Goal: Task Accomplishment & Management: Manage account settings

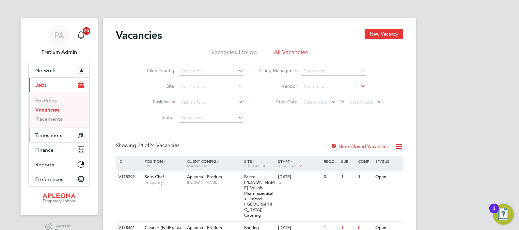
click at [47, 136] on span "Timesheets" at bounding box center [48, 135] width 27 height 6
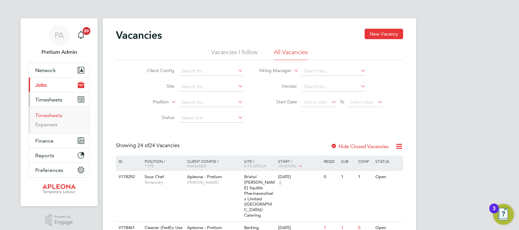
click at [48, 113] on link "Timesheets" at bounding box center [48, 115] width 27 height 6
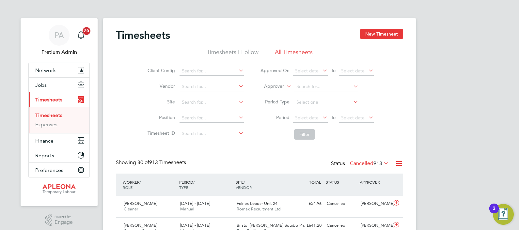
click at [366, 164] on label "Cancelled 913" at bounding box center [369, 163] width 39 height 7
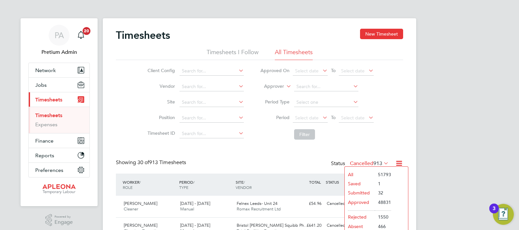
click at [355, 184] on li "Saved" at bounding box center [360, 183] width 30 height 9
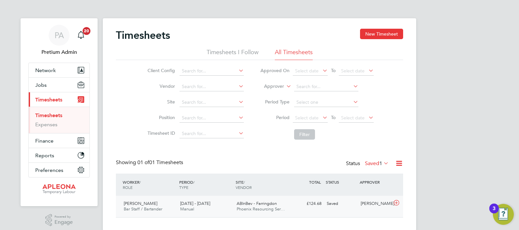
click at [246, 204] on span "ABInBev - Farringdon" at bounding box center [257, 204] width 40 height 6
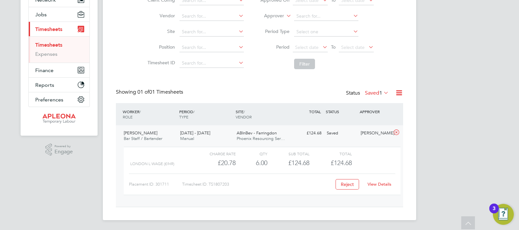
click at [377, 184] on link "View Details" at bounding box center [380, 185] width 24 height 6
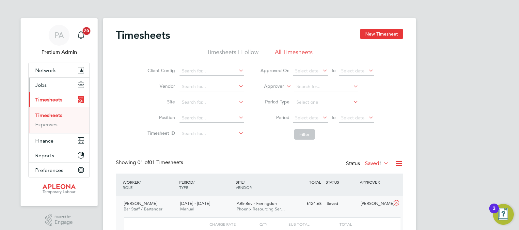
click at [48, 83] on button "Jobs" at bounding box center [59, 85] width 61 height 14
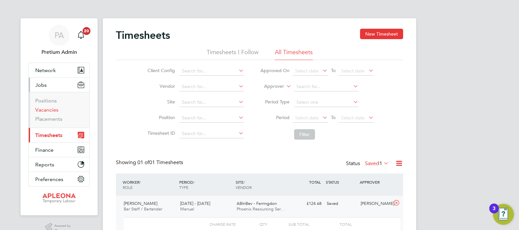
click at [47, 108] on link "Vacancies" at bounding box center [46, 110] width 23 height 6
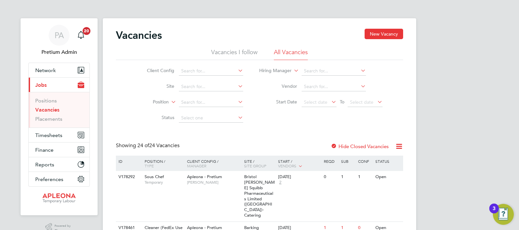
click at [401, 145] on icon at bounding box center [399, 146] width 8 height 8
click at [366, 160] on li "Download Vacancies Report" at bounding box center [369, 161] width 66 height 9
click at [198, 186] on div "Apleona - Pretium Matthew Lee" at bounding box center [214, 179] width 57 height 17
click at [40, 109] on link "Vacancies" at bounding box center [47, 110] width 24 height 6
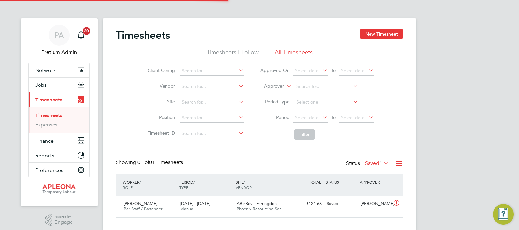
scroll to position [16, 57]
click at [57, 85] on button "Jobs" at bounding box center [59, 85] width 61 height 14
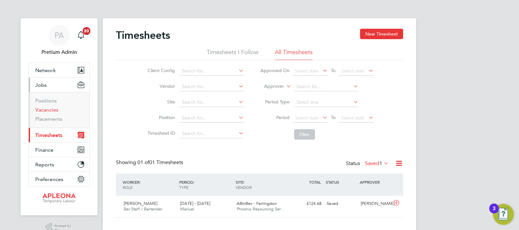
click at [45, 111] on link "Vacancies" at bounding box center [46, 110] width 23 height 6
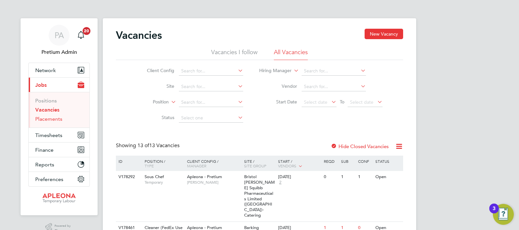
click at [47, 118] on link "Placements" at bounding box center [48, 119] width 27 height 6
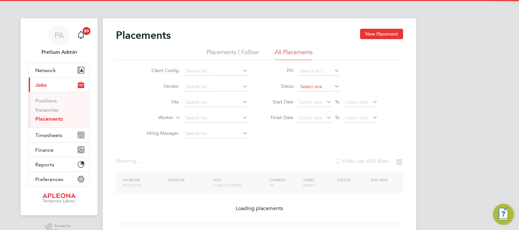
click at [305, 86] on input at bounding box center [318, 86] width 41 height 9
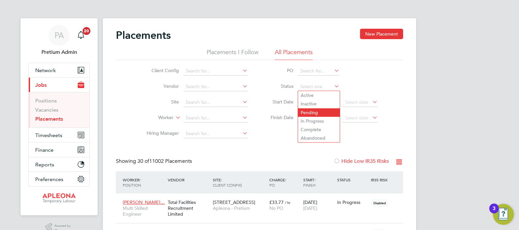
scroll to position [25, 45]
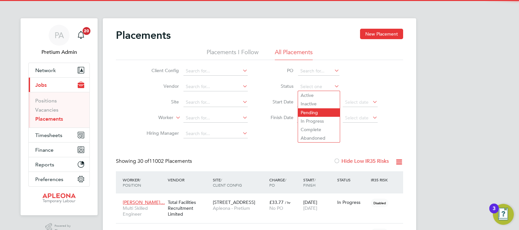
click at [320, 114] on li "Pending" at bounding box center [319, 112] width 42 height 8
type input "Pending"
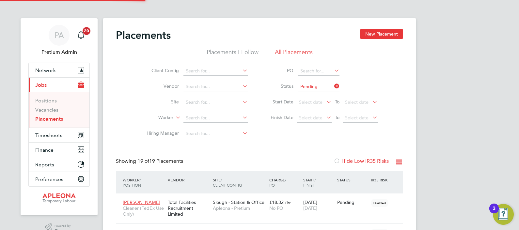
click at [399, 162] on icon at bounding box center [399, 162] width 8 height 8
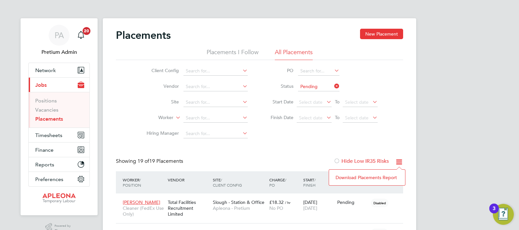
click at [371, 176] on li "Download Placements Report" at bounding box center [368, 177] width 70 height 9
click at [197, 205] on div "Total Facilities Recruitment Limited" at bounding box center [188, 208] width 45 height 25
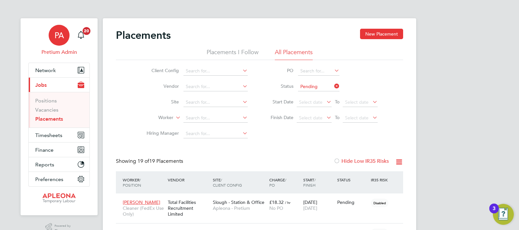
click at [61, 37] on span "PA" at bounding box center [59, 35] width 9 height 8
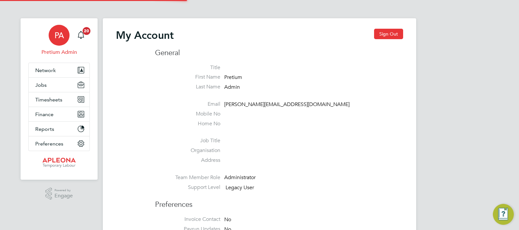
type input "ABM@pretiumresourcing.co.uk"
click at [384, 35] on button "Sign Out" at bounding box center [388, 34] width 29 height 10
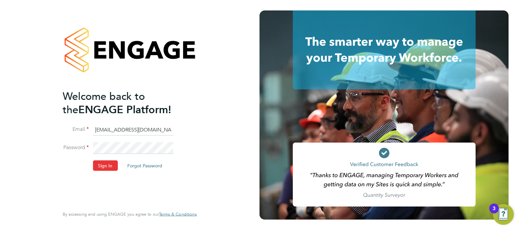
drag, startPoint x: 106, startPoint y: 132, endPoint x: 125, endPoint y: 136, distance: 19.7
click at [106, 131] on input "ABM@pretiumresourcing.co.uk" at bounding box center [133, 130] width 81 height 12
type input "[EMAIL_ADDRESS][DOMAIN_NAME]"
click at [101, 161] on button "Sign In" at bounding box center [105, 165] width 25 height 10
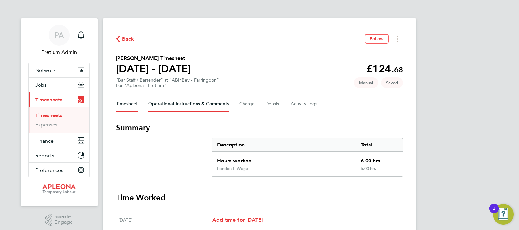
click at [198, 106] on Comments-tab "Operational Instructions & Comments" at bounding box center [188, 104] width 81 height 16
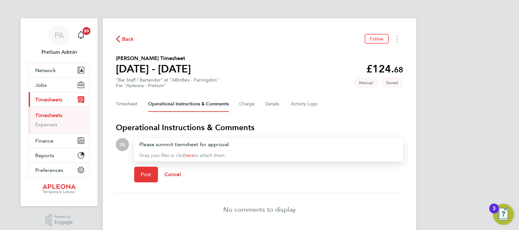
click at [166, 147] on div "Please summit tiemsheet for approval" at bounding box center [268, 145] width 259 height 8
click at [149, 173] on span "Post" at bounding box center [146, 175] width 11 height 7
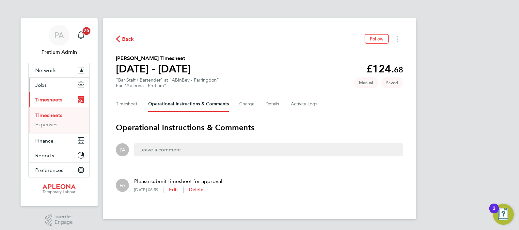
click at [54, 81] on button "Jobs" at bounding box center [59, 85] width 61 height 14
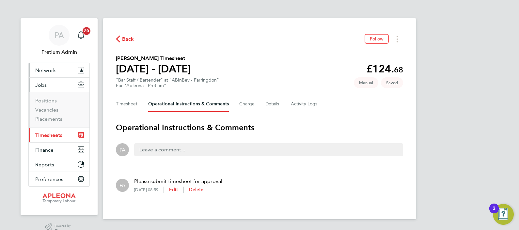
click at [48, 69] on span "Network" at bounding box center [45, 70] width 21 height 6
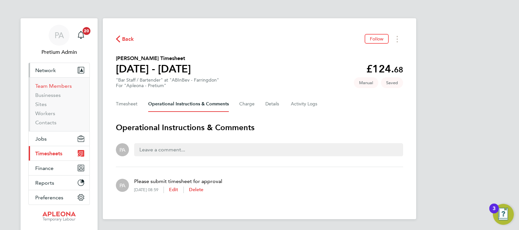
click at [53, 87] on link "Team Members" at bounding box center [53, 86] width 37 height 6
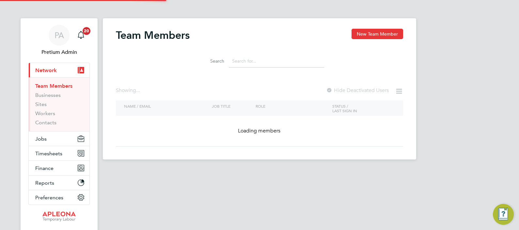
click at [240, 64] on input at bounding box center [276, 61] width 95 height 13
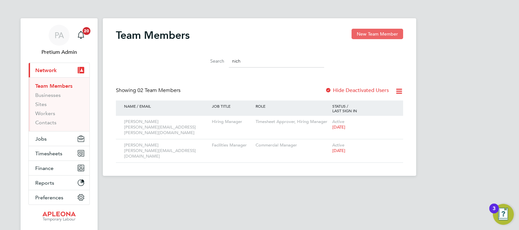
type input "nich"
click at [376, 34] on button "New Team Member" at bounding box center [378, 34] width 52 height 10
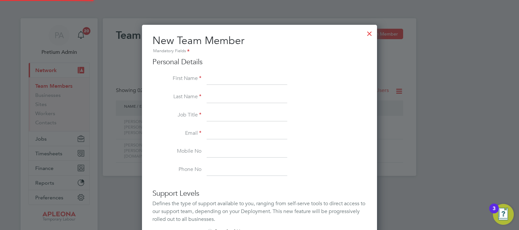
scroll to position [391, 235]
click at [370, 33] on div at bounding box center [370, 32] width 12 height 12
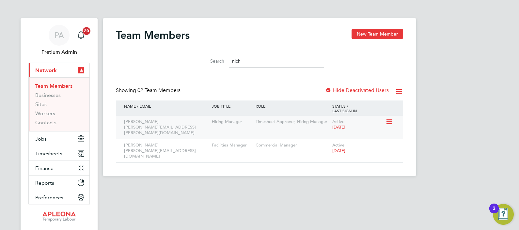
click at [387, 123] on icon at bounding box center [389, 122] width 7 height 8
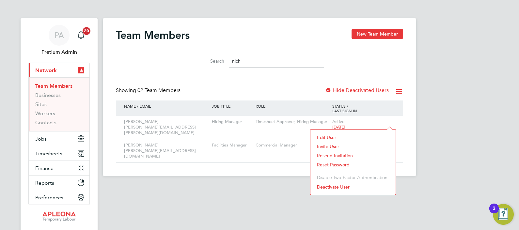
click at [338, 163] on li "Reset Password" at bounding box center [353, 164] width 79 height 9
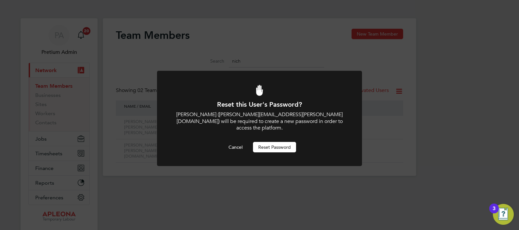
click at [279, 142] on button "Reset Password" at bounding box center [274, 147] width 43 height 10
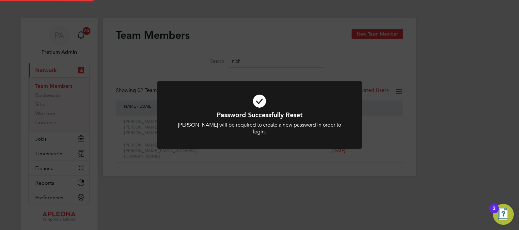
click at [384, 184] on div "Password Successfully Reset Nicholas Croxford will be required to create a new …" at bounding box center [259, 115] width 519 height 230
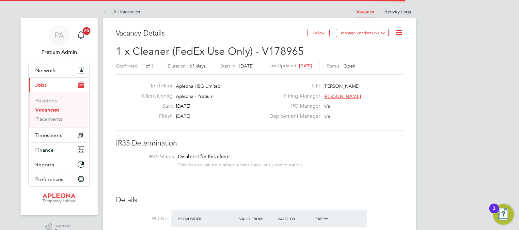
scroll to position [25, 45]
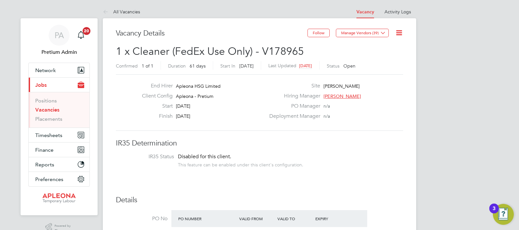
click at [402, 33] on icon at bounding box center [399, 33] width 8 height 8
click at [385, 57] on li "Update Status" at bounding box center [384, 57] width 38 height 9
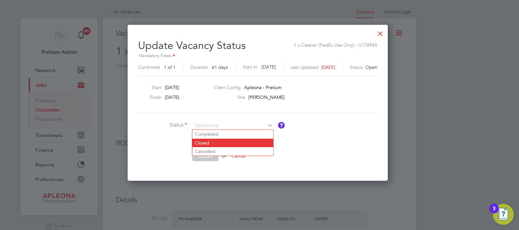
drag, startPoint x: 212, startPoint y: 132, endPoint x: 213, endPoint y: 139, distance: 6.9
click at [212, 132] on li "Completed" at bounding box center [232, 134] width 81 height 8
type input "Completed"
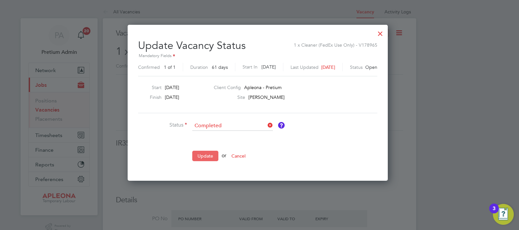
click at [205, 157] on button "Update" at bounding box center [205, 156] width 26 height 10
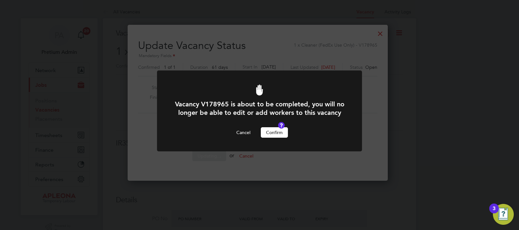
drag, startPoint x: 276, startPoint y: 141, endPoint x: 365, endPoint y: 150, distance: 89.3
click at [277, 138] on button "Confirm" at bounding box center [274, 132] width 27 height 10
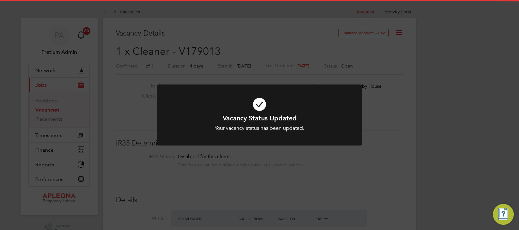
click at [223, 27] on div "Vacancy Status Updated Your vacancy status has been updated. Cancel Okay" at bounding box center [259, 115] width 519 height 230
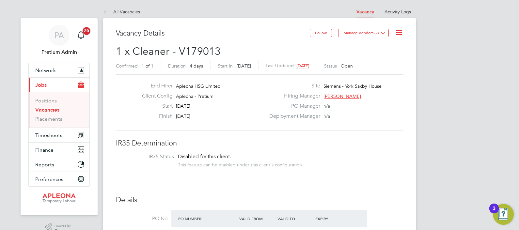
click at [397, 32] on icon at bounding box center [399, 33] width 8 height 8
click at [381, 59] on li "Update Status" at bounding box center [384, 57] width 38 height 9
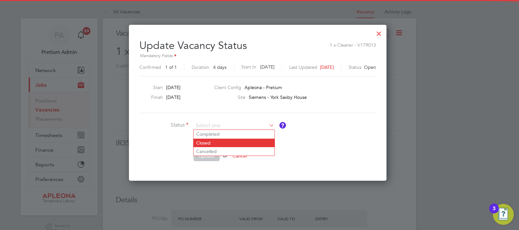
click at [212, 144] on li "Closed" at bounding box center [234, 143] width 81 height 8
type input "Closed"
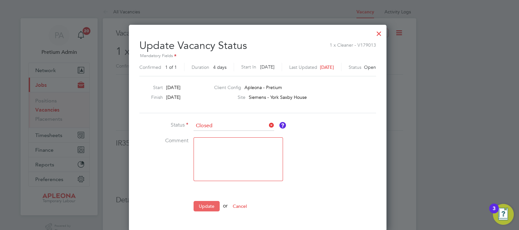
click at [207, 207] on button "Update" at bounding box center [207, 206] width 26 height 10
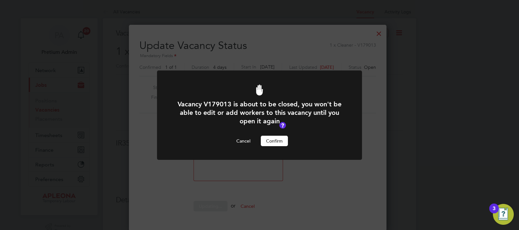
click at [279, 144] on button "Confirm" at bounding box center [274, 141] width 27 height 10
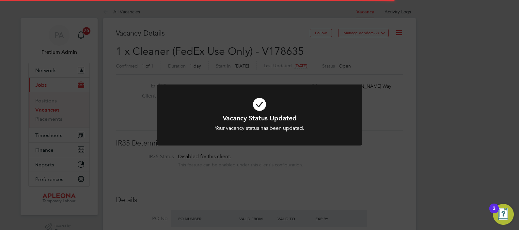
click at [316, 46] on div "Vacancy Status Updated Your vacancy status has been updated. Cancel Okay" at bounding box center [259, 115] width 519 height 230
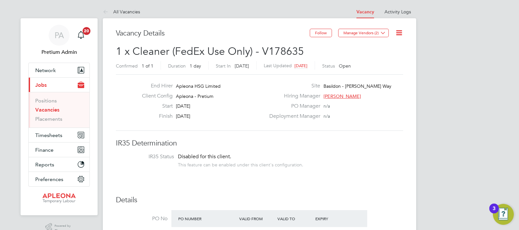
drag, startPoint x: 397, startPoint y: 33, endPoint x: 395, endPoint y: 45, distance: 12.2
click at [397, 33] on icon at bounding box center [399, 33] width 8 height 8
click at [391, 58] on li "Update Status" at bounding box center [384, 57] width 38 height 9
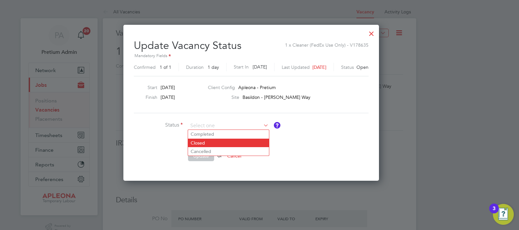
drag, startPoint x: 222, startPoint y: 131, endPoint x: 225, endPoint y: 141, distance: 11.0
click at [222, 131] on li "Completed" at bounding box center [228, 134] width 81 height 8
type input "Completed"
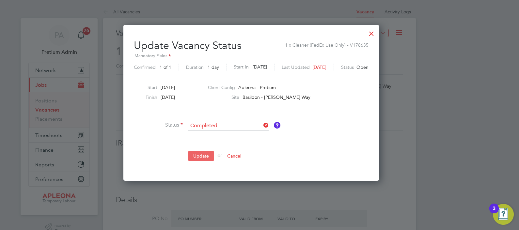
click at [207, 157] on button "Update" at bounding box center [201, 156] width 26 height 10
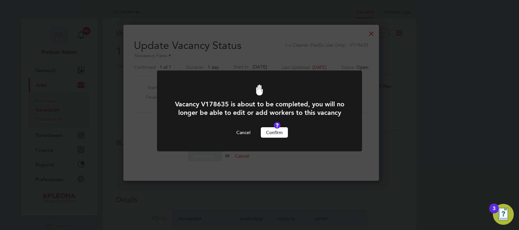
click at [280, 138] on button "Confirm" at bounding box center [274, 132] width 27 height 10
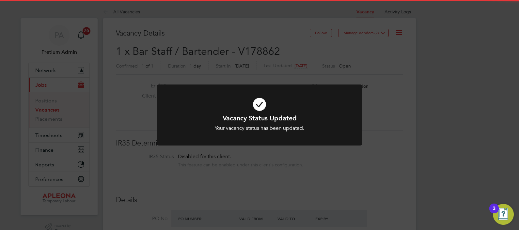
drag, startPoint x: 300, startPoint y: 75, endPoint x: 307, endPoint y: 70, distance: 8.4
click at [300, 71] on div "Vacancy Status Updated Your vacancy status has been updated. Cancel Okay" at bounding box center [259, 115] width 519 height 230
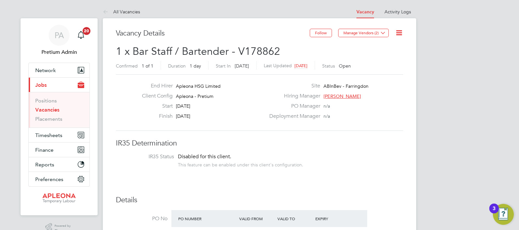
click at [401, 33] on icon at bounding box center [399, 33] width 8 height 8
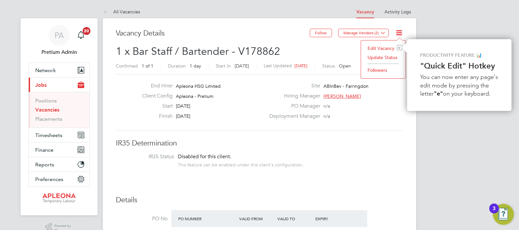
click at [390, 59] on li "Update Status" at bounding box center [384, 57] width 38 height 9
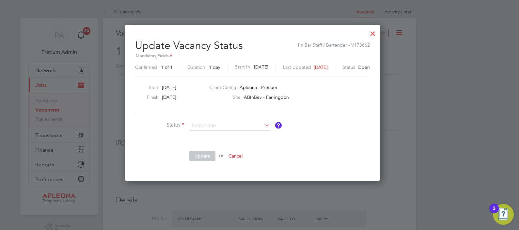
click at [214, 134] on li "Completed" at bounding box center [229, 134] width 81 height 8
type input "Completed"
click at [202, 156] on button "Update" at bounding box center [202, 156] width 26 height 10
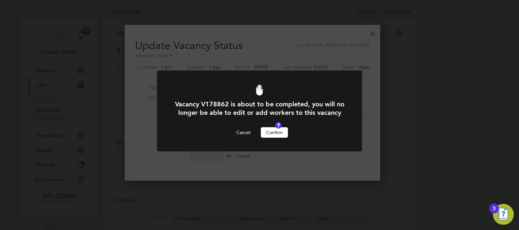
click at [278, 138] on button "Confirm" at bounding box center [274, 132] width 27 height 10
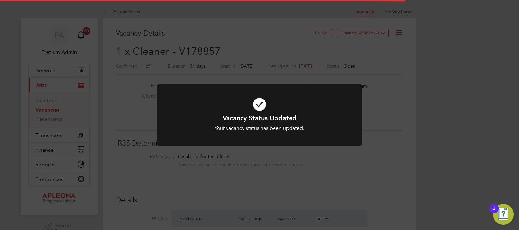
drag, startPoint x: 283, startPoint y: 69, endPoint x: 301, endPoint y: 76, distance: 19.4
click at [283, 67] on div "Vacancy Status Updated Your vacancy status has been updated. Cancel Okay" at bounding box center [259, 115] width 519 height 230
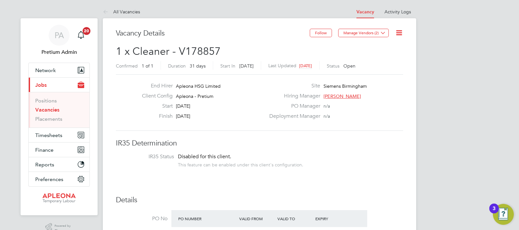
drag, startPoint x: 400, startPoint y: 34, endPoint x: 397, endPoint y: 54, distance: 20.4
click at [400, 34] on icon at bounding box center [399, 33] width 8 height 8
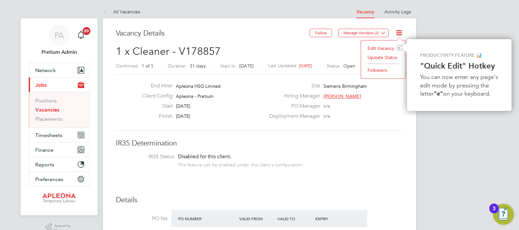
drag, startPoint x: 378, startPoint y: 57, endPoint x: 371, endPoint y: 93, distance: 36.6
click at [378, 57] on li "Update Status" at bounding box center [384, 57] width 38 height 9
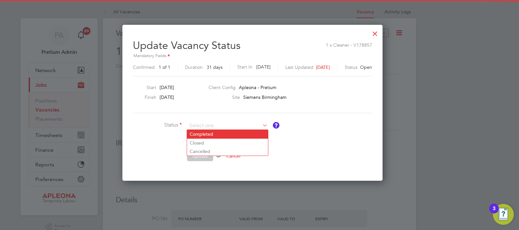
click at [204, 132] on li "Completed" at bounding box center [227, 134] width 81 height 8
type input "Completed"
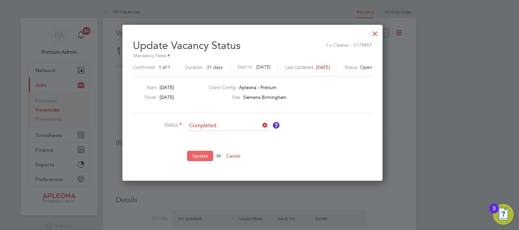
click at [198, 158] on button "Update" at bounding box center [200, 156] width 26 height 10
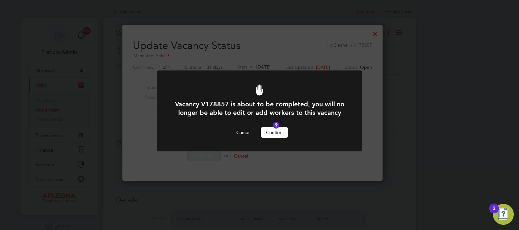
drag, startPoint x: 278, startPoint y: 142, endPoint x: 519, endPoint y: 139, distance: 241.1
click at [279, 138] on button "Confirm" at bounding box center [274, 132] width 27 height 10
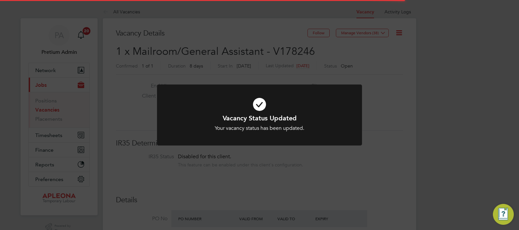
click at [352, 80] on div "Vacancy Status Updated Your vacancy status has been updated. Cancel Okay" at bounding box center [259, 115] width 519 height 230
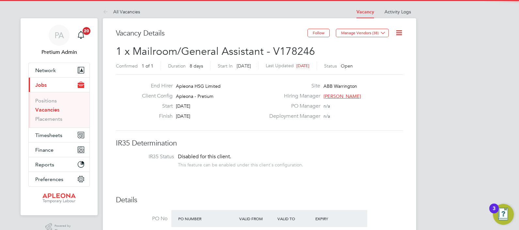
click at [401, 32] on icon at bounding box center [399, 33] width 8 height 8
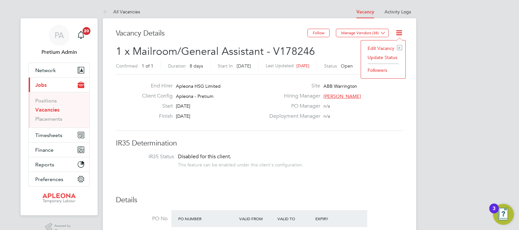
click at [281, 104] on label "PO Manager" at bounding box center [293, 106] width 55 height 7
click at [395, 33] on icon at bounding box center [399, 33] width 8 height 8
click at [382, 56] on li "Update Status" at bounding box center [384, 57] width 38 height 9
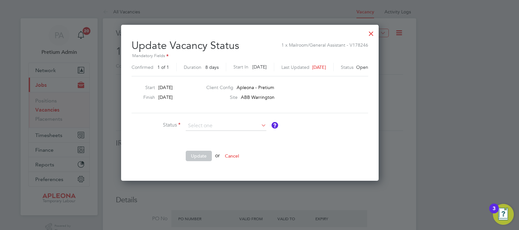
click at [211, 142] on li "Closed" at bounding box center [226, 143] width 81 height 8
type input "Closed"
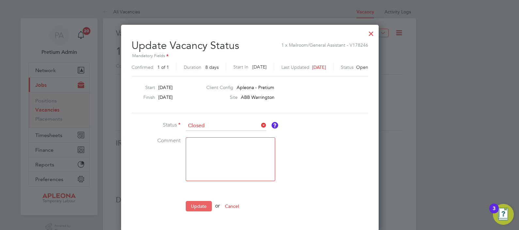
click at [198, 205] on button "Update" at bounding box center [199, 206] width 26 height 10
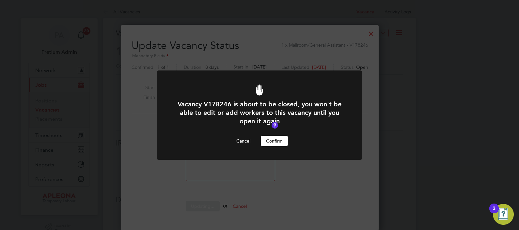
click at [279, 142] on button "Confirm" at bounding box center [274, 141] width 27 height 10
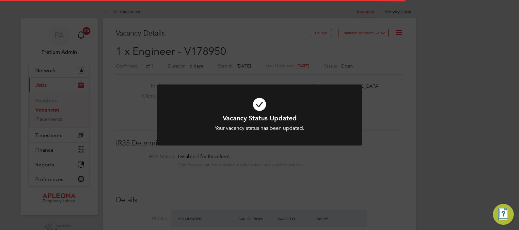
drag, startPoint x: 351, startPoint y: 54, endPoint x: 352, endPoint y: 62, distance: 8.0
click at [351, 54] on div "Vacancy Status Updated Your vacancy status has been updated. Cancel Okay" at bounding box center [259, 115] width 519 height 230
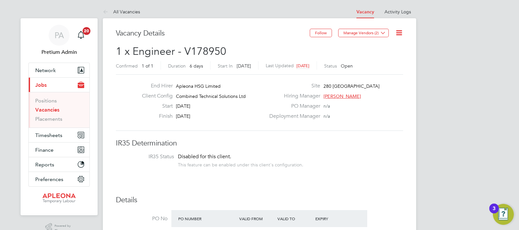
click at [401, 33] on icon at bounding box center [399, 33] width 8 height 8
click at [382, 59] on li "Update Status" at bounding box center [384, 57] width 38 height 9
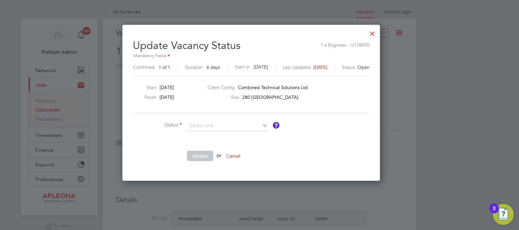
click at [210, 143] on li "Closed" at bounding box center [227, 143] width 81 height 8
type input "Closed"
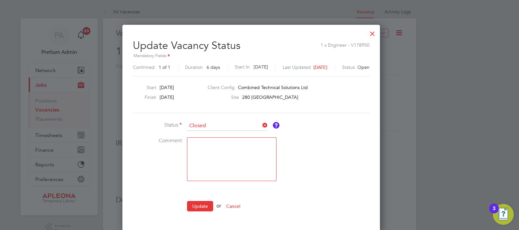
drag, startPoint x: 195, startPoint y: 203, endPoint x: 196, endPoint y: 206, distance: 3.8
click at [195, 206] on button "Update" at bounding box center [200, 206] width 26 height 10
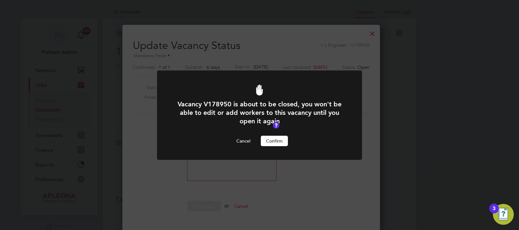
click at [275, 139] on button "Confirm" at bounding box center [274, 141] width 27 height 10
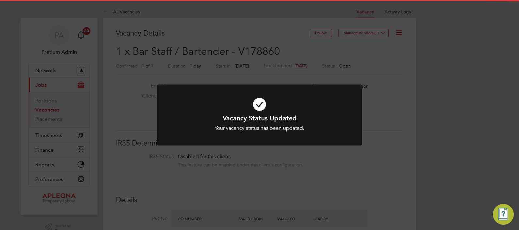
click at [314, 90] on div at bounding box center [259, 115] width 205 height 61
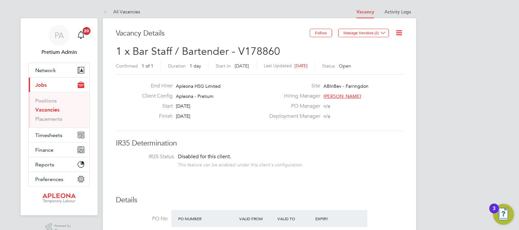
click at [399, 35] on icon at bounding box center [399, 33] width 8 height 8
click at [387, 58] on li "Update Status" at bounding box center [384, 57] width 38 height 9
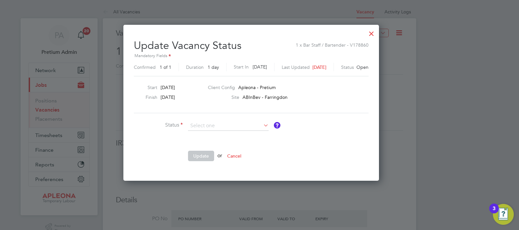
click at [211, 145] on li "Closed" at bounding box center [228, 143] width 81 height 8
type input "Closed"
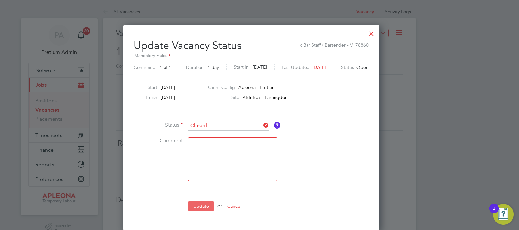
click at [199, 207] on button "Update" at bounding box center [201, 206] width 26 height 10
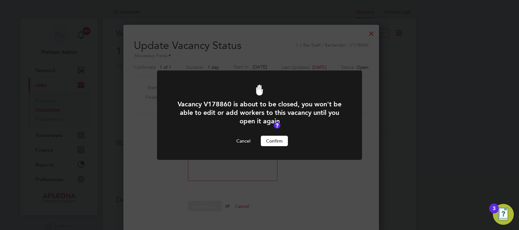
click at [270, 141] on button "Confirm" at bounding box center [274, 141] width 27 height 10
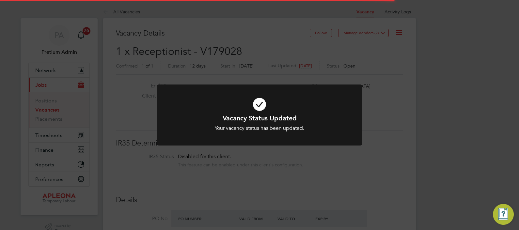
click at [245, 81] on div "Vacancy Status Updated Your vacancy status has been updated. Cancel Okay" at bounding box center [259, 115] width 519 height 230
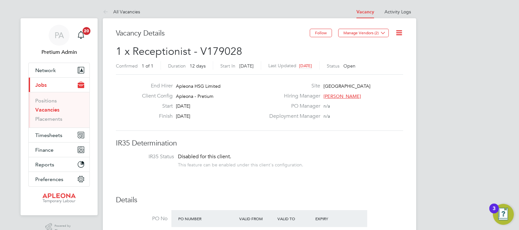
click at [401, 34] on icon at bounding box center [399, 33] width 8 height 8
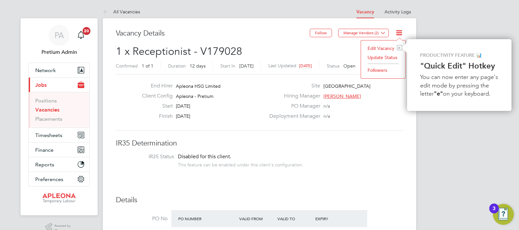
click at [379, 57] on li "Update Status" at bounding box center [384, 57] width 38 height 9
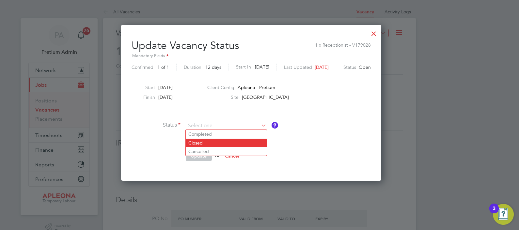
click at [207, 141] on li "Closed" at bounding box center [226, 143] width 81 height 8
type input "Closed"
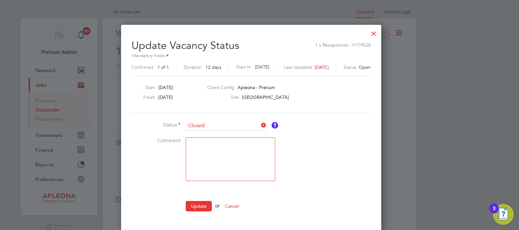
click at [201, 210] on button "Update" at bounding box center [199, 206] width 26 height 10
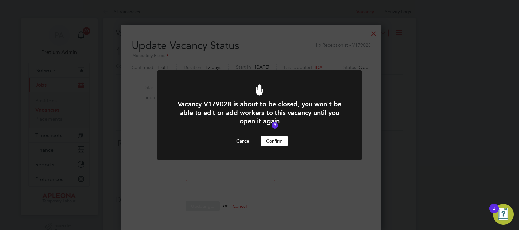
click at [269, 144] on button "Confirm" at bounding box center [274, 141] width 27 height 10
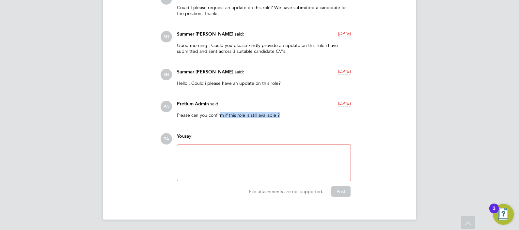
drag, startPoint x: 222, startPoint y: 116, endPoint x: 320, endPoint y: 115, distance: 98.3
click at [320, 115] on p "Please can you confirm if this role is still available ?" at bounding box center [264, 115] width 174 height 6
drag, startPoint x: 320, startPoint y: 115, endPoint x: 362, endPoint y: 132, distance: 45.1
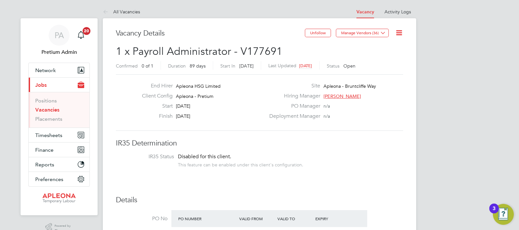
click at [397, 35] on icon at bounding box center [399, 33] width 8 height 8
click at [353, 167] on li "IR35 Status Disabled for this client. This feature can be enabled under this cl…" at bounding box center [260, 162] width 274 height 16
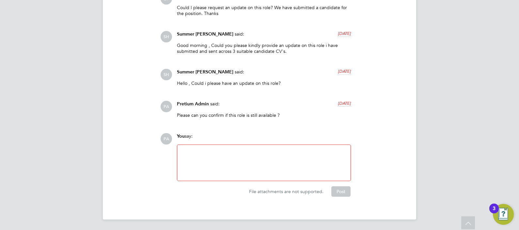
click at [203, 154] on div at bounding box center [264, 163] width 166 height 28
click at [344, 189] on button "Post" at bounding box center [341, 192] width 19 height 10
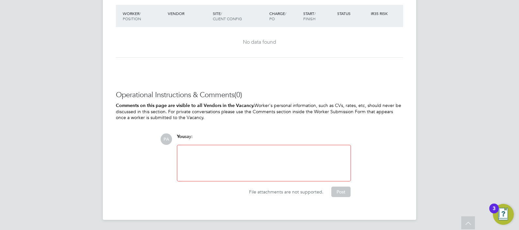
drag, startPoint x: 245, startPoint y: 163, endPoint x: 236, endPoint y: 165, distance: 9.4
click at [238, 164] on div at bounding box center [264, 163] width 166 height 28
drag, startPoint x: 340, startPoint y: 189, endPoint x: 363, endPoint y: 191, distance: 22.9
click at [341, 192] on button "Post" at bounding box center [341, 192] width 19 height 10
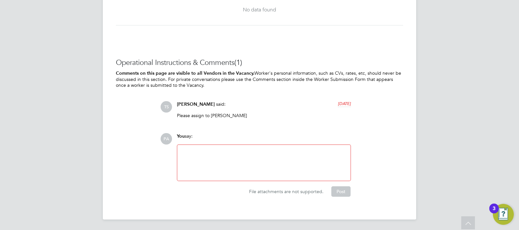
drag, startPoint x: 224, startPoint y: 174, endPoint x: 221, endPoint y: 174, distance: 3.3
click at [223, 175] on div at bounding box center [264, 163] width 166 height 28
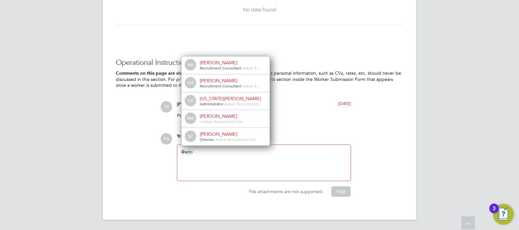
click at [240, 102] on div "Administrator - Adore Recruitment…" at bounding box center [232, 104] width 65 height 5
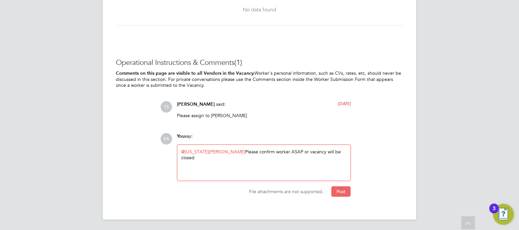
click at [339, 188] on button "Post" at bounding box center [341, 192] width 19 height 10
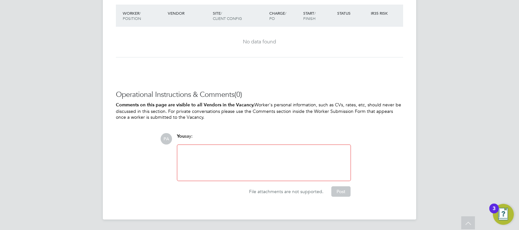
click at [248, 167] on div at bounding box center [264, 163] width 166 height 28
click at [345, 195] on button "Post" at bounding box center [341, 192] width 19 height 10
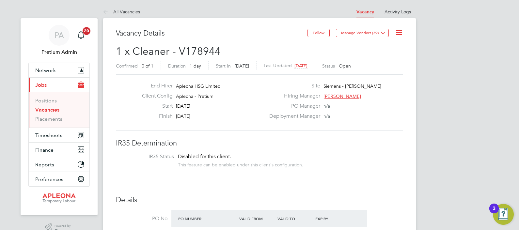
drag, startPoint x: 405, startPoint y: 32, endPoint x: 401, endPoint y: 32, distance: 3.6
click at [400, 31] on icon at bounding box center [399, 33] width 8 height 8
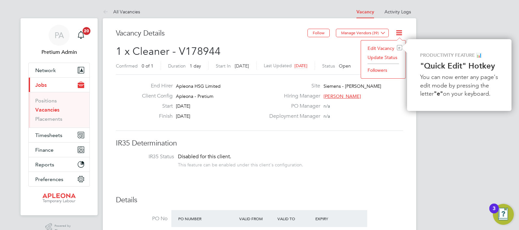
click at [378, 59] on li "Update Status" at bounding box center [384, 57] width 38 height 9
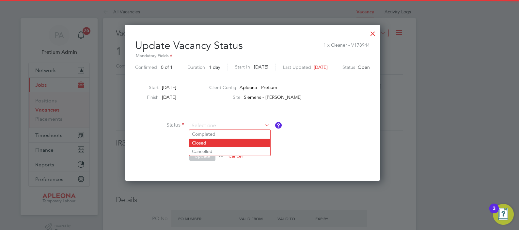
click at [212, 146] on li "Closed" at bounding box center [229, 143] width 81 height 8
type input "Closed"
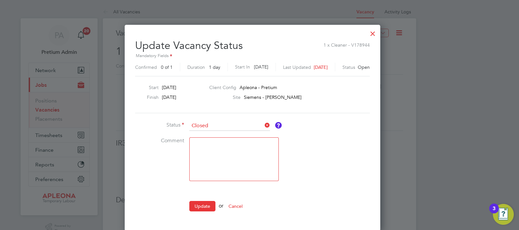
click at [207, 160] on textarea at bounding box center [234, 160] width 90 height 44
type textarea "finish date passed"
click at [197, 202] on button "Update" at bounding box center [202, 206] width 26 height 10
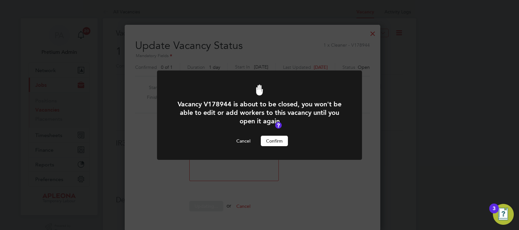
drag, startPoint x: 278, startPoint y: 142, endPoint x: 289, endPoint y: 143, distance: 10.8
click at [278, 142] on button "Confirm" at bounding box center [274, 141] width 27 height 10
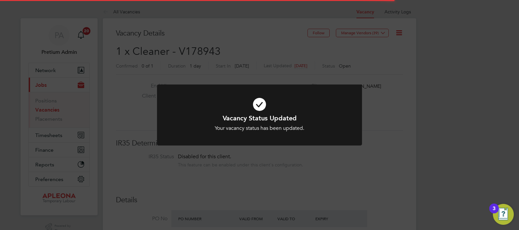
click at [281, 57] on div "Vacancy Status Updated Your vacancy status has been updated. Cancel Okay" at bounding box center [259, 115] width 519 height 230
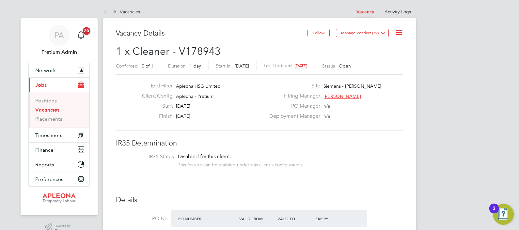
click at [403, 31] on icon at bounding box center [399, 33] width 8 height 8
click at [382, 55] on li "Update Status" at bounding box center [384, 57] width 38 height 9
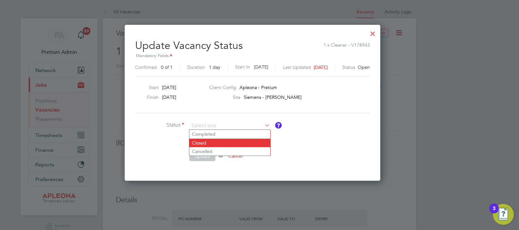
click at [209, 140] on li "Closed" at bounding box center [229, 143] width 81 height 8
type input "Closed"
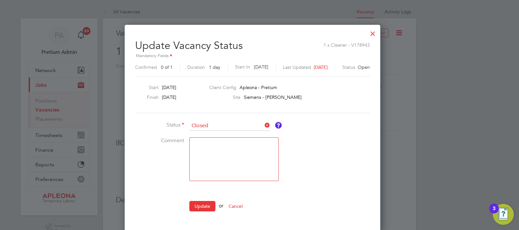
click at [224, 173] on textarea at bounding box center [234, 160] width 90 height 44
type textarea "finish date passed"
drag, startPoint x: 198, startPoint y: 202, endPoint x: 208, endPoint y: 206, distance: 11.1
click at [199, 203] on button "Update" at bounding box center [202, 206] width 26 height 10
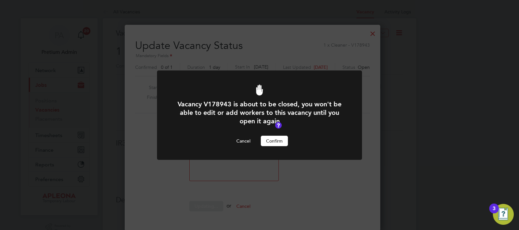
click at [280, 143] on button "Confirm" at bounding box center [274, 141] width 27 height 10
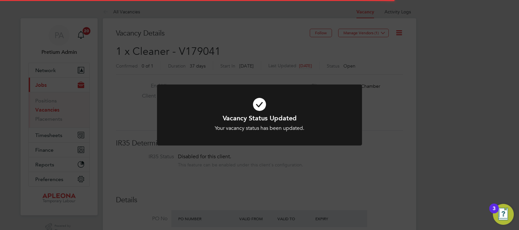
drag, startPoint x: 280, startPoint y: 33, endPoint x: 282, endPoint y: 37, distance: 3.9
click at [281, 36] on div "Vacancy Status Updated Your vacancy status has been updated. Cancel Okay" at bounding box center [259, 115] width 519 height 230
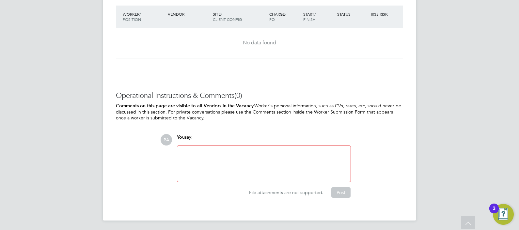
drag, startPoint x: 211, startPoint y: 162, endPoint x: 206, endPoint y: 158, distance: 5.8
click at [209, 158] on div at bounding box center [264, 164] width 166 height 28
drag, startPoint x: 337, startPoint y: 193, endPoint x: 403, endPoint y: 203, distance: 66.4
click at [338, 191] on button "Post" at bounding box center [341, 193] width 19 height 10
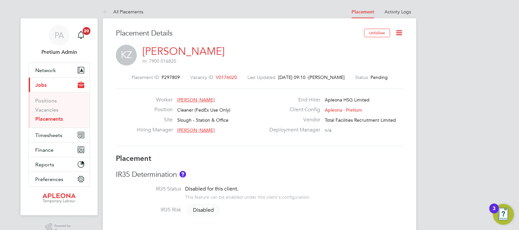
click at [401, 32] on icon at bounding box center [399, 33] width 8 height 8
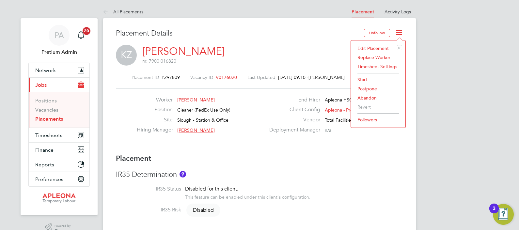
click at [368, 98] on li "Abandon" at bounding box center [378, 97] width 48 height 9
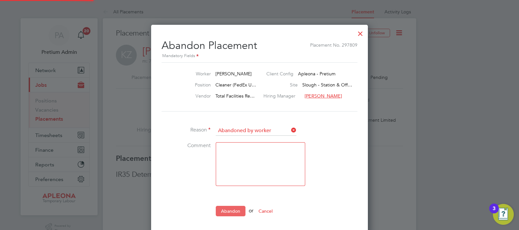
scroll to position [3, 3]
click at [237, 210] on button "Abandon" at bounding box center [231, 211] width 30 height 10
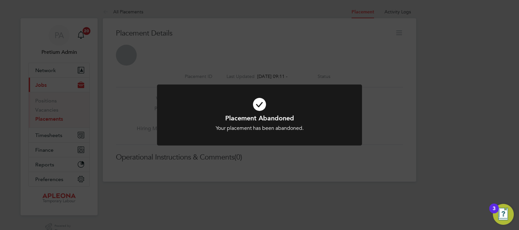
click at [295, 56] on div "Placement Abandoned Your placement has been abandoned. Cancel Okay" at bounding box center [259, 115] width 519 height 230
click at [310, 46] on div "Error while Retrieving Worker Error retrieving worker. Cancel Okay" at bounding box center [259, 115] width 519 height 230
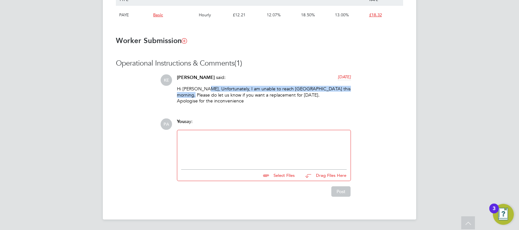
drag, startPoint x: 203, startPoint y: 91, endPoint x: 354, endPoint y: 95, distance: 152.0
click at [357, 95] on div "KE Kieran Edwards said: 5 days ago Hi Carl, Unfortunately, I am unable to reach…" at bounding box center [281, 91] width 243 height 34
drag, startPoint x: 354, startPoint y: 95, endPoint x: 305, endPoint y: 98, distance: 49.1
click at [305, 98] on p "Hi Carl, Unfortunately, I am unable to reach Magdalena this morning. Please do …" at bounding box center [264, 95] width 174 height 18
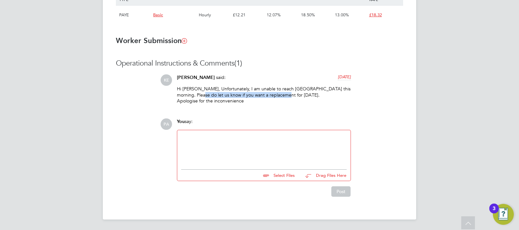
drag, startPoint x: 188, startPoint y: 95, endPoint x: 301, endPoint y: 96, distance: 112.7
click at [301, 96] on p "Hi Carl, Unfortunately, I am unable to reach Magdalena this morning. Please do …" at bounding box center [264, 95] width 174 height 18
drag, startPoint x: 301, startPoint y: 96, endPoint x: 227, endPoint y: 110, distance: 75.1
click at [225, 111] on div "Operational Instructions & Comments (1) KE Kieran Edwards said: 5 days ago Hi C…" at bounding box center [259, 128] width 287 height 138
click at [233, 160] on div at bounding box center [264, 148] width 166 height 28
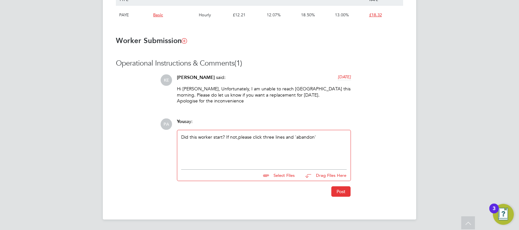
click at [238, 136] on div "Did this worker start? If not,please click three lines and 'abandon'" at bounding box center [264, 148] width 166 height 28
click at [346, 191] on button "Post" at bounding box center [341, 192] width 19 height 10
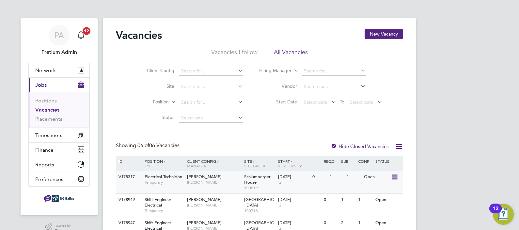
click at [213, 192] on div "V178317 Electrical Technician Temporary [PERSON_NAME] [PERSON_NAME] Schlumberge…" at bounding box center [259, 182] width 287 height 23
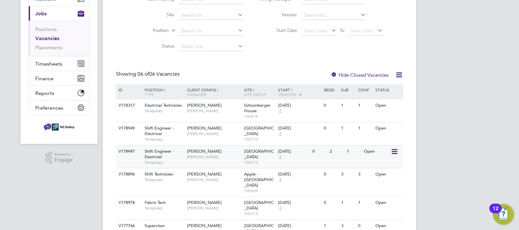
scroll to position [97, 0]
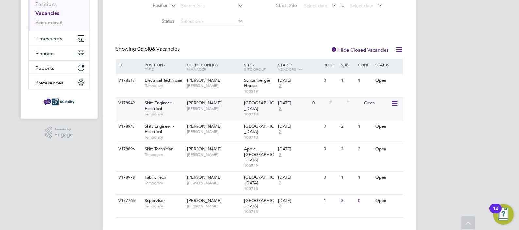
click at [207, 104] on div "NG Bailey Mark Davies" at bounding box center [214, 105] width 57 height 17
click at [212, 139] on div "V178947 Shift Engineer - Electrical Temporary NG Bailey Mark Davies Wembley Sta…" at bounding box center [259, 131] width 287 height 23
click at [217, 152] on span "Lucy North" at bounding box center [214, 154] width 54 height 5
click at [216, 181] on span "Mark Davies" at bounding box center [214, 183] width 54 height 5
click at [206, 204] on span "Darren Rochester" at bounding box center [214, 206] width 54 height 5
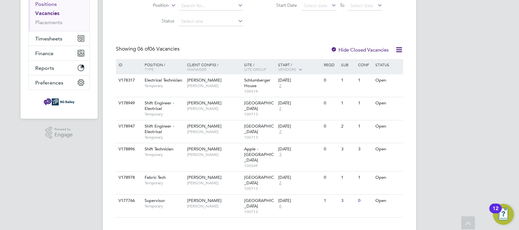
scroll to position [0, 0]
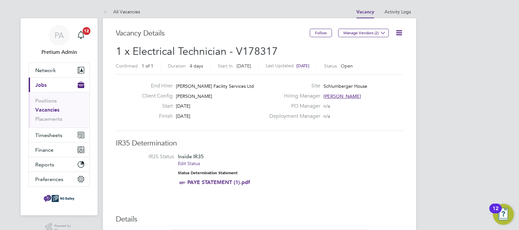
click at [399, 34] on icon at bounding box center [399, 33] width 8 height 8
click at [380, 60] on li "Update Status" at bounding box center [384, 57] width 38 height 9
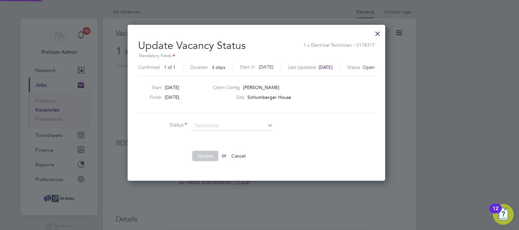
scroll to position [3, 3]
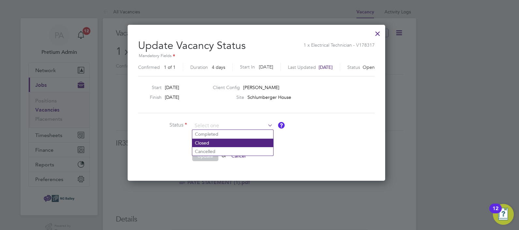
click at [221, 144] on li "Closed" at bounding box center [232, 143] width 81 height 8
type input "Closed"
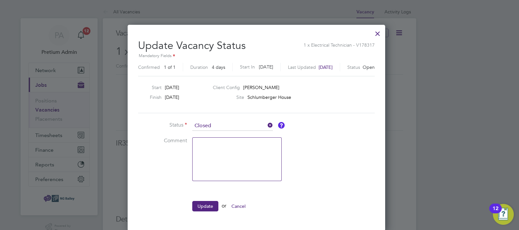
drag, startPoint x: 202, startPoint y: 204, endPoint x: 209, endPoint y: 203, distance: 7.3
click at [202, 204] on button "Update" at bounding box center [205, 206] width 26 height 10
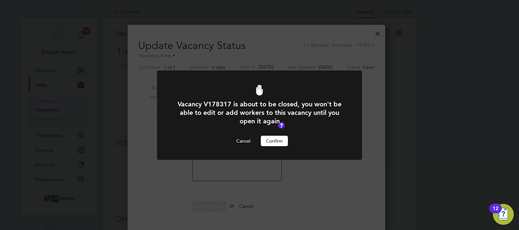
click at [276, 141] on button "Confirm" at bounding box center [274, 141] width 27 height 10
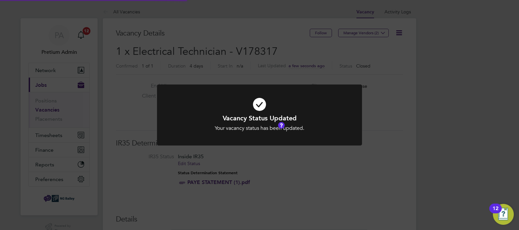
scroll to position [19, 46]
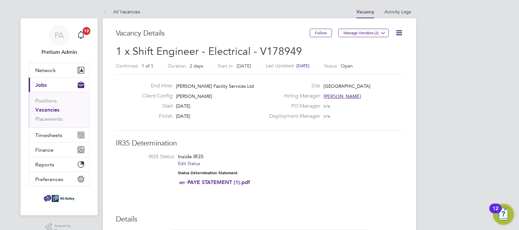
drag, startPoint x: 401, startPoint y: 29, endPoint x: 395, endPoint y: 43, distance: 14.6
click at [401, 31] on icon at bounding box center [399, 33] width 8 height 8
click at [382, 56] on li "Update Status" at bounding box center [384, 57] width 38 height 9
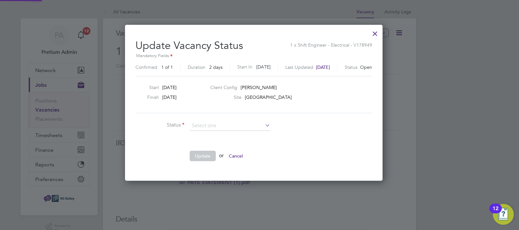
scroll to position [3, 3]
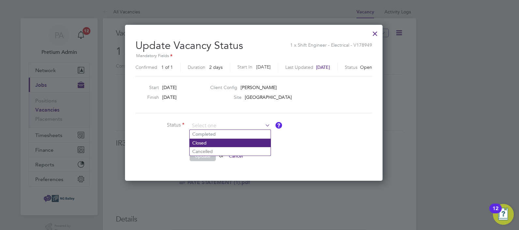
click at [195, 144] on li "Closed" at bounding box center [230, 143] width 81 height 8
type input "Closed"
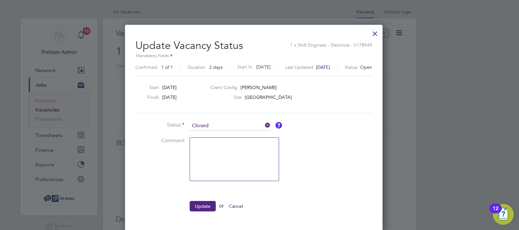
click at [205, 209] on button "Update" at bounding box center [203, 206] width 26 height 10
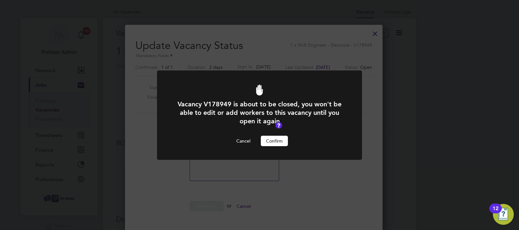
click at [272, 142] on button "Confirm" at bounding box center [274, 141] width 27 height 10
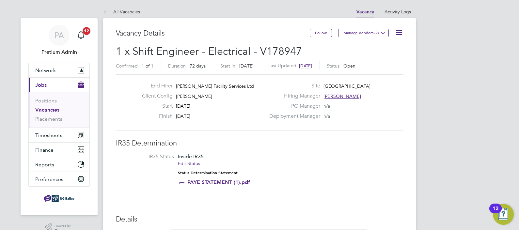
click at [396, 31] on icon at bounding box center [399, 33] width 8 height 8
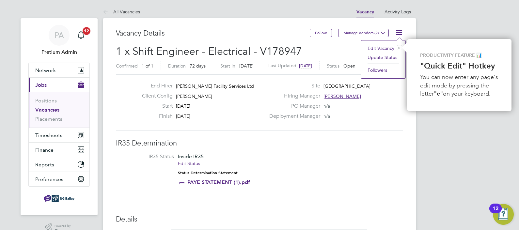
click at [388, 58] on li "Update Status" at bounding box center [384, 57] width 38 height 9
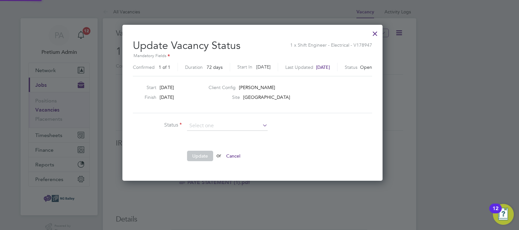
scroll to position [3, 3]
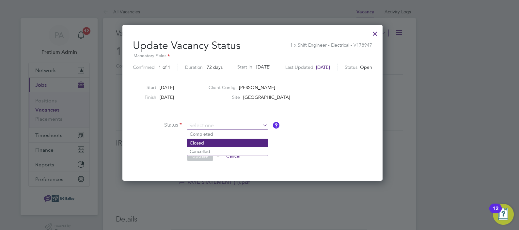
click at [208, 143] on li "Closed" at bounding box center [227, 143] width 81 height 8
type input "Closed"
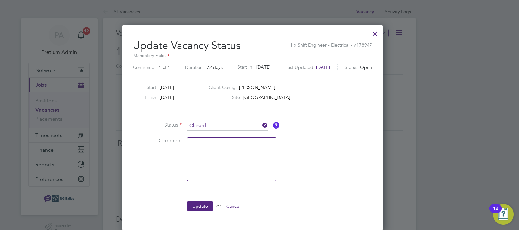
scroll to position [3, 3]
click at [201, 206] on button "Update" at bounding box center [200, 206] width 26 height 10
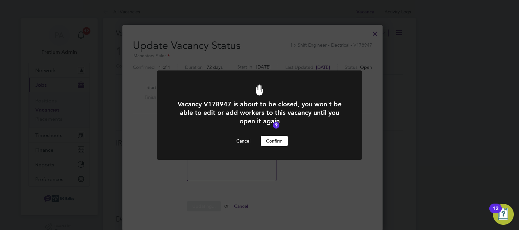
click at [274, 138] on button "Confirm" at bounding box center [274, 141] width 27 height 10
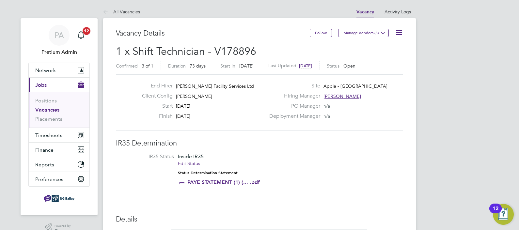
click at [402, 33] on icon at bounding box center [399, 33] width 8 height 8
click at [331, 55] on h2 "1 x Shift Technician - V178896 Confirmed 3 of 1 Duration 73 days Start [DATE][D…" at bounding box center [259, 58] width 287 height 27
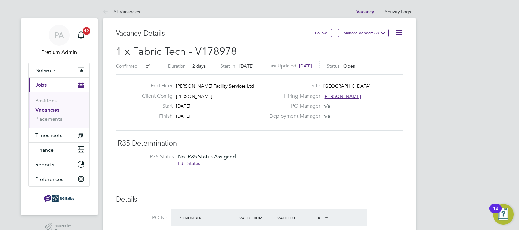
click at [400, 37] on icon at bounding box center [399, 33] width 8 height 8
click at [382, 59] on li "Update Status" at bounding box center [384, 57] width 38 height 9
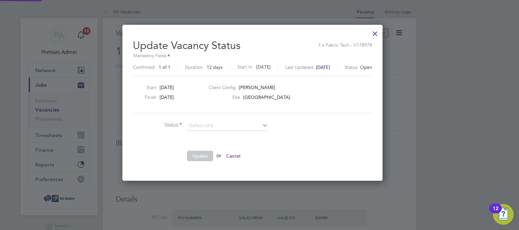
scroll to position [3, 3]
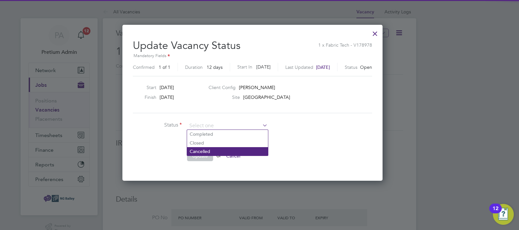
click at [220, 147] on li "Cancelled" at bounding box center [227, 151] width 81 height 8
type input "Cancelled"
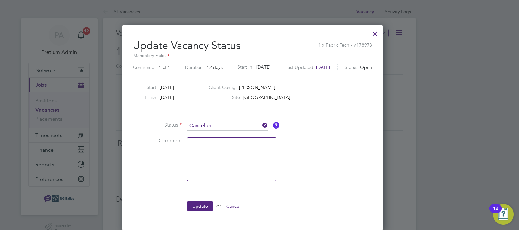
scroll to position [205, 274]
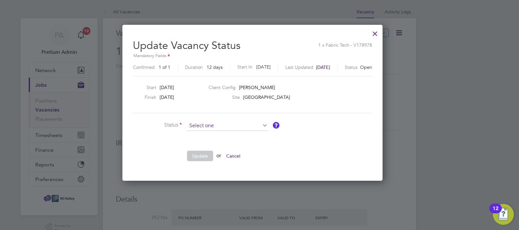
click at [201, 128] on input at bounding box center [227, 126] width 81 height 10
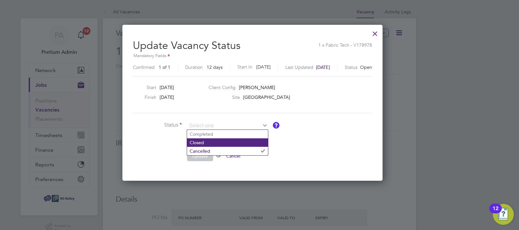
click at [201, 142] on li "Closed" at bounding box center [227, 143] width 81 height 8
type input "Closed"
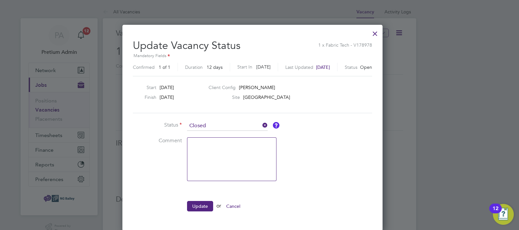
scroll to position [3, 3]
click at [200, 206] on button "Update" at bounding box center [200, 206] width 26 height 10
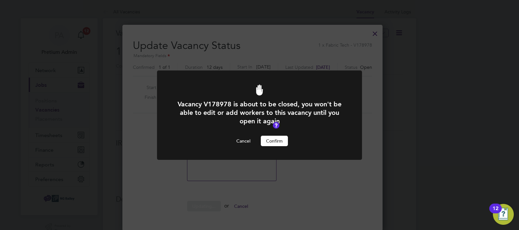
click at [274, 142] on button "Confirm" at bounding box center [274, 141] width 27 height 10
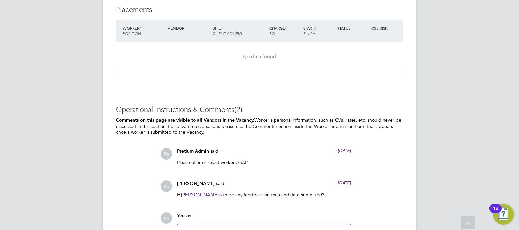
scroll to position [1346, 0]
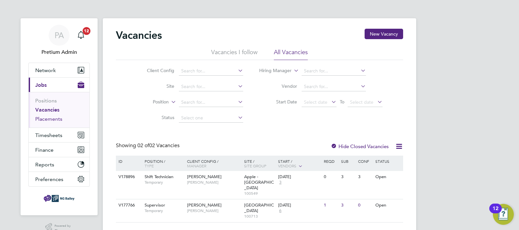
drag, startPoint x: 48, startPoint y: 120, endPoint x: 61, endPoint y: 121, distance: 13.1
click at [48, 120] on link "Placements" at bounding box center [48, 119] width 27 height 6
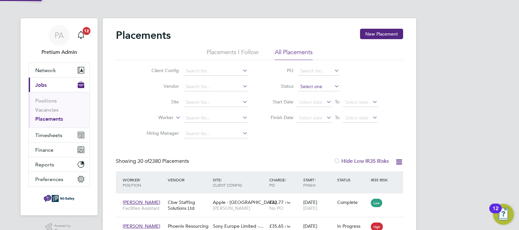
click at [320, 90] on input at bounding box center [318, 86] width 41 height 9
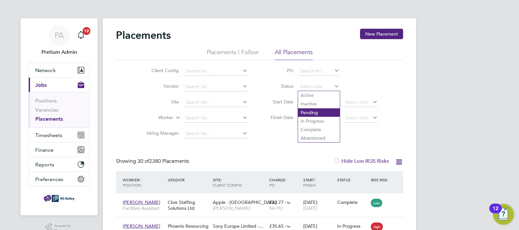
click at [315, 114] on li "Pending" at bounding box center [319, 112] width 42 height 8
type input "Pending"
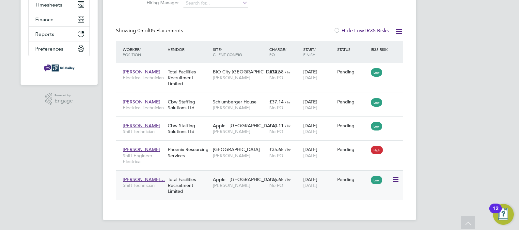
click at [298, 189] on div "£35.65 / hr No PO" at bounding box center [285, 182] width 34 height 18
click at [248, 155] on span "[PERSON_NAME]" at bounding box center [239, 156] width 53 height 6
click at [243, 123] on span "Apple - [GEOGRAPHIC_DATA]" at bounding box center [245, 126] width 64 height 6
click at [238, 105] on span "[PERSON_NAME]" at bounding box center [239, 108] width 53 height 6
click at [283, 78] on span "No PO" at bounding box center [277, 78] width 14 height 6
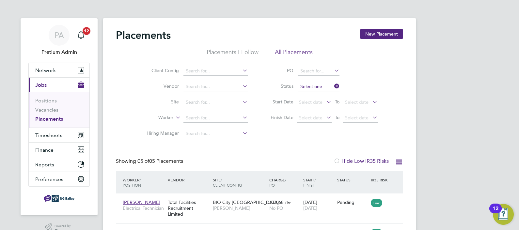
click at [318, 87] on input at bounding box center [318, 86] width 41 height 9
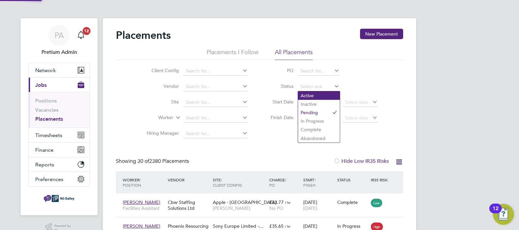
scroll to position [3, 3]
click at [315, 96] on li "Active" at bounding box center [319, 95] width 42 height 8
type input "Active"
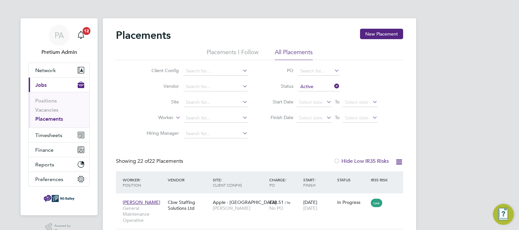
click at [401, 93] on div "Client Config Vendor Site Worker Hiring Manager PO Status Active Start Date Sel…" at bounding box center [259, 101] width 287 height 82
click at [44, 134] on span "Timesheets" at bounding box center [48, 135] width 27 height 6
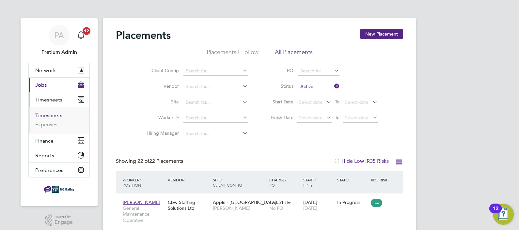
click at [46, 114] on link "Timesheets" at bounding box center [48, 115] width 27 height 6
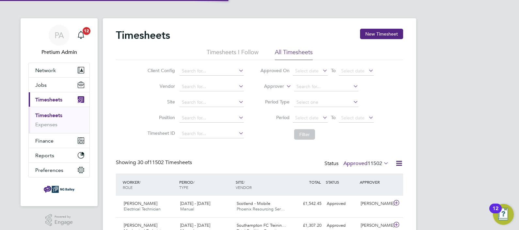
click at [347, 161] on label "Approved 11502" at bounding box center [366, 163] width 45 height 7
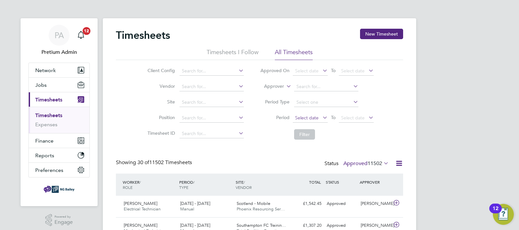
click at [314, 119] on span "Select date" at bounding box center [307, 118] width 24 height 6
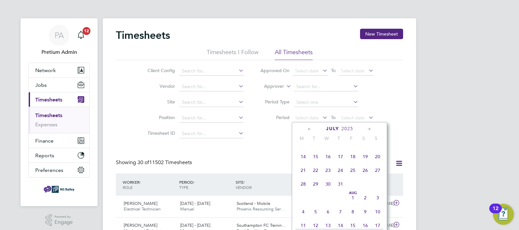
click at [303, 177] on span "21" at bounding box center [303, 170] width 12 height 12
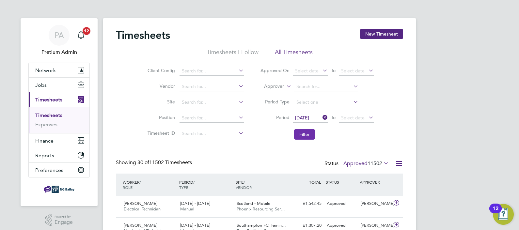
click at [307, 136] on button "Filter" at bounding box center [304, 134] width 21 height 10
click at [399, 163] on icon at bounding box center [399, 163] width 8 height 8
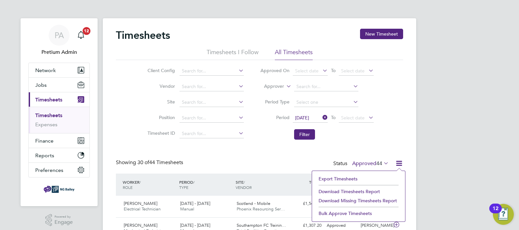
click at [351, 192] on li "Download Timesheets Report" at bounding box center [359, 191] width 87 height 9
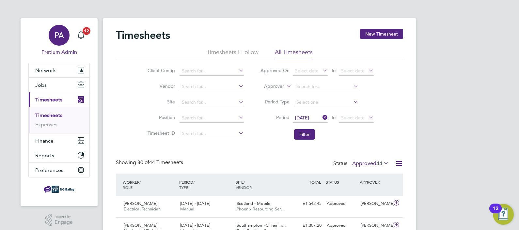
click at [63, 36] on span "PA" at bounding box center [59, 35] width 9 height 8
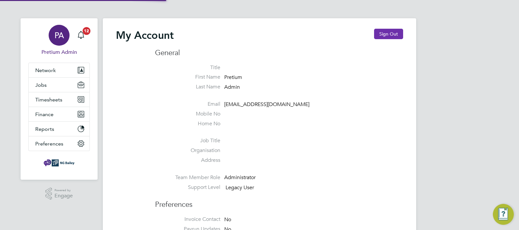
type input "abmfacility@pretiumresourcing.co.uk"
click at [391, 33] on button "Sign Out" at bounding box center [388, 34] width 29 height 10
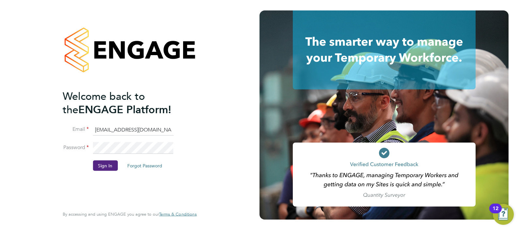
drag, startPoint x: 116, startPoint y: 129, endPoint x: 154, endPoint y: 130, distance: 38.2
click at [116, 129] on input "abmfacility@pretiumresourcing.co.uk" at bounding box center [133, 130] width 81 height 12
type input "bgis@pretiumresourcing.co.uk"
click at [105, 165] on button "Sign In" at bounding box center [105, 165] width 25 height 10
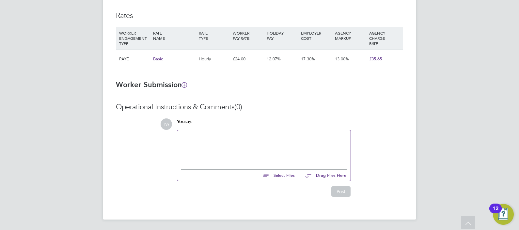
click at [245, 154] on div at bounding box center [264, 148] width 166 height 28
click at [189, 140] on div "Pleasee start workers placement ASAP" at bounding box center [264, 148] width 166 height 28
click at [192, 136] on div "Pleasee start workers placement ASAP" at bounding box center [264, 148] width 166 height 28
drag, startPoint x: 239, startPoint y: 136, endPoint x: 125, endPoint y: 135, distance: 113.7
click at [126, 135] on div "Operational Instructions & Comments (0) PA You say: Please start workers placem…" at bounding box center [259, 150] width 287 height 94
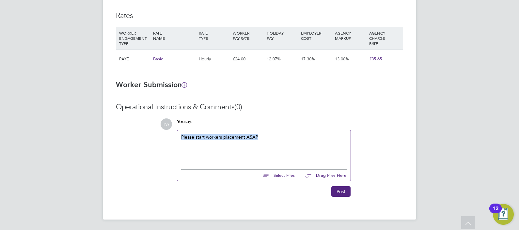
copy div "Please start workers placement ASAP"
click at [345, 191] on button "Post" at bounding box center [341, 192] width 19 height 10
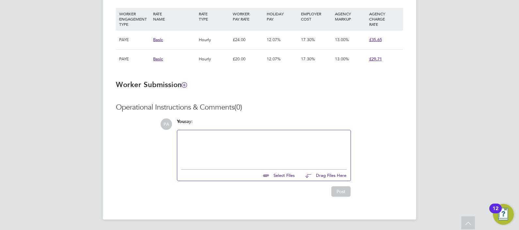
click at [223, 151] on div at bounding box center [264, 148] width 166 height 28
paste div
click at [346, 189] on button "Post" at bounding box center [341, 192] width 19 height 10
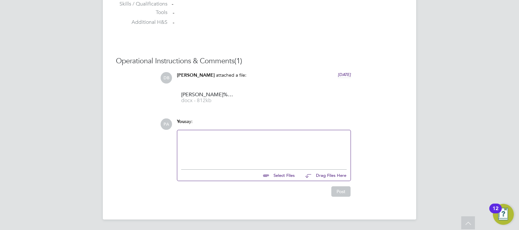
click at [228, 152] on div at bounding box center [264, 148] width 166 height 28
paste div
click at [341, 192] on button "Post" at bounding box center [341, 192] width 19 height 10
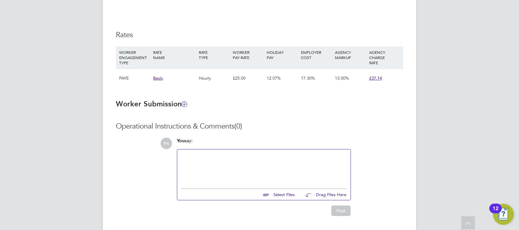
scroll to position [468, 0]
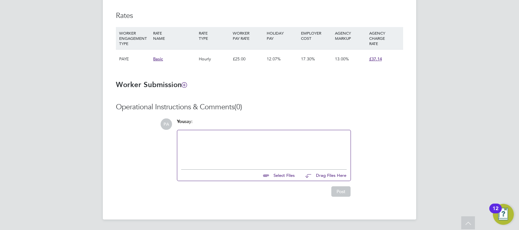
click at [254, 146] on div at bounding box center [264, 148] width 166 height 28
paste div
click at [345, 193] on button "Post" at bounding box center [341, 192] width 19 height 10
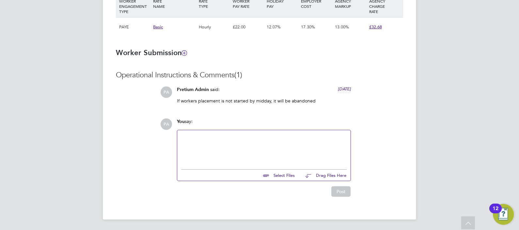
click at [250, 147] on div at bounding box center [264, 148] width 166 height 28
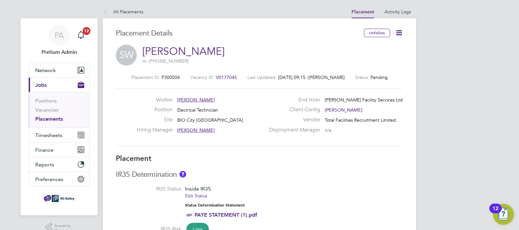
click at [400, 33] on icon at bounding box center [399, 33] width 8 height 8
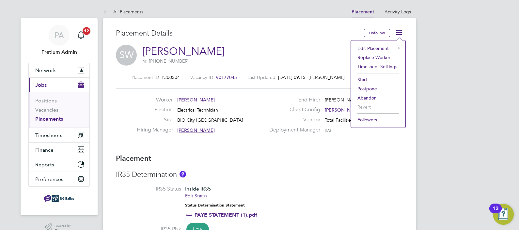
click li "Abandon"
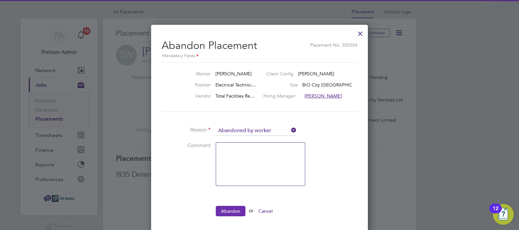
click button "Abandon"
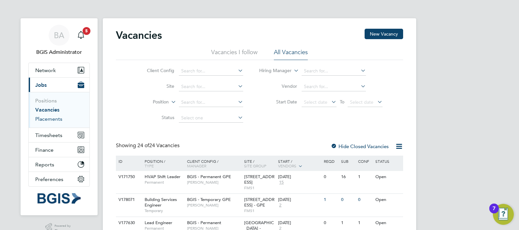
click at [49, 117] on link "Placements" at bounding box center [48, 119] width 27 height 6
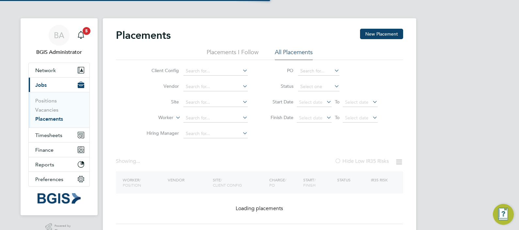
click at [52, 121] on link "Placements" at bounding box center [49, 119] width 28 height 6
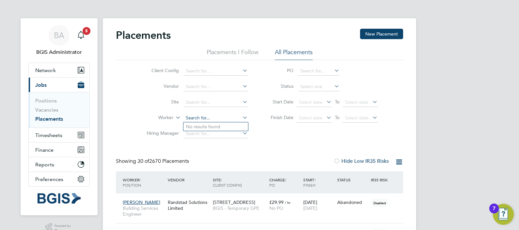
click at [201, 118] on input at bounding box center [216, 118] width 64 height 9
click at [201, 126] on li "Ben G uy-Pinkey" at bounding box center [216, 127] width 65 height 9
type input "Ben Guy-Pinkey"
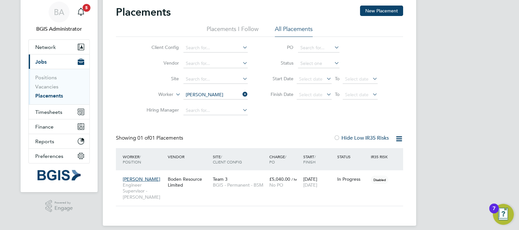
click at [49, 93] on link "Placements" at bounding box center [49, 96] width 28 height 6
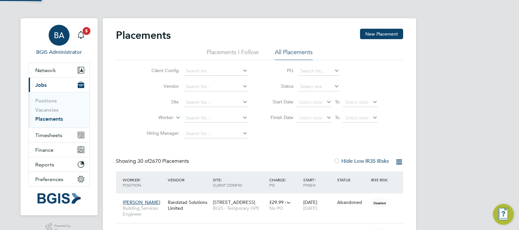
scroll to position [3, 3]
click at [67, 38] on div "BA" at bounding box center [59, 35] width 21 height 21
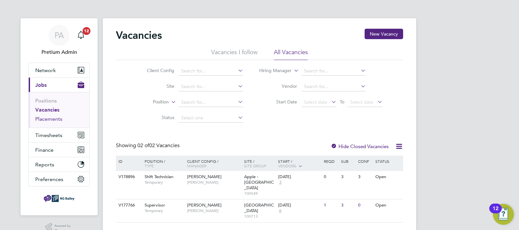
click at [51, 120] on link "Placements" at bounding box center [48, 119] width 27 height 6
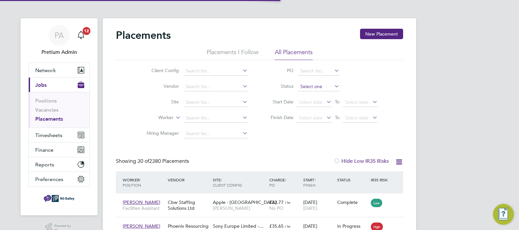
click at [320, 87] on input at bounding box center [318, 86] width 41 height 9
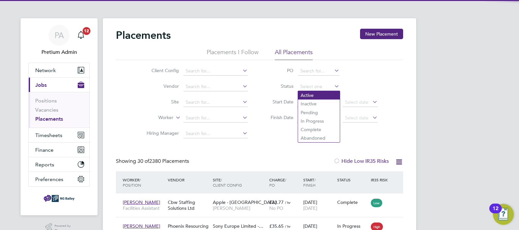
click at [318, 95] on li "Active" at bounding box center [319, 95] width 42 height 8
type input "Active"
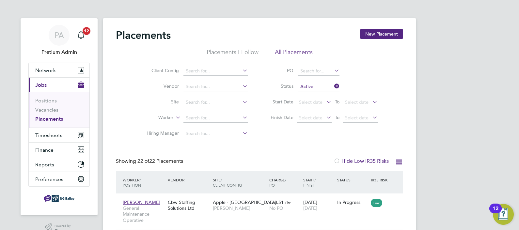
click at [338, 160] on div at bounding box center [337, 161] width 7 height 7
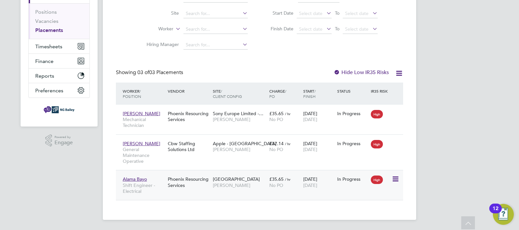
click at [259, 186] on span "[PERSON_NAME]" at bounding box center [239, 186] width 53 height 6
click at [152, 183] on span "Shift Engineer - Electrical" at bounding box center [144, 189] width 42 height 12
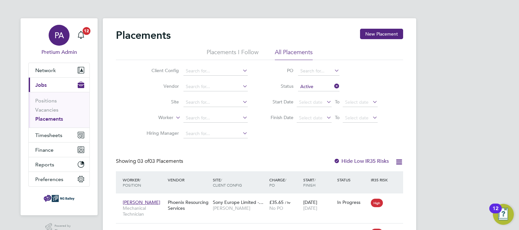
click at [49, 31] on app-avatar "PA" at bounding box center [59, 35] width 21 height 21
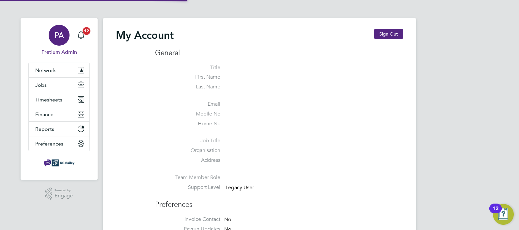
type input "bgis@pretiumresourcing.co.uk"
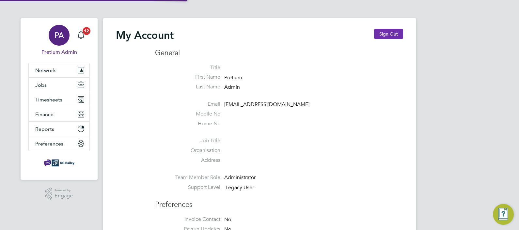
click at [402, 33] on button "Sign Out" at bounding box center [388, 34] width 29 height 10
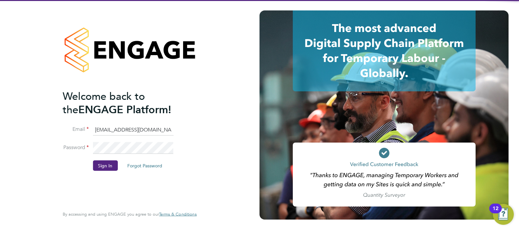
click at [123, 128] on input "bgis@pretiumresourcing.co.uk" at bounding box center [133, 130] width 81 height 12
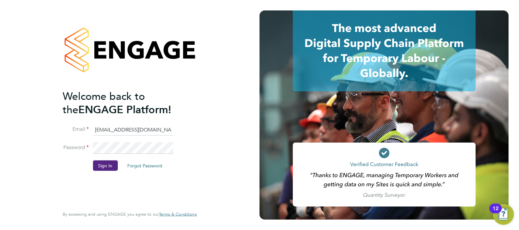
type input "abmfacility@pretiumresourcing.co.uk"
click at [104, 162] on button "Sign In" at bounding box center [105, 165] width 25 height 10
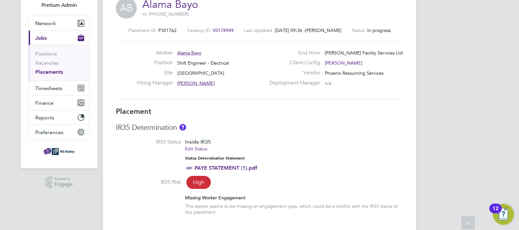
scroll to position [34, 0]
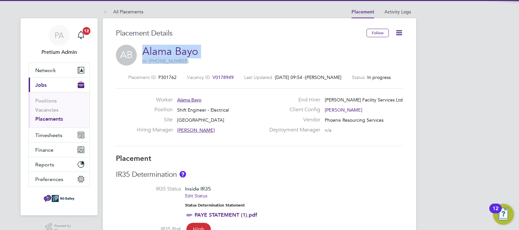
drag, startPoint x: 0, startPoint y: 0, endPoint x: 138, endPoint y: 51, distance: 146.8
click at [138, 51] on div "[PERSON_NAME][GEOGRAPHIC_DATA] m: [PHONE_NUMBER]" at bounding box center [259, 56] width 287 height 22
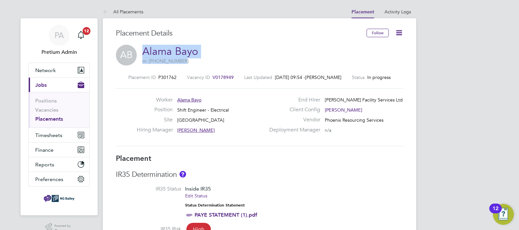
click at [50, 118] on link "Placements" at bounding box center [49, 119] width 28 height 6
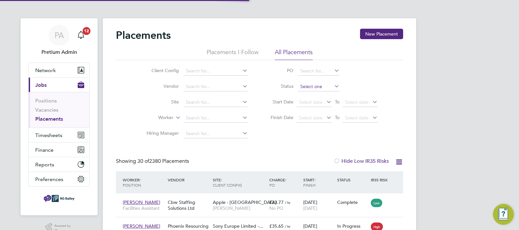
scroll to position [3, 3]
click at [311, 86] on input at bounding box center [318, 86] width 41 height 9
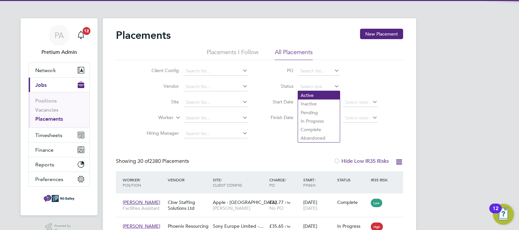
click at [315, 95] on li "Active" at bounding box center [319, 95] width 42 height 8
type input "Active"
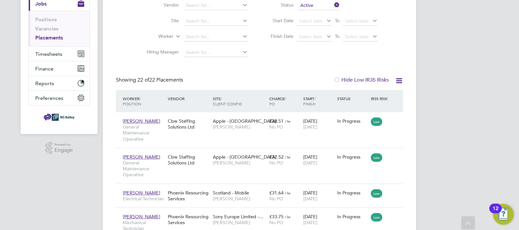
click at [346, 78] on label "Hide Low IR35 Risks" at bounding box center [361, 80] width 55 height 7
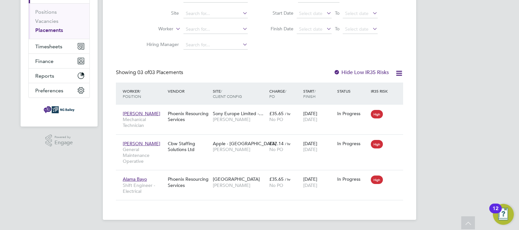
drag, startPoint x: 516, startPoint y: 155, endPoint x: 131, endPoint y: 47, distance: 399.9
click at [123, 43] on div "Client Config Vendor Site Worker Hiring Manager PO Status Active Start Date Sel…" at bounding box center [259, 12] width 287 height 82
click at [362, 72] on label "Hide Low IR35 Risks" at bounding box center [361, 72] width 55 height 7
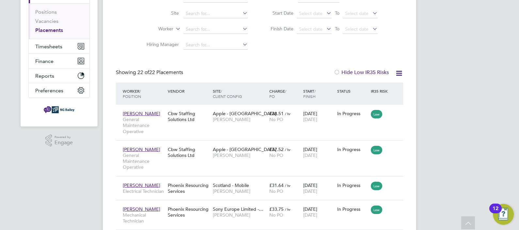
click at [400, 70] on icon at bounding box center [399, 73] width 8 height 8
click at [366, 89] on li "Download Placements Report" at bounding box center [368, 88] width 70 height 9
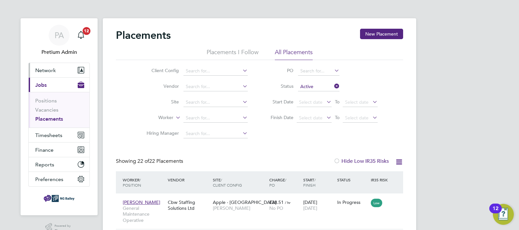
click at [59, 72] on button "Network" at bounding box center [59, 70] width 61 height 14
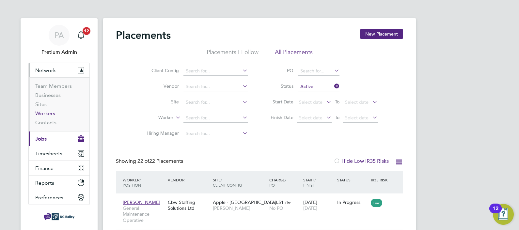
drag, startPoint x: 50, startPoint y: 116, endPoint x: 57, endPoint y: 118, distance: 7.2
click at [50, 116] on link "Workers" at bounding box center [45, 113] width 20 height 6
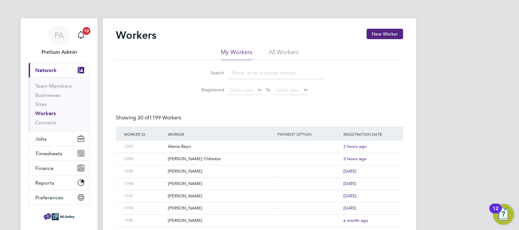
click at [269, 70] on input at bounding box center [276, 73] width 95 height 13
paste input "Alama Bayo"
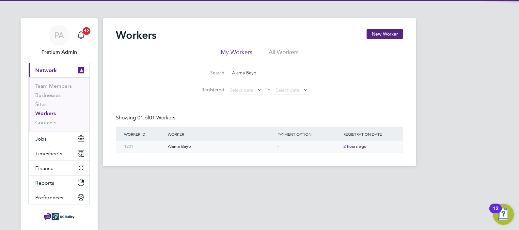
click at [182, 145] on div "Alama Bayo" at bounding box center [221, 147] width 110 height 12
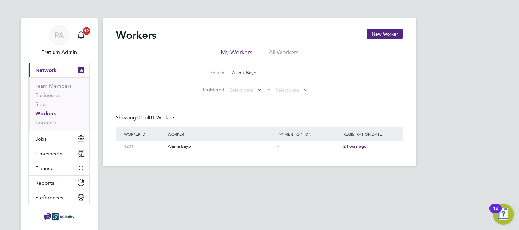
drag, startPoint x: 270, startPoint y: 71, endPoint x: 113, endPoint y: 52, distance: 157.6
click at [186, 66] on div "Search Alama Bayo Registered Select date To Select date" at bounding box center [259, 79] width 287 height 38
paste input "ndrew Busile Chitedze"
click at [202, 146] on div "Andrew Busile Chitedze" at bounding box center [221, 147] width 110 height 12
drag, startPoint x: 297, startPoint y: 74, endPoint x: 196, endPoint y: 68, distance: 101.1
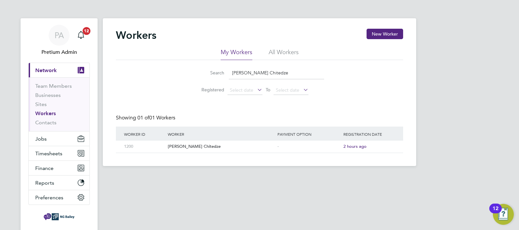
click at [235, 70] on input "Andrew Busile Chitedze" at bounding box center [276, 73] width 95 height 13
type input "A"
paste input "Augustine Enegide Egwu"
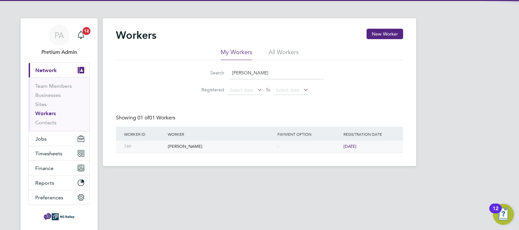
click at [198, 149] on div "Augustine Enegide Egwu" at bounding box center [221, 147] width 110 height 12
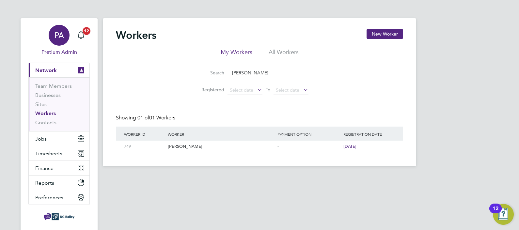
drag, startPoint x: 312, startPoint y: 70, endPoint x: 53, endPoint y: 56, distance: 259.8
click at [125, 65] on div "Search Augustine Enegide Egwu Registered Select date To Select date" at bounding box center [259, 79] width 287 height 38
paste input "James Martin"
click at [183, 150] on div "James Martin" at bounding box center [221, 147] width 110 height 12
drag, startPoint x: 278, startPoint y: 75, endPoint x: 179, endPoint y: 69, distance: 99.2
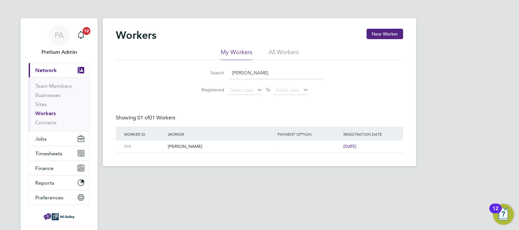
click at [188, 72] on li "Search James Martin" at bounding box center [260, 72] width 146 height 19
paste input "Aasim Javed"
click at [461, 18] on div "PA Pretium Admin Notifications 12 Applications: Current page: Network Team Memb…" at bounding box center [259, 88] width 519 height 177
click at [187, 147] on div "Aasim Javed" at bounding box center [221, 147] width 110 height 12
drag, startPoint x: 287, startPoint y: 72, endPoint x: 51, endPoint y: 51, distance: 237.5
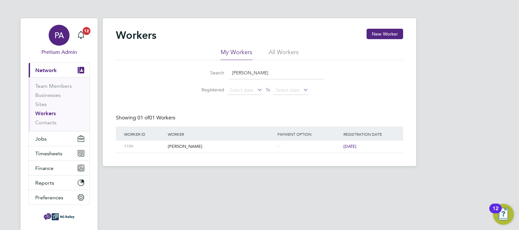
click at [189, 56] on div "My Workers All Workers Search Aasim Javed Registered Select date To Select date" at bounding box center [259, 73] width 287 height 50
paste input "Moses Walugembe"
click at [180, 144] on div "Moses Walugembe" at bounding box center [221, 147] width 110 height 12
drag, startPoint x: 281, startPoint y: 73, endPoint x: 188, endPoint y: 67, distance: 93.0
click at [200, 67] on div "Search Moses Walugembe" at bounding box center [259, 73] width 129 height 13
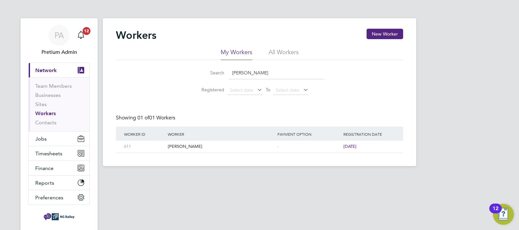
paste input "ichael Ampong"
click at [188, 146] on div "Michael Ampong" at bounding box center [221, 147] width 110 height 12
click at [128, 69] on div "Search Michael Ampong Registered Select date To Select date" at bounding box center [259, 79] width 287 height 38
paste input "Kial Crowe"
type input "Kial Crowe"
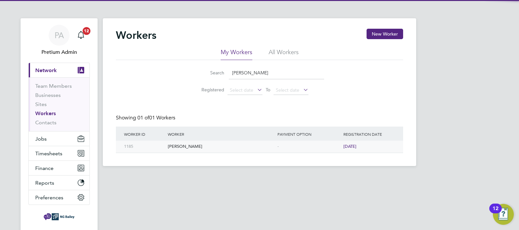
click at [173, 146] on div "Kial Crowe" at bounding box center [221, 147] width 110 height 12
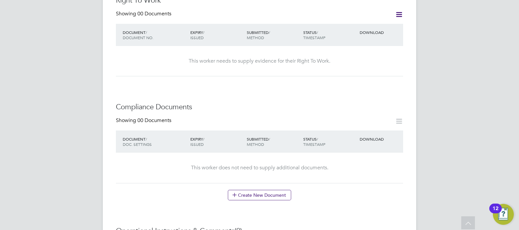
scroll to position [286, 0]
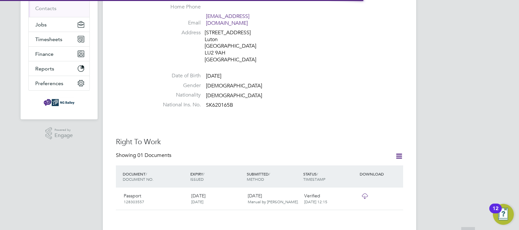
scroll to position [245, 0]
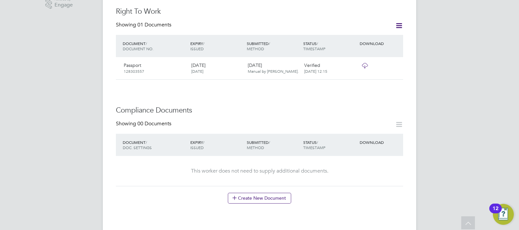
click at [361, 63] on icon at bounding box center [365, 65] width 8 height 5
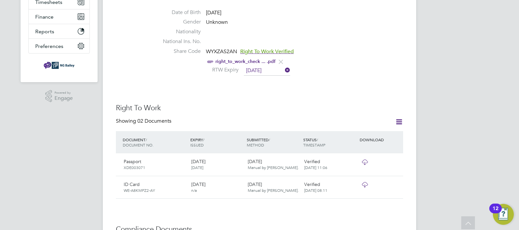
scroll to position [123, 0]
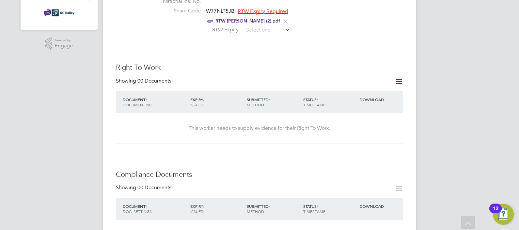
scroll to position [123, 0]
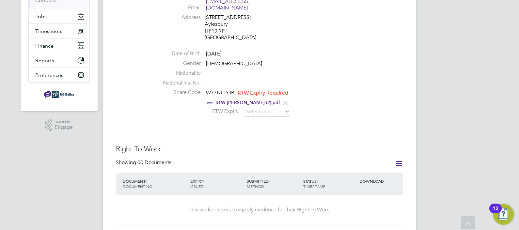
click at [230, 100] on link "RTW Aasim (2).pdf" at bounding box center [248, 103] width 65 height 6
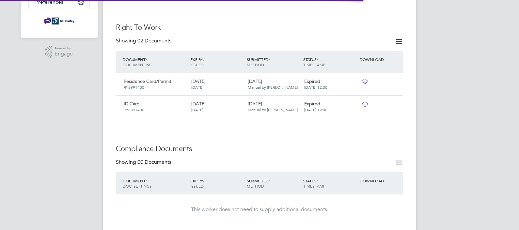
scroll to position [204, 0]
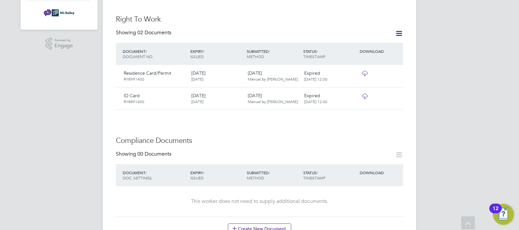
click at [362, 94] on icon at bounding box center [365, 96] width 8 height 5
click at [364, 71] on icon at bounding box center [365, 73] width 8 height 5
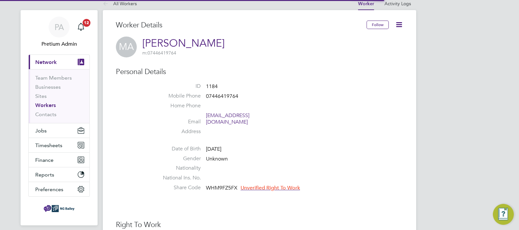
scroll to position [204, 0]
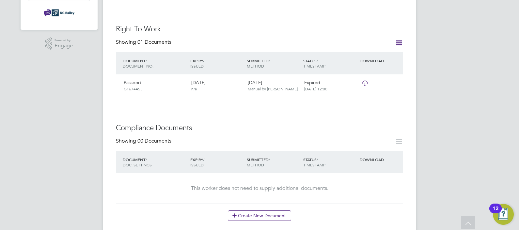
click at [367, 81] on icon at bounding box center [365, 83] width 8 height 5
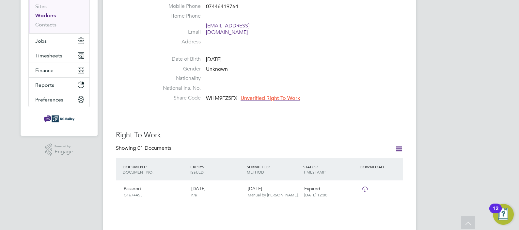
scroll to position [0, 0]
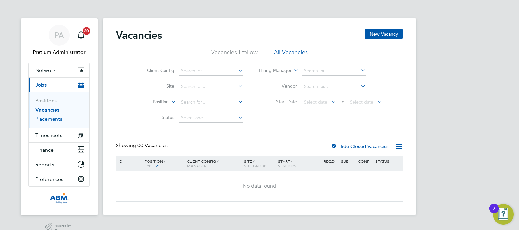
click at [44, 119] on link "Placements" at bounding box center [48, 119] width 27 height 6
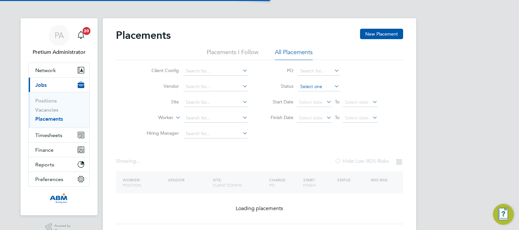
click at [320, 84] on input at bounding box center [318, 86] width 41 height 9
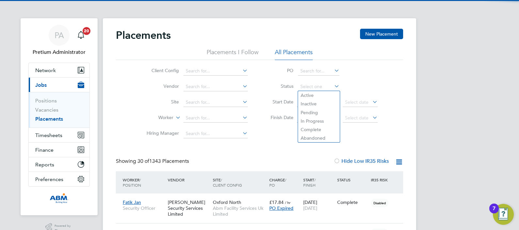
click at [318, 91] on li "Active" at bounding box center [319, 95] width 42 height 8
type input "Active"
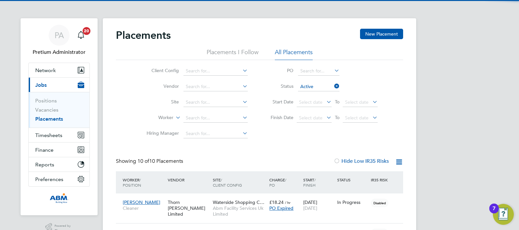
click at [399, 161] on icon at bounding box center [399, 162] width 8 height 8
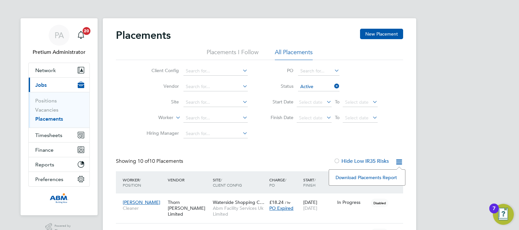
click at [360, 176] on li "Download Placements Report" at bounding box center [368, 177] width 70 height 9
click at [47, 134] on span "Timesheets" at bounding box center [48, 135] width 27 height 6
click at [319, 89] on input at bounding box center [318, 86] width 41 height 9
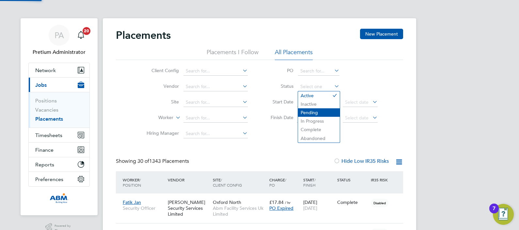
click at [316, 114] on li "Pending" at bounding box center [319, 112] width 42 height 8
type input "Pending"
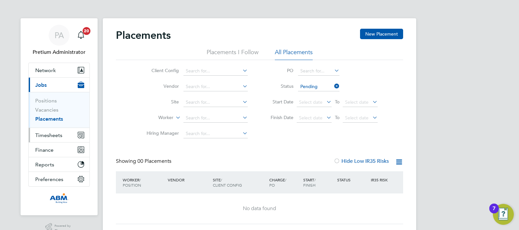
click at [51, 132] on button "Timesheets" at bounding box center [59, 135] width 61 height 14
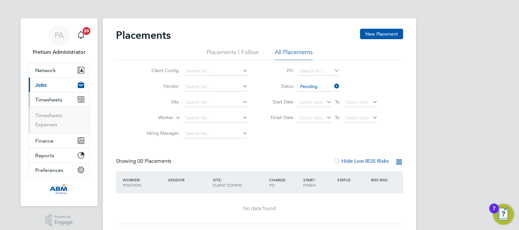
click at [51, 110] on ul "Timesheets Expenses" at bounding box center [59, 120] width 61 height 26
drag, startPoint x: 53, startPoint y: 116, endPoint x: 63, endPoint y: 116, distance: 9.5
click at [54, 116] on link "Timesheets" at bounding box center [48, 115] width 27 height 6
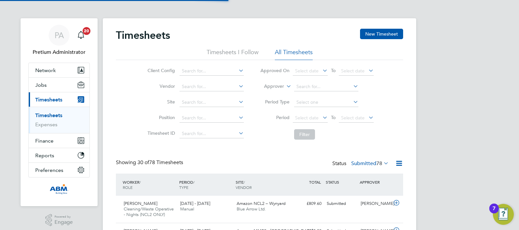
click at [364, 162] on label "Submitted 78" at bounding box center [371, 163] width 38 height 7
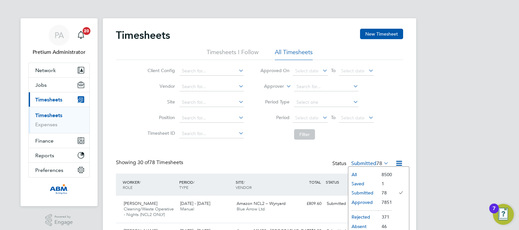
click at [355, 184] on li "Saved" at bounding box center [364, 183] width 30 height 9
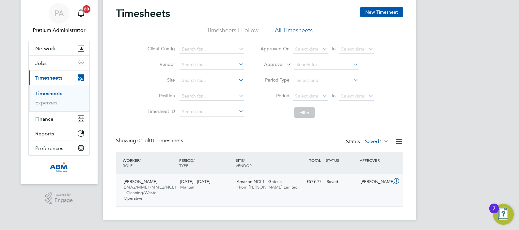
click at [252, 195] on div "Paul Chiedozie Ekoh EMA2/MME1/MME2/NCL1 - Cleaning/Waste Operative 23 - 29 Aug …" at bounding box center [259, 190] width 287 height 33
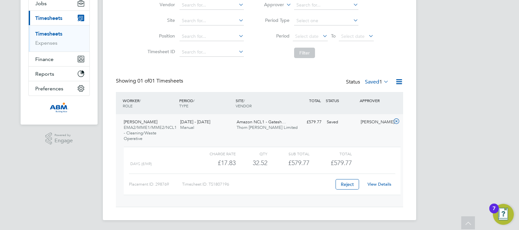
click at [372, 184] on link "View Details" at bounding box center [380, 185] width 24 height 6
click at [375, 83] on label "Saved 1" at bounding box center [377, 82] width 24 height 7
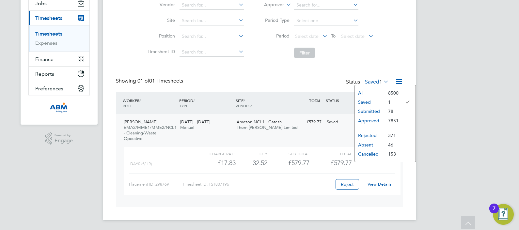
click at [368, 111] on li "Submitted" at bounding box center [370, 111] width 30 height 9
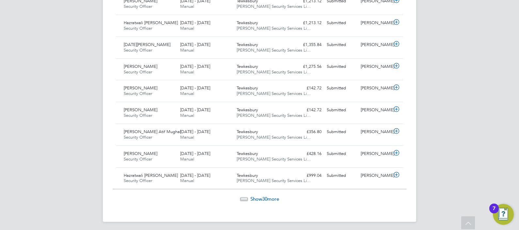
click at [270, 195] on div "Show 30 more" at bounding box center [260, 195] width 294 height 16
click at [268, 196] on span "Show 30 more" at bounding box center [265, 199] width 29 height 6
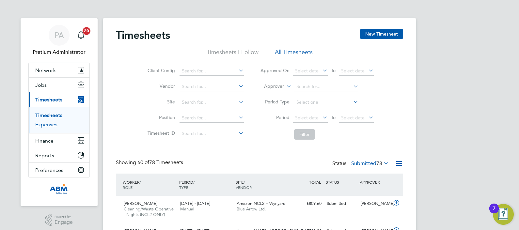
click at [53, 125] on link "Expenses" at bounding box center [46, 125] width 22 height 6
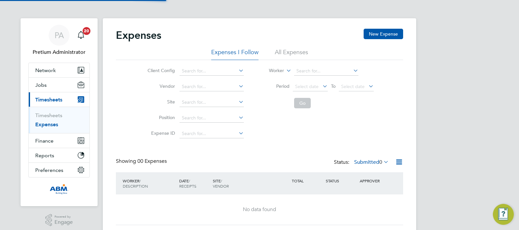
click at [291, 49] on li "All Expenses" at bounding box center [291, 54] width 33 height 12
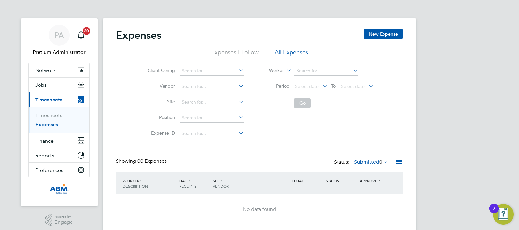
click at [357, 165] on label "Submitted 0" at bounding box center [371, 162] width 35 height 7
drag, startPoint x: 365, startPoint y: 144, endPoint x: 284, endPoint y: 156, distance: 81.2
click at [364, 144] on div "Expenses New Expense Expenses I Follow All Expenses Client Config Vendor Site P…" at bounding box center [259, 127] width 287 height 197
click at [52, 115] on link "Timesheets" at bounding box center [48, 115] width 27 height 6
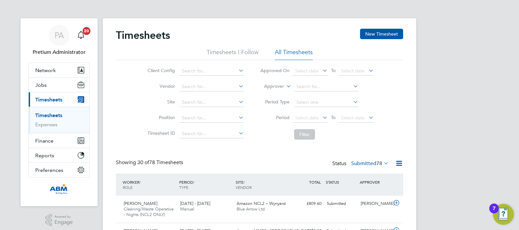
drag, startPoint x: 398, startPoint y: 160, endPoint x: 387, endPoint y: 172, distance: 16.2
click at [398, 161] on icon at bounding box center [399, 163] width 8 height 8
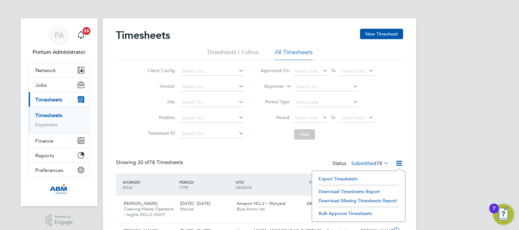
click at [353, 190] on li "Download Timesheets Report" at bounding box center [359, 191] width 87 height 9
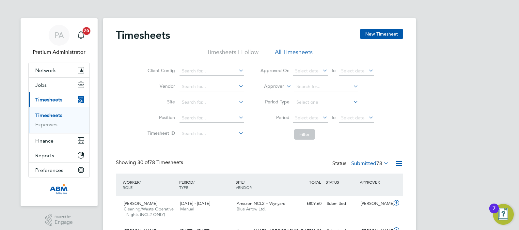
drag, startPoint x: 123, startPoint y: 117, endPoint x: 104, endPoint y: 83, distance: 38.6
click at [123, 115] on div "Client Config Vendor Site Position Timesheet ID Approved On Select date To Sele…" at bounding box center [259, 101] width 287 height 83
click at [64, 35] on div "PA" at bounding box center [59, 35] width 21 height 21
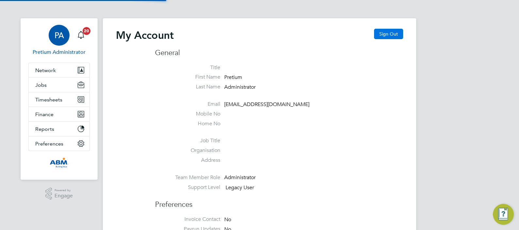
click at [394, 36] on button "Sign Out" at bounding box center [388, 34] width 29 height 10
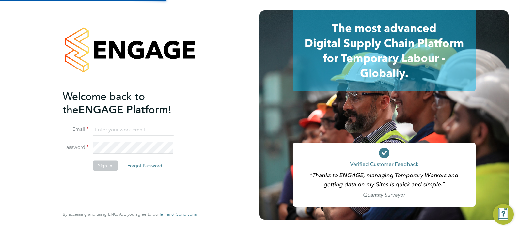
type input "ABM@pretiumresourcing.co.uk"
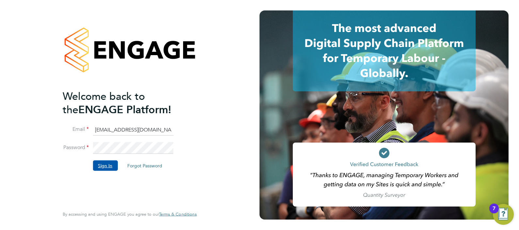
click at [107, 169] on button "Sign In" at bounding box center [105, 165] width 25 height 10
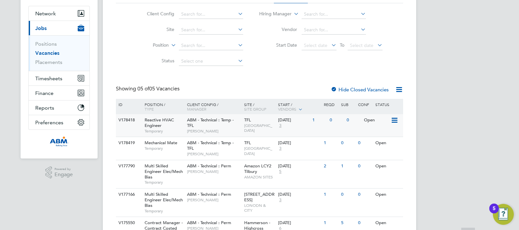
scroll to position [90, 0]
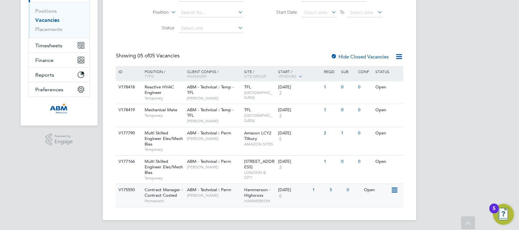
click at [215, 195] on span "[PERSON_NAME]" at bounding box center [214, 195] width 54 height 5
click at [212, 172] on div "ABM - Technical : Perm Adam Townsend" at bounding box center [214, 164] width 57 height 17
click at [203, 142] on div "ABM - Technical : Perm Robert Ince" at bounding box center [214, 135] width 57 height 17
click at [213, 117] on div "ABM - Technical : Temp - TFL Kieran Skurr" at bounding box center [214, 115] width 57 height 23
click at [178, 88] on div "Reactive HVAC Engineer Temporary" at bounding box center [163, 92] width 46 height 23
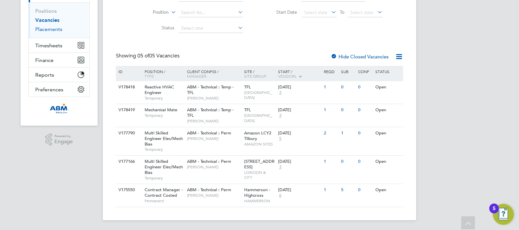
click at [43, 26] on link "Placements" at bounding box center [48, 29] width 27 height 6
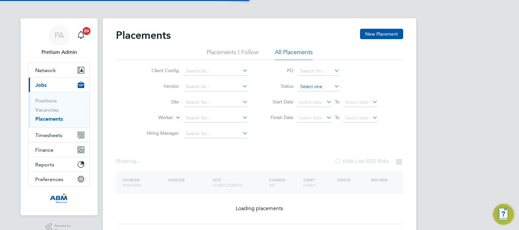
click at [318, 88] on input at bounding box center [318, 86] width 41 height 9
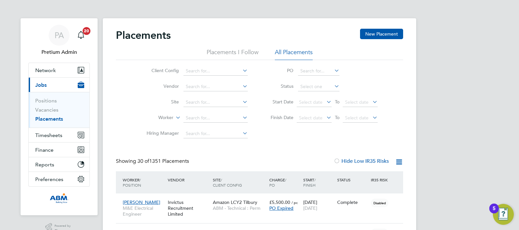
click at [319, 109] on li "Pending" at bounding box center [319, 112] width 42 height 8
type input "Pending"
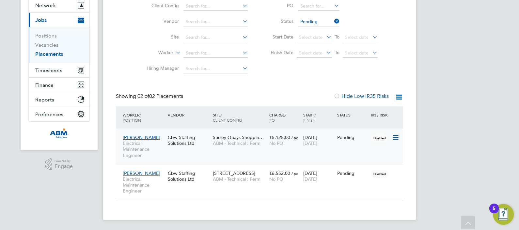
click at [277, 143] on span "No PO" at bounding box center [277, 143] width 14 height 6
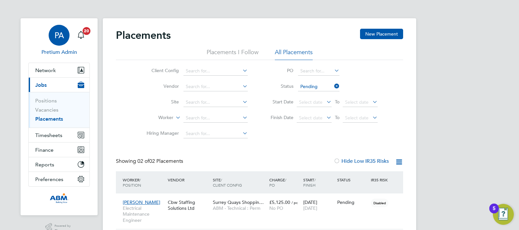
click at [52, 31] on div "PA" at bounding box center [59, 35] width 21 height 21
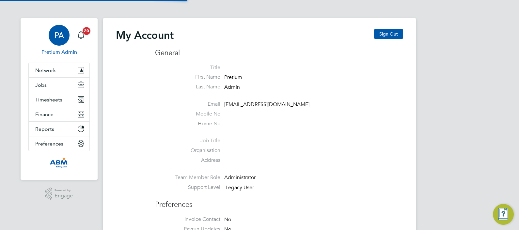
type input "chantay.bickers@pretiumresourcing.co.uk"
click at [394, 29] on button "Sign Out" at bounding box center [388, 34] width 29 height 10
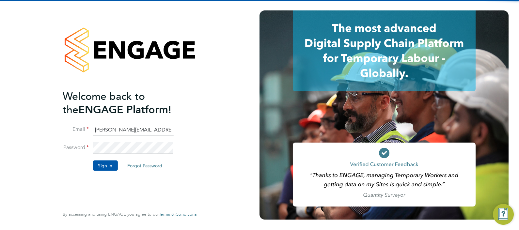
click at [126, 131] on input "chantay.bickers@pretiumresourcing.co.uk" at bounding box center [133, 130] width 81 height 12
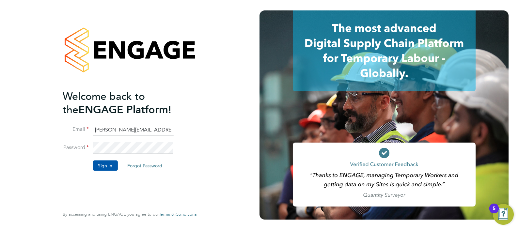
type input "Sasha.apleona@pretiumresourcing.co.uk"
click at [107, 164] on button "Sign In" at bounding box center [105, 165] width 25 height 10
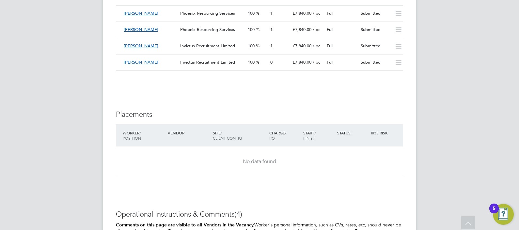
scroll to position [531, 0]
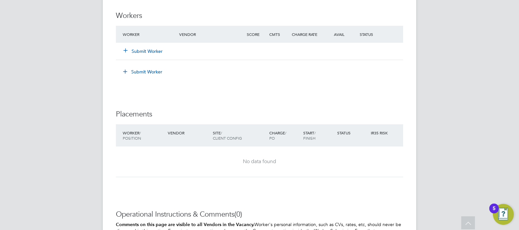
scroll to position [1102, 0]
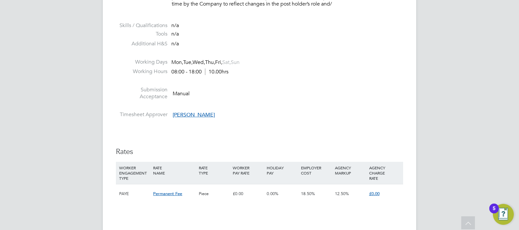
scroll to position [1184, 0]
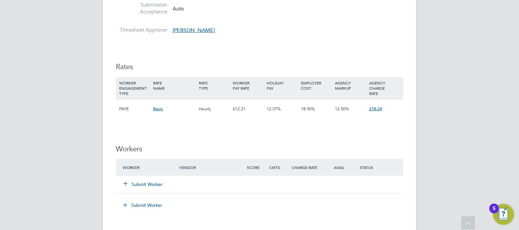
scroll to position [286, 0]
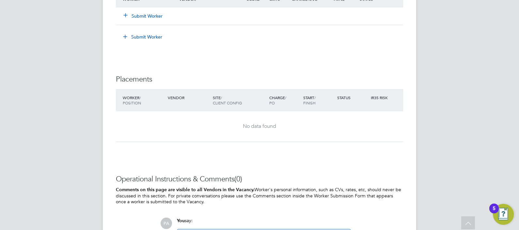
scroll to position [408, 0]
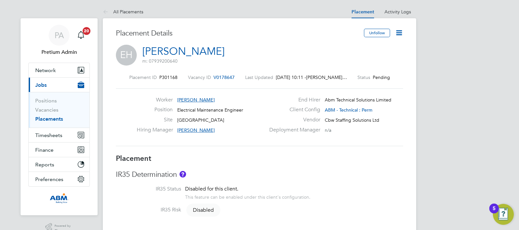
click at [400, 33] on icon at bounding box center [399, 33] width 8 height 8
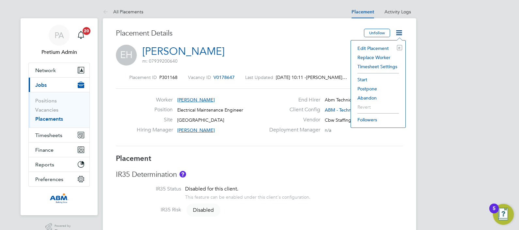
click at [377, 47] on li "Edit Placement e" at bounding box center [378, 48] width 48 height 9
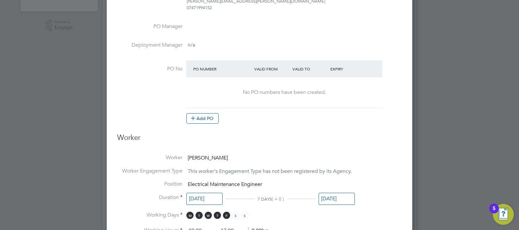
click at [205, 198] on input "[DATE]" at bounding box center [205, 199] width 36 height 12
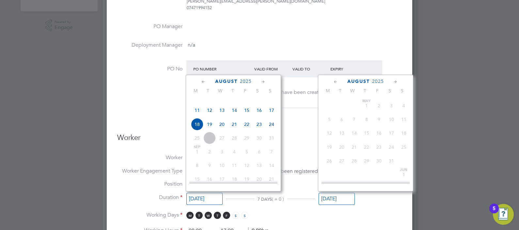
click at [328, 196] on input "[DATE]" at bounding box center [337, 199] width 36 height 12
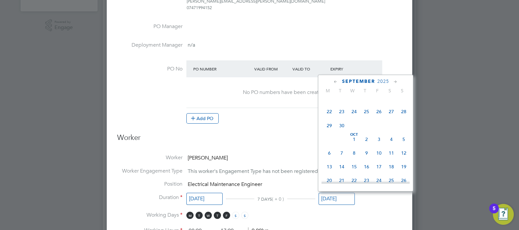
click at [401, 159] on span "12" at bounding box center [404, 153] width 12 height 12
type input "[DATE]"
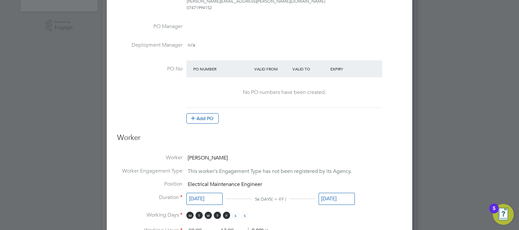
click at [207, 199] on input "[DATE]" at bounding box center [205, 199] width 36 height 12
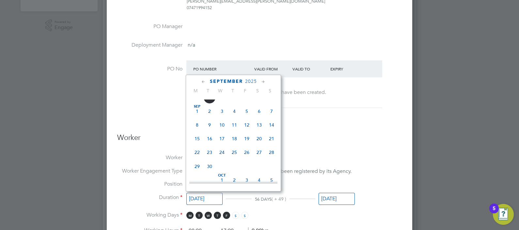
click at [194, 118] on span "[DATE]" at bounding box center [197, 111] width 12 height 12
type input "[DATE]"
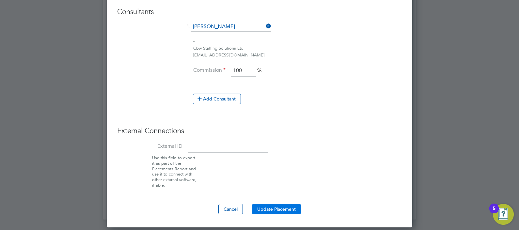
click at [285, 204] on button "Update Placement" at bounding box center [276, 209] width 49 height 10
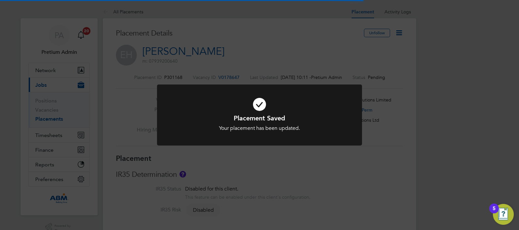
click at [282, 34] on div "Placement Saved Your placement has been updated. Cancel Okay" at bounding box center [259, 115] width 519 height 230
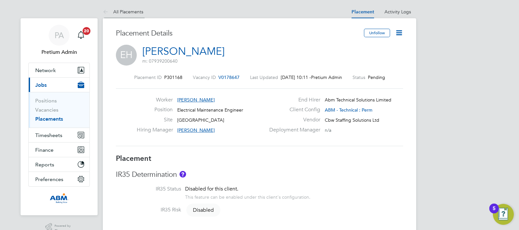
click at [130, 14] on li "All Placements" at bounding box center [123, 11] width 41 height 13
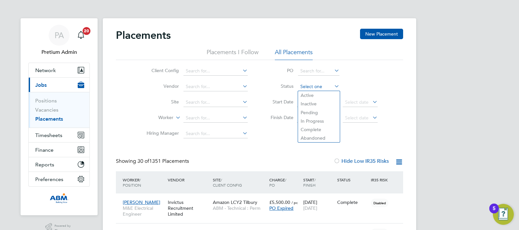
click at [325, 88] on input at bounding box center [318, 86] width 41 height 9
click at [319, 113] on li "Pending" at bounding box center [319, 112] width 42 height 8
type input "Pending"
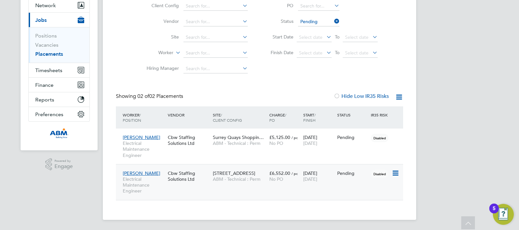
click at [251, 176] on div "[STREET_ADDRESS] ABM - Technical : Perm" at bounding box center [239, 176] width 57 height 18
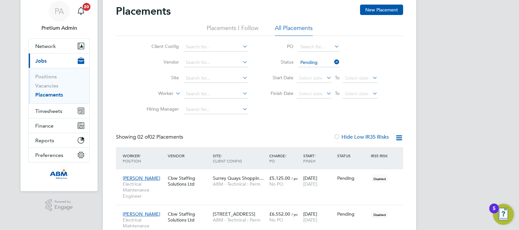
click at [46, 93] on link "Placements" at bounding box center [49, 95] width 28 height 6
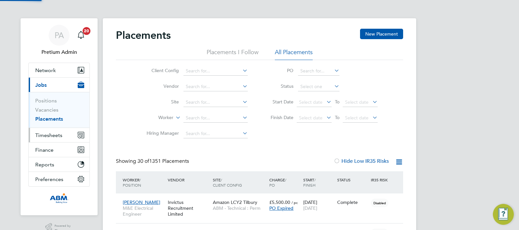
click at [46, 134] on button "Timesheets" at bounding box center [59, 135] width 61 height 14
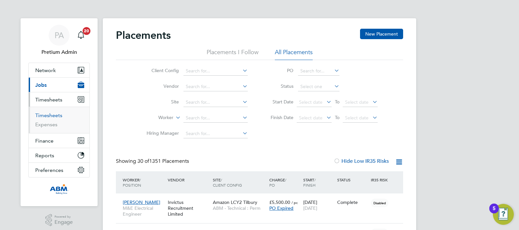
click at [55, 114] on link "Timesheets" at bounding box center [48, 115] width 27 height 6
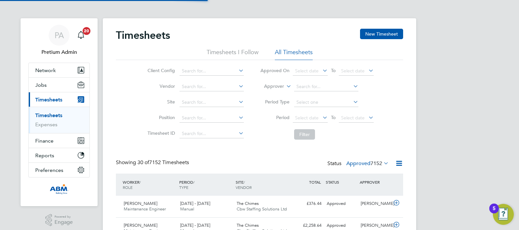
click at [364, 163] on label "Approved 7152" at bounding box center [368, 163] width 42 height 7
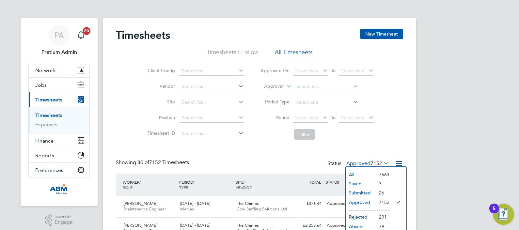
drag, startPoint x: 351, startPoint y: 180, endPoint x: 358, endPoint y: 182, distance: 7.4
click at [351, 181] on li "Saved" at bounding box center [361, 183] width 30 height 9
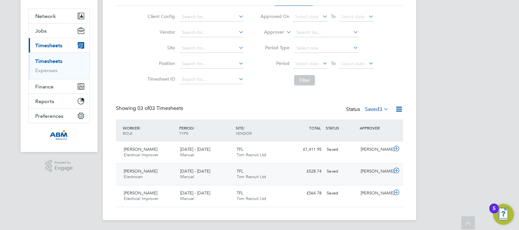
drag, startPoint x: 212, startPoint y: 167, endPoint x: 225, endPoint y: 171, distance: 13.8
click at [213, 167] on div "11 - 17 Aug 2025 Manual" at bounding box center [206, 174] width 57 height 16
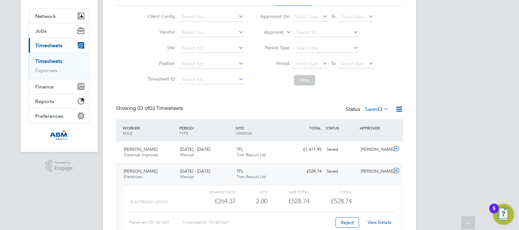
click at [382, 222] on link "View Details" at bounding box center [380, 223] width 24 height 6
click at [242, 149] on span "TFL" at bounding box center [240, 150] width 7 height 6
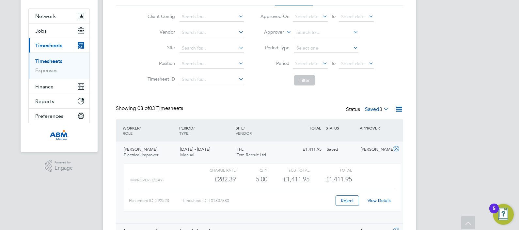
click at [378, 200] on link "View Details" at bounding box center [380, 201] width 24 height 6
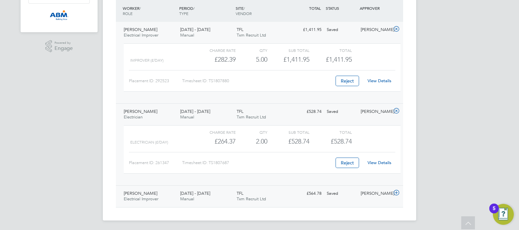
click at [224, 191] on div "16 - 22 Aug 2025 Manual" at bounding box center [206, 196] width 57 height 16
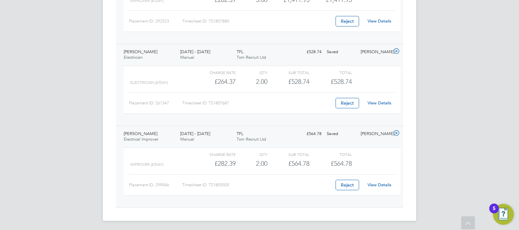
click at [373, 183] on link "View Details" at bounding box center [380, 185] width 24 height 6
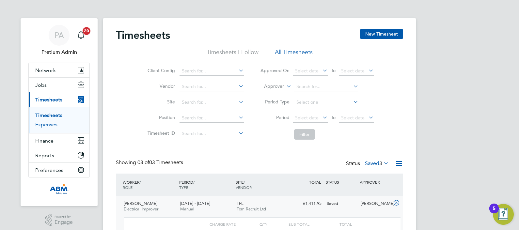
drag, startPoint x: 48, startPoint y: 123, endPoint x: 67, endPoint y: 123, distance: 19.3
click at [48, 123] on link "Expenses" at bounding box center [46, 125] width 22 height 6
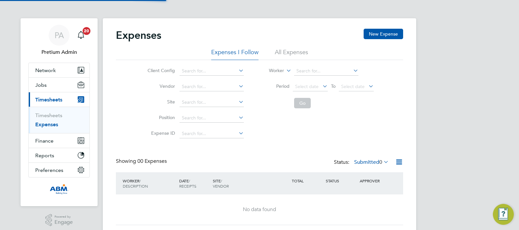
click at [290, 49] on div "Expenses New Expense Expenses I Follow All Expenses Client Config Vendor Site P…" at bounding box center [259, 127] width 287 height 197
drag, startPoint x: 291, startPoint y: 49, endPoint x: 277, endPoint y: 50, distance: 13.4
click at [291, 50] on li "All Expenses" at bounding box center [291, 54] width 33 height 12
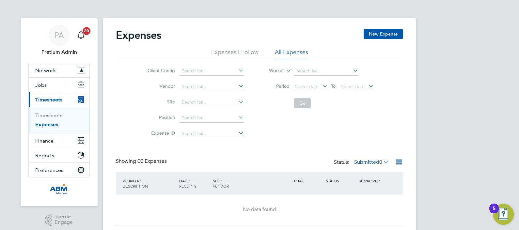
click at [361, 165] on div "Status: Submitted 0" at bounding box center [362, 162] width 56 height 9
click at [364, 159] on label "Submitted 0" at bounding box center [371, 162] width 35 height 7
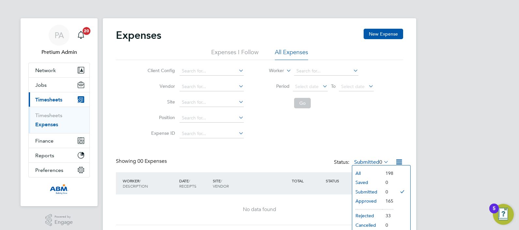
click at [382, 115] on div "Client Config Vendor Site Position Expense ID Worker Period Select date To Sele…" at bounding box center [259, 101] width 287 height 82
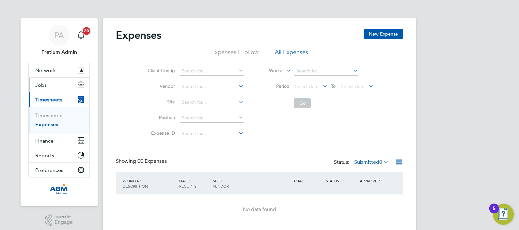
click at [51, 85] on button "Jobs" at bounding box center [59, 85] width 61 height 14
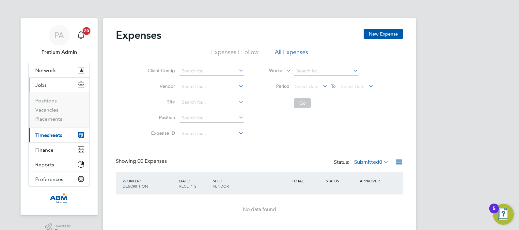
click at [55, 135] on span "Timesheets" at bounding box center [48, 135] width 27 height 6
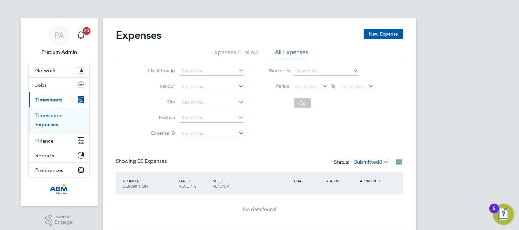
click at [52, 115] on link "Timesheets" at bounding box center [48, 115] width 27 height 6
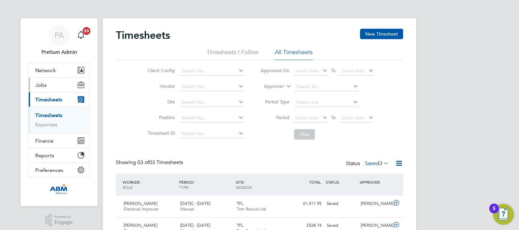
click at [61, 83] on button "Jobs" at bounding box center [59, 85] width 61 height 14
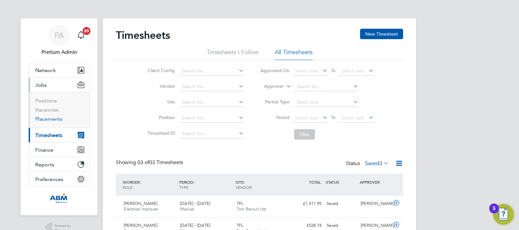
click at [55, 117] on link "Placements" at bounding box center [48, 119] width 27 height 6
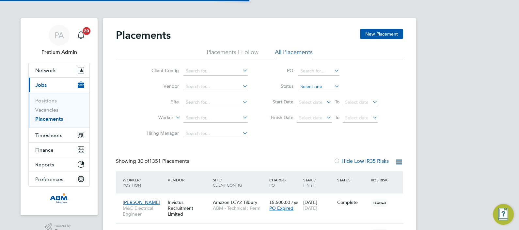
click at [310, 88] on input at bounding box center [318, 86] width 41 height 9
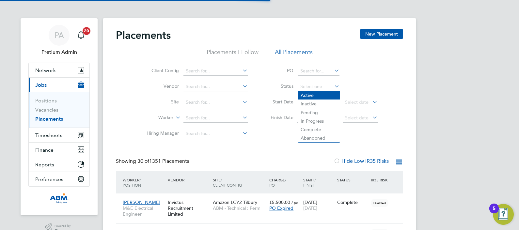
drag, startPoint x: 310, startPoint y: 93, endPoint x: 314, endPoint y: 95, distance: 4.2
click at [310, 93] on li "Active" at bounding box center [319, 95] width 42 height 8
type input "Active"
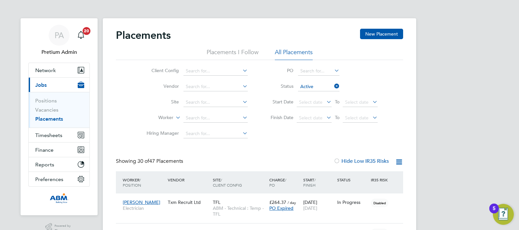
click at [399, 160] on icon at bounding box center [399, 162] width 8 height 8
click at [349, 176] on li "Download Placements Report" at bounding box center [368, 177] width 70 height 9
click at [63, 74] on button "Network" at bounding box center [59, 70] width 61 height 14
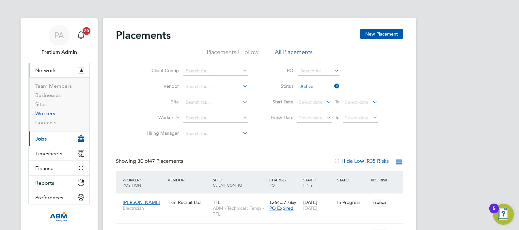
click at [47, 113] on link "Workers" at bounding box center [45, 113] width 20 height 6
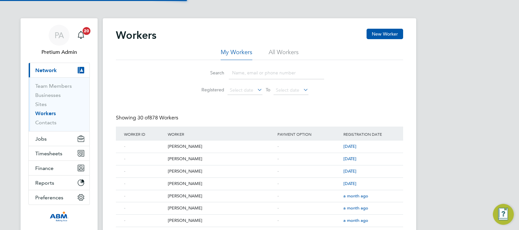
click at [260, 66] on li "Search" at bounding box center [260, 72] width 146 height 19
click at [271, 70] on input at bounding box center [276, 73] width 95 height 13
paste input "[PERSON_NAME]"
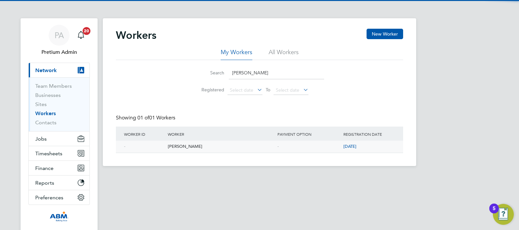
click at [182, 147] on div "[PERSON_NAME]" at bounding box center [221, 147] width 110 height 12
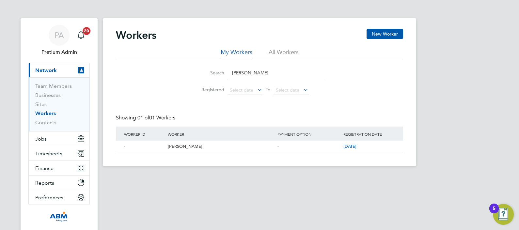
drag, startPoint x: 277, startPoint y: 67, endPoint x: 13, endPoint y: 64, distance: 264.6
click at [52, 70] on div "PA Pretium Admin Notifications 20 Applications: Current page: Network Team Memb…" at bounding box center [259, 88] width 519 height 177
paste input "Ellis Heaver"
click at [179, 144] on div "Ellis Heaver" at bounding box center [221, 147] width 110 height 12
drag, startPoint x: 273, startPoint y: 72, endPoint x: 98, endPoint y: 74, distance: 175.1
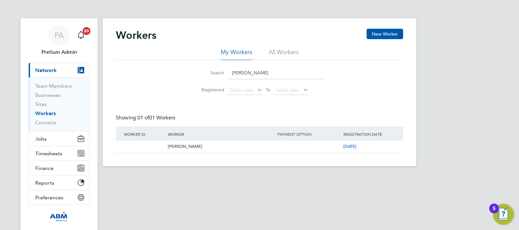
click at [103, 74] on div "Workers New Worker My Workers All Workers Search Ellis Heaver Registered Select…" at bounding box center [260, 92] width 314 height 148
paste input "Yonatan Abreha"
click at [199, 145] on div "Yonatan Abreha" at bounding box center [221, 147] width 110 height 12
drag, startPoint x: 289, startPoint y: 72, endPoint x: 28, endPoint y: 68, distance: 260.4
click at [108, 78] on div "Workers New Worker My Workers All Workers Search Yonatan Abreha Registered Sele…" at bounding box center [260, 92] width 314 height 148
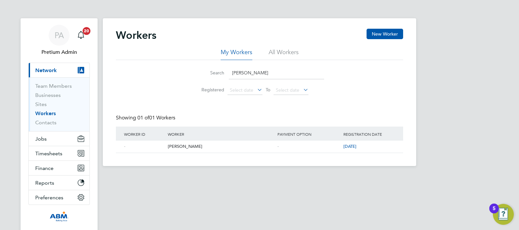
paste input "Augustine Enegide Egwu"
click at [189, 145] on div "Augustine Enegide Egwu" at bounding box center [221, 147] width 110 height 12
drag, startPoint x: 301, startPoint y: 72, endPoint x: 179, endPoint y: 74, distance: 121.9
click at [266, 74] on input "Augustine Enegide Egwu" at bounding box center [276, 73] width 95 height 13
click at [307, 74] on input "Augustine Enegide Egwu" at bounding box center [276, 73] width 95 height 13
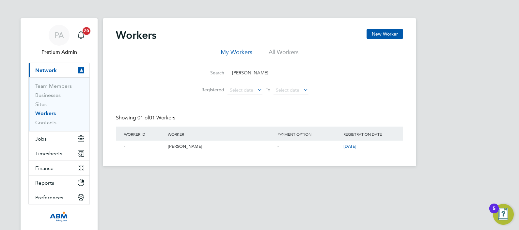
drag, startPoint x: 292, startPoint y: 73, endPoint x: 143, endPoint y: 57, distance: 150.2
click at [148, 59] on div "My Workers All Workers Search Augustine Enegide Egwu Registered Select date To …" at bounding box center [259, 73] width 287 height 50
paste input "Kakoue Doume"
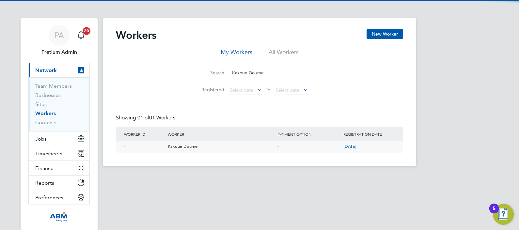
type input "Kakoue Doume"
click at [174, 147] on div "Kakoue Doume" at bounding box center [221, 147] width 110 height 12
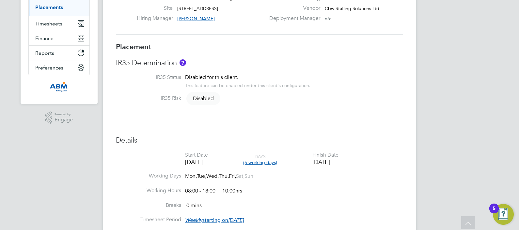
scroll to position [6, 0]
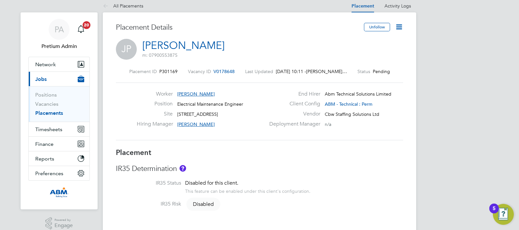
drag, startPoint x: 395, startPoint y: 25, endPoint x: 391, endPoint y: 43, distance: 17.9
click at [396, 26] on icon at bounding box center [399, 27] width 8 height 8
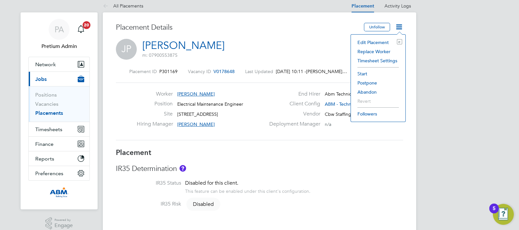
click at [378, 41] on li "Edit Placement e" at bounding box center [378, 42] width 48 height 9
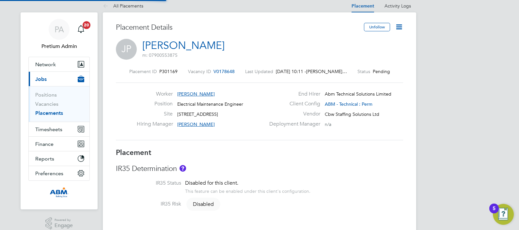
type input "[PERSON_NAME]"
type input "[DATE]"
type input "08:00"
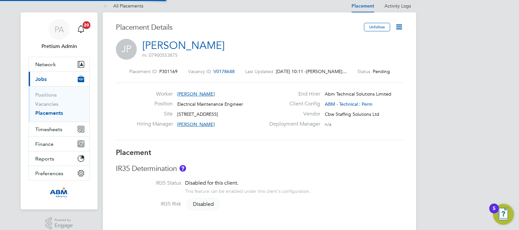
type input "18:00"
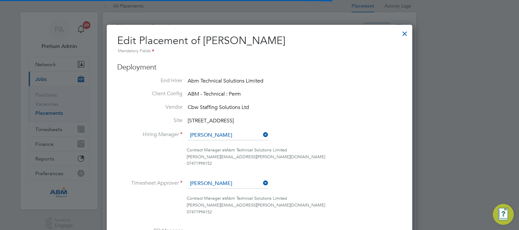
scroll to position [8, 285]
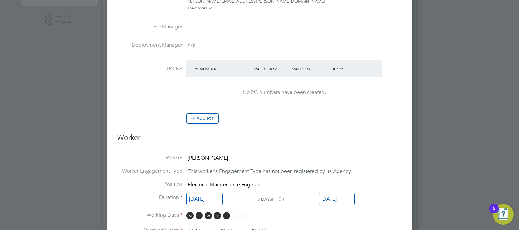
click at [331, 200] on input "[DATE]" at bounding box center [337, 199] width 36 height 12
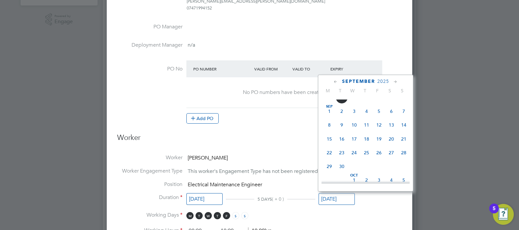
click at [388, 131] on span "13" at bounding box center [391, 125] width 12 height 12
type input "[DATE]"
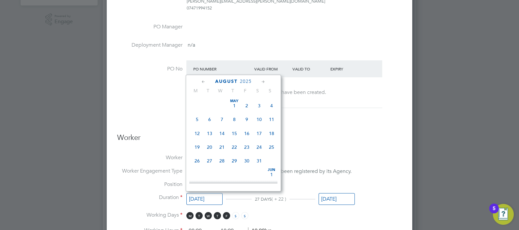
click at [200, 194] on input "[DATE]" at bounding box center [205, 199] width 36 height 12
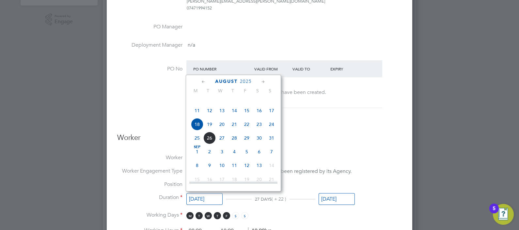
drag, startPoint x: 195, startPoint y: 160, endPoint x: 210, endPoint y: 156, distance: 15.5
click at [196, 158] on span "[DATE]" at bounding box center [197, 152] width 12 height 12
type input "[DATE]"
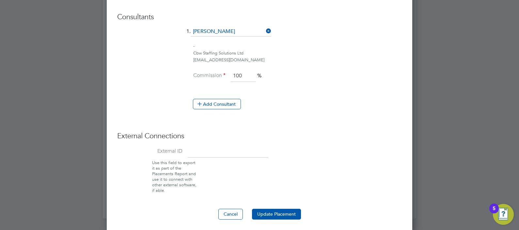
drag, startPoint x: 287, startPoint y: 214, endPoint x: 335, endPoint y: 211, distance: 47.8
click at [288, 214] on button "Update Placement" at bounding box center [276, 214] width 49 height 10
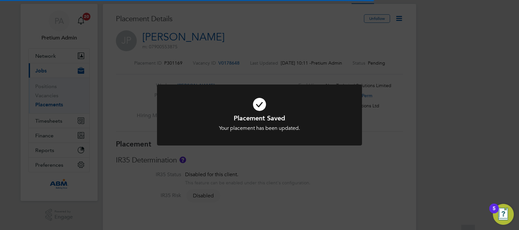
click at [207, 44] on div "Placement Saved Your placement has been updated. Cancel Okay" at bounding box center [259, 115] width 519 height 230
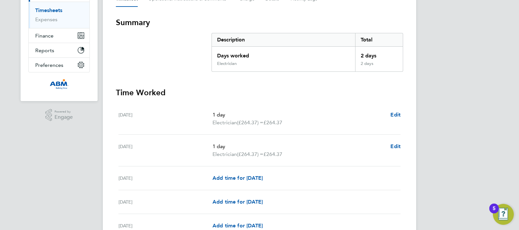
scroll to position [41, 0]
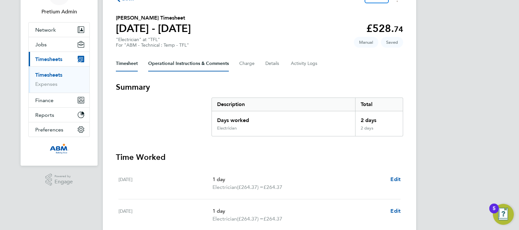
click at [170, 59] on Comments-tab "Operational Instructions & Comments" at bounding box center [188, 64] width 81 height 16
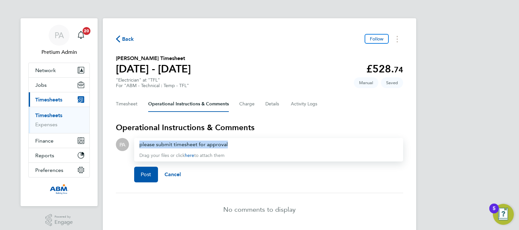
drag, startPoint x: 274, startPoint y: 139, endPoint x: 265, endPoint y: 146, distance: 12.3
click at [265, 144] on div "please submit timesheet for approval Drag your files or click here to attach th…" at bounding box center [268, 150] width 269 height 24
click at [263, 151] on div "please submit timesheet for approval Drag your files or click here to attach th…" at bounding box center [268, 150] width 269 height 24
drag, startPoint x: 262, startPoint y: 144, endPoint x: 147, endPoint y: 145, distance: 115.0
click at [152, 140] on div "please submit timesheet for approval Drag your files or click here to attach th…" at bounding box center [268, 150] width 269 height 24
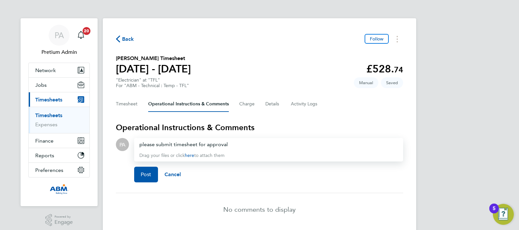
click at [250, 145] on div "please submit timesheet for approval" at bounding box center [268, 145] width 259 height 8
drag, startPoint x: 251, startPoint y: 144, endPoint x: 71, endPoint y: 122, distance: 181.0
click at [89, 122] on div "PA Pretium Admin Notifications 20 Applications: Network Team Members Businesses…" at bounding box center [259, 126] width 519 height 252
copy div "please submit timesheet for approval"
click at [144, 174] on span "Post" at bounding box center [146, 175] width 11 height 7
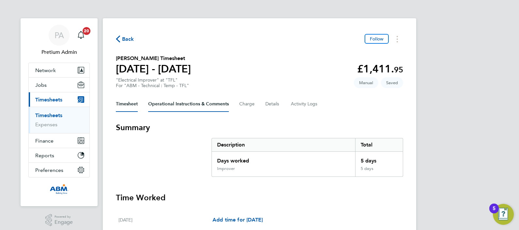
click at [189, 101] on Comments-tab "Operational Instructions & Comments" at bounding box center [188, 104] width 81 height 16
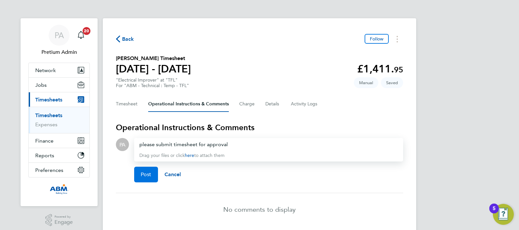
click at [147, 173] on span "Post" at bounding box center [146, 175] width 11 height 7
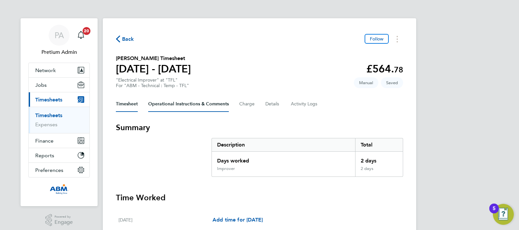
click at [172, 111] on Comments-tab "Operational Instructions & Comments" at bounding box center [188, 104] width 81 height 16
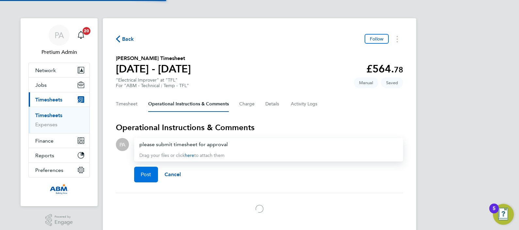
click at [152, 169] on button "Post" at bounding box center [146, 175] width 24 height 16
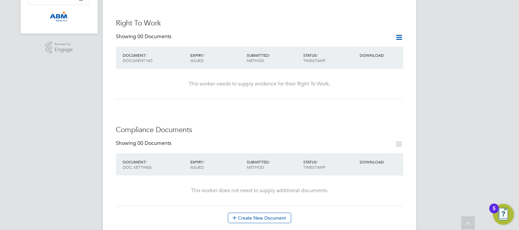
scroll to position [41, 0]
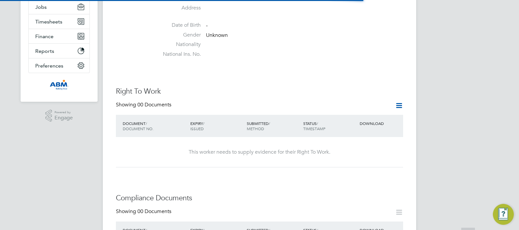
scroll to position [163, 0]
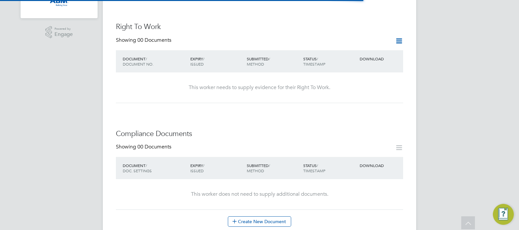
scroll to position [245, 0]
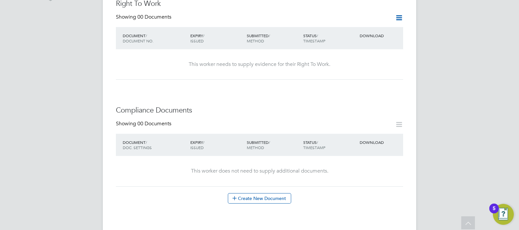
scroll to position [286, 0]
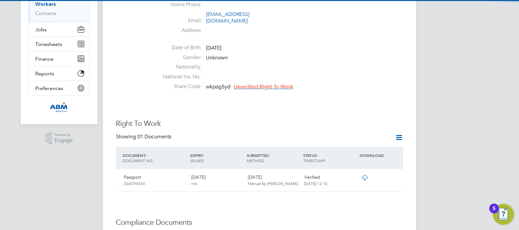
scroll to position [123, 0]
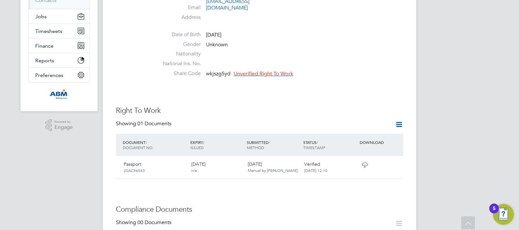
drag, startPoint x: 332, startPoint y: 65, endPoint x: 328, endPoint y: 62, distance: 4.6
click at [332, 70] on li "Share Code wkjszg5yd Unverified Right To Work" at bounding box center [279, 75] width 248 height 10
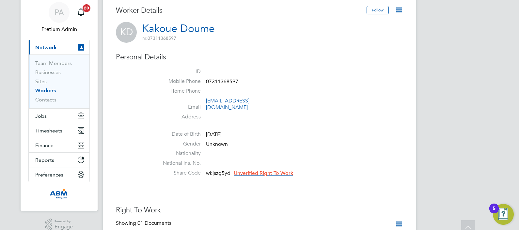
scroll to position [0, 0]
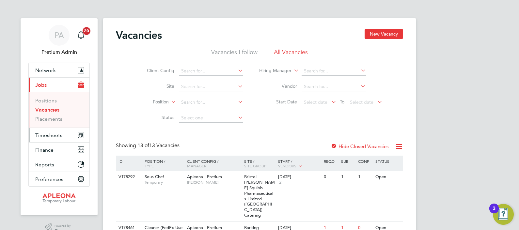
click at [57, 136] on span "Timesheets" at bounding box center [48, 135] width 27 height 6
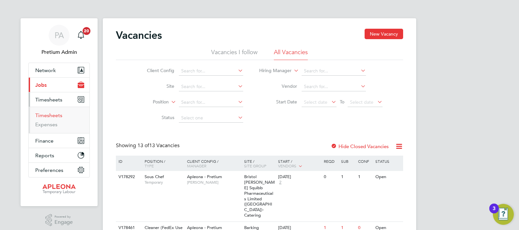
click at [53, 115] on link "Timesheets" at bounding box center [48, 115] width 27 height 6
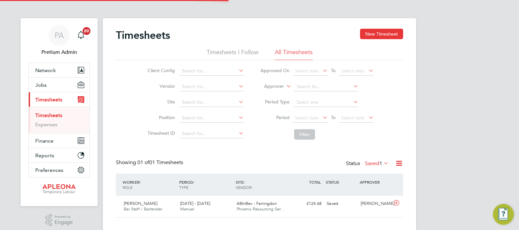
scroll to position [16, 57]
click at [367, 163] on label "Saved 1" at bounding box center [377, 163] width 24 height 7
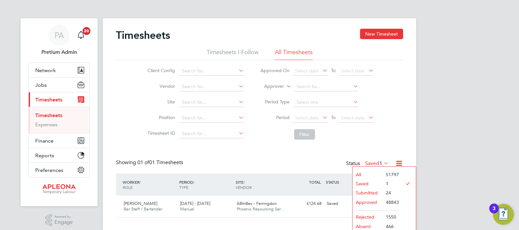
click at [380, 148] on div "Timesheets New Timesheet Timesheets I Follow All Timesheets Client Config Vendo…" at bounding box center [259, 123] width 287 height 189
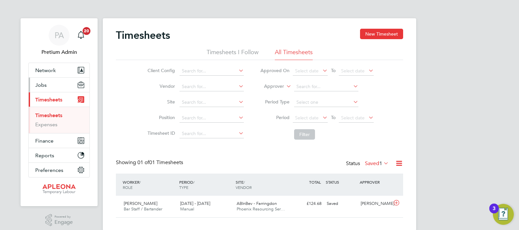
click at [52, 87] on button "Jobs" at bounding box center [59, 85] width 61 height 14
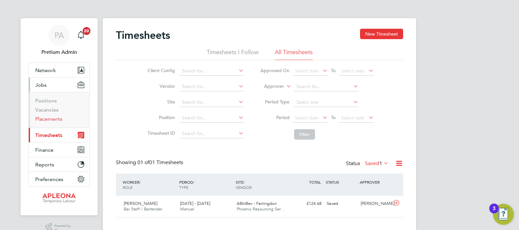
drag, startPoint x: 44, startPoint y: 122, endPoint x: 83, endPoint y: 125, distance: 39.4
click at [45, 121] on link "Placements" at bounding box center [48, 119] width 27 height 6
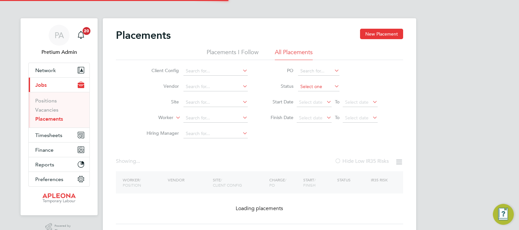
click at [308, 86] on input at bounding box center [318, 86] width 41 height 9
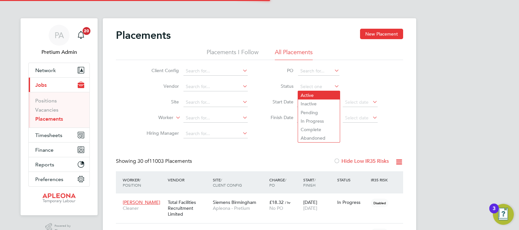
click at [309, 95] on li "Active" at bounding box center [319, 95] width 42 height 8
type input "Active"
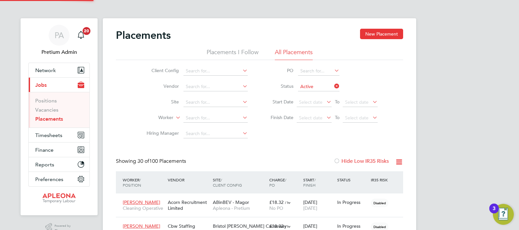
click at [399, 163] on icon at bounding box center [399, 162] width 8 height 8
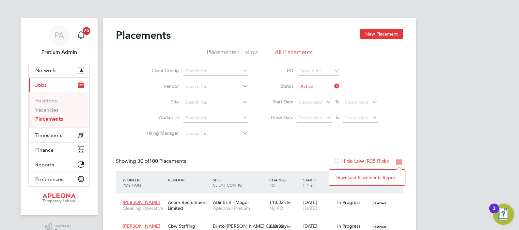
click at [367, 178] on li "Download Placements Report" at bounding box center [368, 177] width 70 height 9
click at [65, 21] on app-nav-user-info "PA Pretium Admin Notifications 20" at bounding box center [58, 40] width 61 height 44
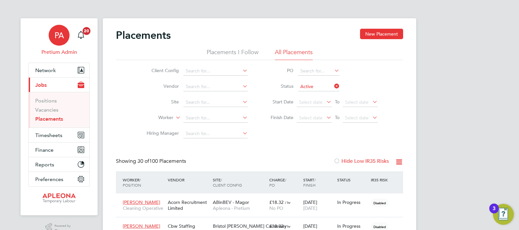
click at [57, 42] on div "PA" at bounding box center [59, 35] width 21 height 21
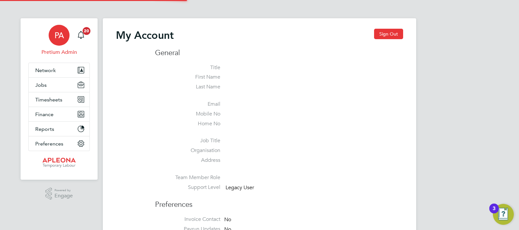
type input "ngb@pretiumresourcing.co.uk"
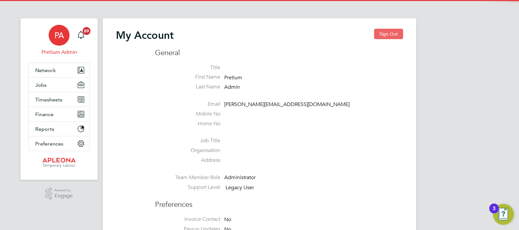
click at [389, 37] on button "Sign Out" at bounding box center [388, 34] width 29 height 10
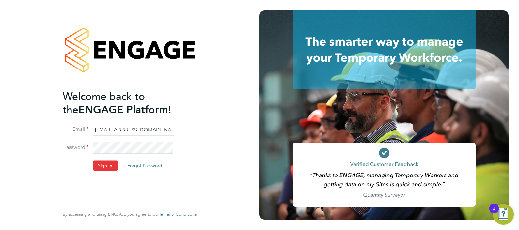
drag, startPoint x: 113, startPoint y: 132, endPoint x: 145, endPoint y: 128, distance: 32.9
click at [113, 132] on input "ngb@pretiumresourcing.co.uk" at bounding box center [133, 130] width 81 height 12
type input "Sasha.apleona@pretiumresourcing.co.uk"
click at [109, 167] on button "Sign In" at bounding box center [105, 165] width 25 height 10
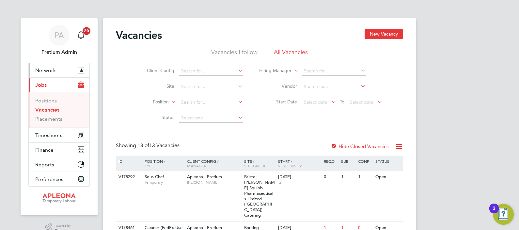
drag, startPoint x: 65, startPoint y: 70, endPoint x: 61, endPoint y: 65, distance: 6.0
click at [66, 69] on button "Network" at bounding box center [59, 70] width 61 height 14
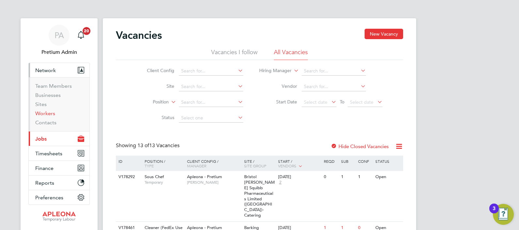
drag, startPoint x: 49, startPoint y: 113, endPoint x: 79, endPoint y: 113, distance: 30.4
click at [49, 113] on link "Workers" at bounding box center [45, 113] width 20 height 6
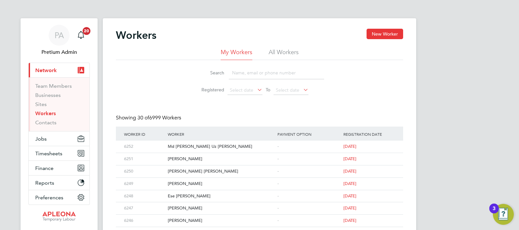
click at [290, 68] on input at bounding box center [276, 73] width 95 height 13
paste input "[PERSON_NAME] [PERSON_NAME]"
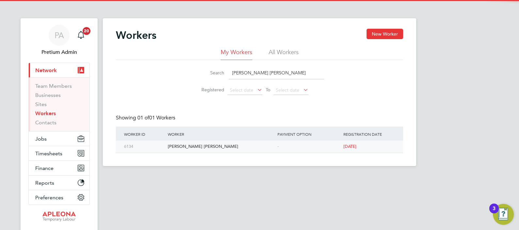
click at [185, 143] on div "[PERSON_NAME] [PERSON_NAME]" at bounding box center [221, 147] width 110 height 12
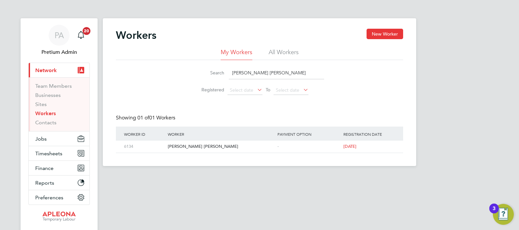
drag, startPoint x: 282, startPoint y: 74, endPoint x: 95, endPoint y: 40, distance: 190.4
click at [152, 50] on div "My Workers All Workers Search [PERSON_NAME] [PERSON_NAME] Registered Select dat…" at bounding box center [259, 73] width 287 height 50
paste input "[PERSON_NAME]"
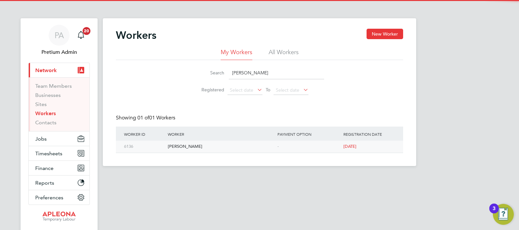
click at [185, 152] on div "[PERSON_NAME]" at bounding box center [221, 147] width 110 height 12
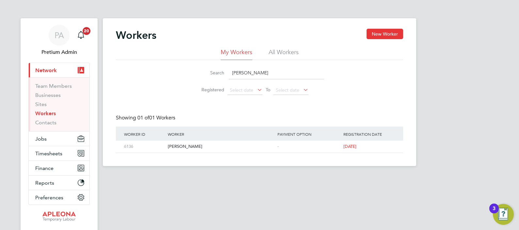
drag, startPoint x: 304, startPoint y: 71, endPoint x: 27, endPoint y: 73, distance: 276.4
click at [87, 79] on div "PA Pretium Admin Notifications 20 Applications: Current page: Network Team Memb…" at bounding box center [259, 88] width 519 height 177
type input "v"
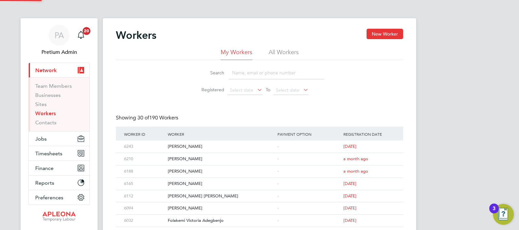
paste input "[PERSON_NAME]"
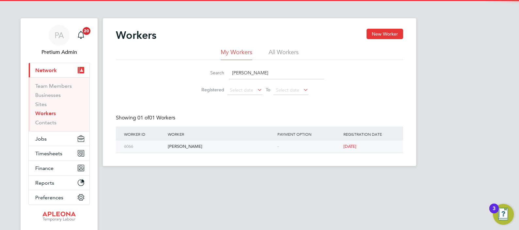
click at [188, 142] on div "[PERSON_NAME]" at bounding box center [221, 147] width 110 height 12
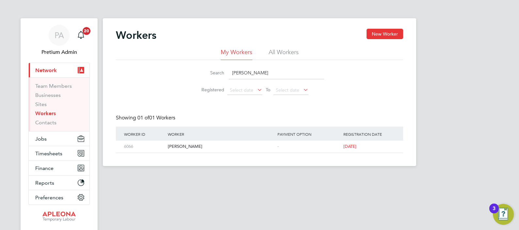
drag, startPoint x: 201, startPoint y: 61, endPoint x: 0, endPoint y: 28, distance: 204.0
click at [70, 37] on div "PA Pretium Admin Notifications 20 Applications: Current page: Network Team Memb…" at bounding box center [259, 88] width 519 height 177
paste input "[PERSON_NAME] [PERSON_NAME]"
click at [205, 146] on div "[PERSON_NAME] [PERSON_NAME]" at bounding box center [221, 147] width 110 height 12
drag, startPoint x: 288, startPoint y: 68, endPoint x: 78, endPoint y: 30, distance: 213.4
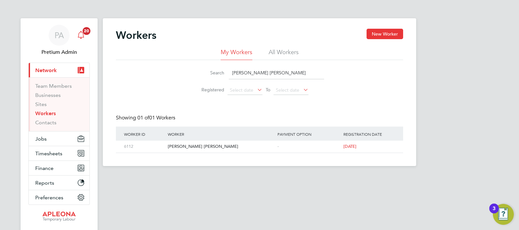
click at [112, 43] on div "Workers New Worker My Workers All Workers Search [PERSON_NAME] [PERSON_NAME] Re…" at bounding box center [260, 92] width 314 height 148
paste input "[PERSON_NAME]"
click at [187, 149] on div "[PERSON_NAME]" at bounding box center [221, 147] width 110 height 12
click at [259, 72] on input "[PERSON_NAME]" at bounding box center [276, 73] width 95 height 13
drag, startPoint x: 264, startPoint y: 72, endPoint x: 75, endPoint y: 79, distance: 189.0
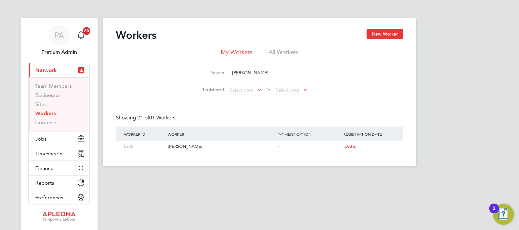
click at [166, 85] on div "Search [PERSON_NAME] Registered Select date To Select date" at bounding box center [259, 79] width 287 height 38
paste input "[PERSON_NAME]"
type input "[PERSON_NAME]"
click at [191, 150] on div "[PERSON_NAME]" at bounding box center [221, 147] width 110 height 12
drag, startPoint x: 86, startPoint y: 50, endPoint x: 0, endPoint y: 36, distance: 86.7
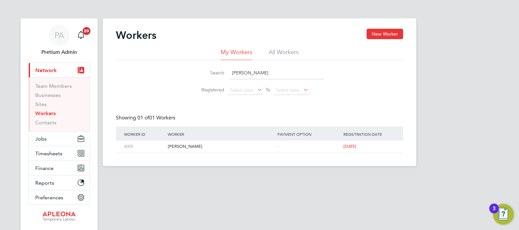
click at [64, 47] on div "PA Pretium Admin Notifications 20 Applications: Current page: Network Team Memb…" at bounding box center [259, 88] width 519 height 177
click at [310, 74] on input "[PERSON_NAME]" at bounding box center [276, 73] width 95 height 13
drag, startPoint x: 310, startPoint y: 74, endPoint x: 106, endPoint y: 87, distance: 204.6
click at [172, 72] on div "Search [PERSON_NAME] Registered Select date To Select date" at bounding box center [259, 79] width 287 height 38
paste input "[PERSON_NAME]"
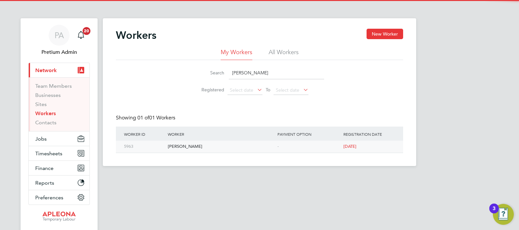
click at [201, 145] on div "[PERSON_NAME]" at bounding box center [221, 147] width 110 height 12
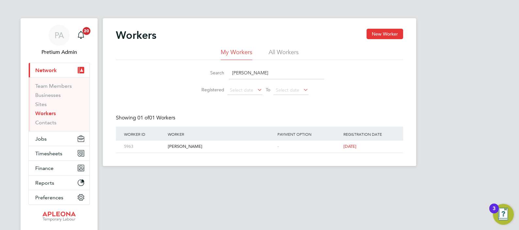
drag, startPoint x: 291, startPoint y: 73, endPoint x: 157, endPoint y: 64, distance: 134.3
click at [187, 74] on li "Search [PERSON_NAME]" at bounding box center [260, 72] width 146 height 19
paste input "Alama Bayo"
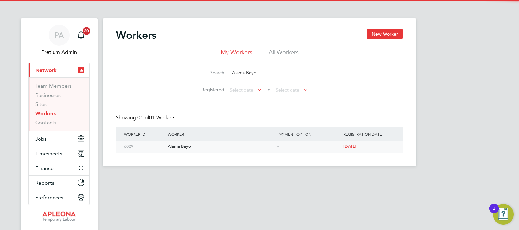
drag, startPoint x: 188, startPoint y: 149, endPoint x: 191, endPoint y: 149, distance: 3.6
click at [188, 149] on div "Alama Bayo" at bounding box center [221, 147] width 110 height 12
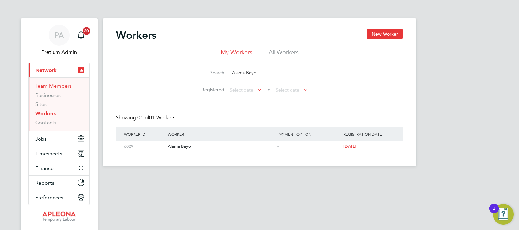
drag, startPoint x: 278, startPoint y: 72, endPoint x: 62, endPoint y: 88, distance: 216.8
click at [152, 74] on div "Search [GEOGRAPHIC_DATA] Registered Select date To Select date" at bounding box center [259, 79] width 287 height 38
paste input "[PERSON_NAME]"
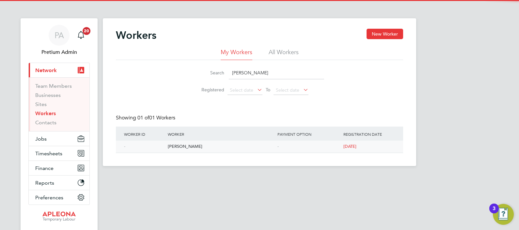
click at [203, 146] on div "[PERSON_NAME]" at bounding box center [221, 147] width 110 height 12
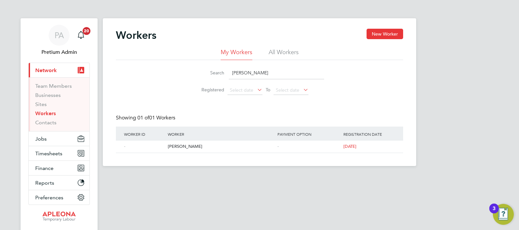
drag, startPoint x: 315, startPoint y: 72, endPoint x: 171, endPoint y: 73, distance: 143.4
click at [188, 74] on li "Search [PERSON_NAME]" at bounding box center [260, 72] width 146 height 19
paste input "[PERSON_NAME]"
click at [200, 149] on div "[PERSON_NAME]" at bounding box center [221, 147] width 110 height 12
drag, startPoint x: 249, startPoint y: 69, endPoint x: 90, endPoint y: 60, distance: 158.7
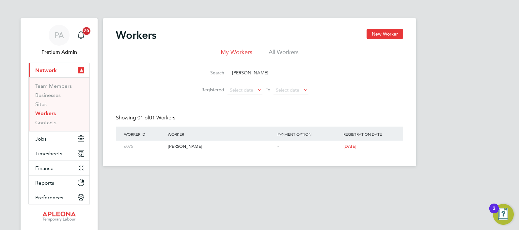
click at [112, 64] on div "Workers New Worker My Workers All Workers Search Brenda Nanteza Registered Sele…" at bounding box center [260, 92] width 314 height 148
paste input "Ikechukwu Martin Nwokebat"
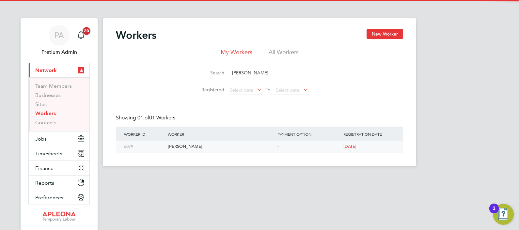
click at [177, 144] on div "Ikechukwu Martin Nwokebata" at bounding box center [221, 147] width 110 height 12
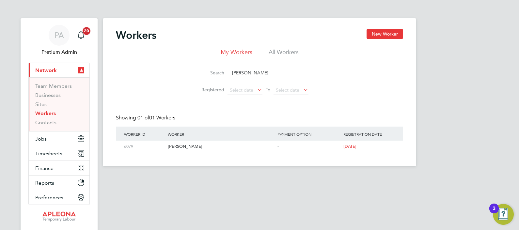
drag, startPoint x: 289, startPoint y: 74, endPoint x: 214, endPoint y: 82, distance: 75.3
click at [242, 79] on input "Ikechukwu Martin Nwokebata" at bounding box center [276, 73] width 95 height 13
type input "I"
type input "v"
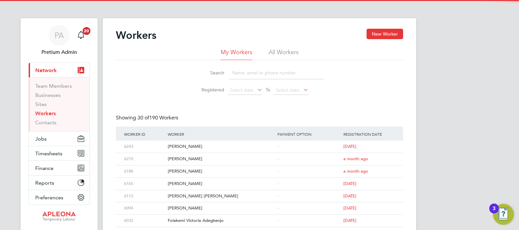
paste input "Aimee Howe"
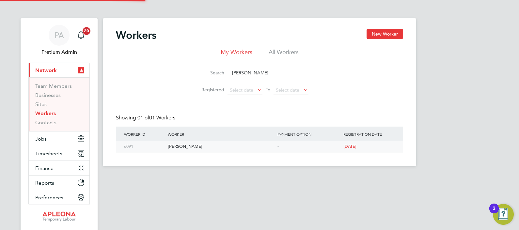
click at [187, 147] on div "Aimee Howe" at bounding box center [221, 147] width 110 height 12
drag, startPoint x: 292, startPoint y: 68, endPoint x: 126, endPoint y: 72, distance: 166.7
click at [169, 69] on div "Search Aimee Howe Registered Select date To Select date" at bounding box center [259, 79] width 287 height 38
paste input "Rebecca Addy"
click at [192, 150] on div "Rebecca Addy" at bounding box center [221, 147] width 110 height 12
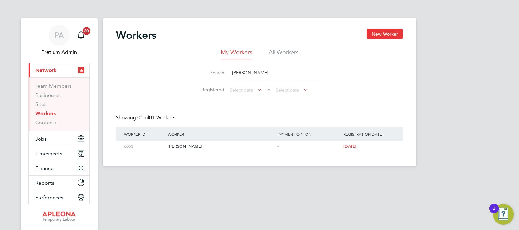
drag, startPoint x: 275, startPoint y: 72, endPoint x: 0, endPoint y: 48, distance: 275.8
click at [135, 60] on div "Search Rebecca Addy Registered Select date To Select date" at bounding box center [259, 79] width 287 height 38
click at [287, 70] on input "Rebecca Addy" at bounding box center [276, 73] width 95 height 13
paste input "Ahmed Omolade Tanko"
click at [190, 147] on div "Ahmed Omolade Tanko" at bounding box center [221, 147] width 110 height 12
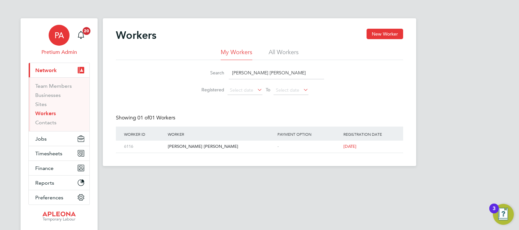
drag, startPoint x: 297, startPoint y: 71, endPoint x: 88, endPoint y: 55, distance: 209.0
click at [126, 57] on div "My Workers All Workers Search Ahmed Omolade Tanko Registered Select date To Sel…" at bounding box center [259, 73] width 287 height 50
paste input "Taiwo Ajao-Taiw"
click at [184, 144] on div "Taiwo Ajao-Taiwo" at bounding box center [221, 147] width 110 height 12
drag, startPoint x: 216, startPoint y: 70, endPoint x: 78, endPoint y: 68, distance: 137.9
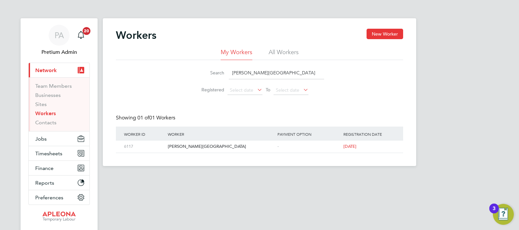
click at [100, 69] on div "PA Pretium Admin Notifications 20 Applications: Current page: Network Team Memb…" at bounding box center [259, 88] width 519 height 177
paste input "Anthony Steiger"
click at [180, 148] on div "Anthony Steiger" at bounding box center [221, 147] width 110 height 12
drag, startPoint x: 289, startPoint y: 73, endPoint x: 198, endPoint y: 67, distance: 91.0
click at [207, 67] on div "Search Anthony Steiger" at bounding box center [259, 73] width 129 height 13
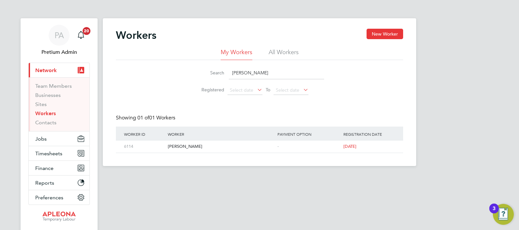
paste input "Drona Nembang"
click at [186, 145] on div "Drona Nembang" at bounding box center [221, 147] width 110 height 12
drag, startPoint x: 223, startPoint y: 59, endPoint x: 194, endPoint y: 54, distance: 29.2
click at [197, 54] on div "My Workers All Workers Search Drona Nembang Registered Select date To Select da…" at bounding box center [259, 73] width 287 height 50
paste input "arryl Martin"
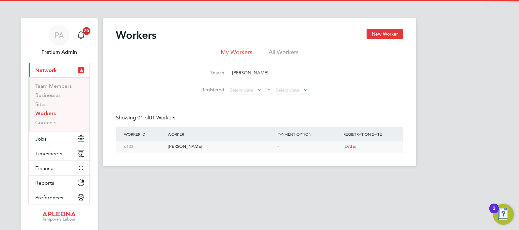
click at [186, 147] on div "Darryl Martin" at bounding box center [221, 147] width 110 height 12
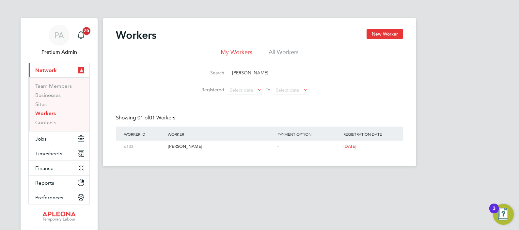
drag, startPoint x: 246, startPoint y: 73, endPoint x: 126, endPoint y: 72, distance: 120.2
click at [169, 68] on div "Search Darryl Martin Registered Select date To Select date" at bounding box center [259, 79] width 287 height 38
paste input "Ikechuku Iwuchuku"
click at [183, 144] on div "Ikechuku Iwuchuku" at bounding box center [221, 147] width 110 height 12
drag, startPoint x: 288, startPoint y: 76, endPoint x: 72, endPoint y: 92, distance: 216.8
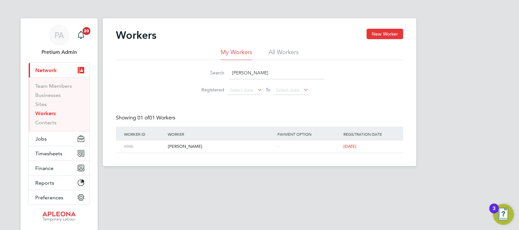
click at [96, 86] on div "PA Pretium Admin Notifications 20 Applications: Current page: Network Team Memb…" at bounding box center [259, 88] width 519 height 177
click at [293, 73] on input "Ikechuku Iwuchuku" at bounding box center [276, 73] width 95 height 13
drag, startPoint x: 293, startPoint y: 73, endPoint x: 134, endPoint y: 74, distance: 159.1
click at [138, 74] on div "Search Ikechuku Iwuchuku Registered Select date To Select date" at bounding box center [259, 79] width 287 height 38
paste input "Lucia Hofman"
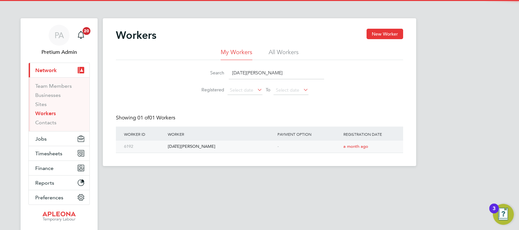
click at [181, 143] on div "Lucia Hofman" at bounding box center [221, 147] width 110 height 12
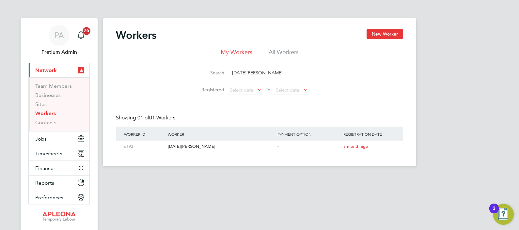
drag, startPoint x: 274, startPoint y: 73, endPoint x: 214, endPoint y: 75, distance: 60.5
click at [210, 75] on div "Search Lucia Hofman" at bounding box center [259, 73] width 129 height 13
paste input "Aanuoluwapo Olajumoke"
click at [200, 144] on div "Aanuoluwapo Olajumoke" at bounding box center [221, 147] width 110 height 12
drag, startPoint x: 291, startPoint y: 72, endPoint x: 125, endPoint y: 75, distance: 166.0
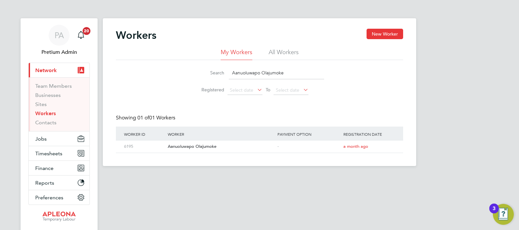
click at [164, 70] on div "Search Aanuoluwapo Olajumoke Registered Select date To Select date" at bounding box center [259, 79] width 287 height 38
paste input "Joan Wambui Muturi"
click at [197, 150] on div "Joan Wambui Muturi" at bounding box center [221, 147] width 110 height 12
drag, startPoint x: 202, startPoint y: 72, endPoint x: 145, endPoint y: 72, distance: 56.2
click at [159, 73] on div "Search Joan Wambui Muturi Registered Select date To Select date" at bounding box center [259, 79] width 287 height 38
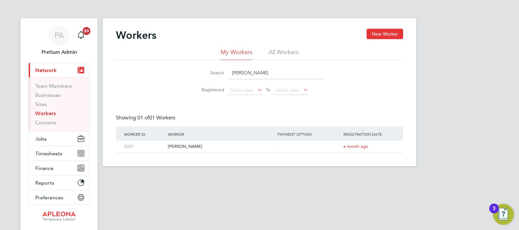
paste input "Emma Louise Stevens"
click at [196, 147] on div "Emma Louise Stevens" at bounding box center [221, 147] width 110 height 12
drag, startPoint x: 312, startPoint y: 73, endPoint x: 206, endPoint y: 69, distance: 106.6
click at [209, 68] on div "Search Emma Louise Stevens" at bounding box center [259, 73] width 129 height 13
paste input "Maria Kherouf"
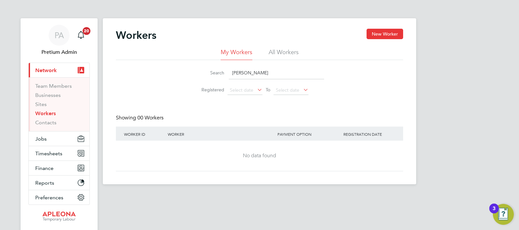
click at [279, 54] on li "All Workers" at bounding box center [284, 54] width 30 height 12
drag, startPoint x: 288, startPoint y: 67, endPoint x: 107, endPoint y: 79, distance: 181.7
click at [149, 75] on div "Search Maria Kherouf Registered Select date To Select date" at bounding box center [259, 79] width 287 height 38
paste input "Dreyer Moulder"
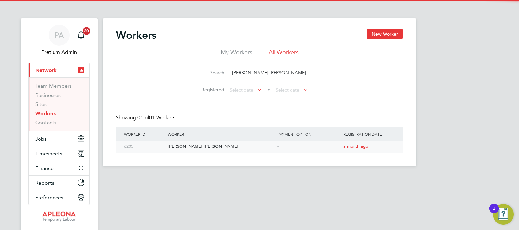
click at [195, 146] on div "Dreyer Moulder" at bounding box center [221, 147] width 110 height 12
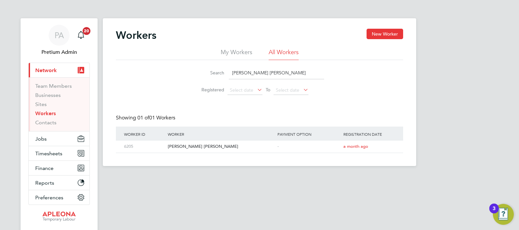
drag, startPoint x: 294, startPoint y: 74, endPoint x: 165, endPoint y: 78, distance: 128.5
click at [188, 79] on li "Search Dreyer Moulder" at bounding box center [260, 72] width 146 height 19
paste input "Bridgette Asmoah-Tuffou"
click at [208, 146] on div "Bridgette Asmoah-Tuffour" at bounding box center [221, 147] width 110 height 12
drag, startPoint x: 204, startPoint y: 73, endPoint x: 187, endPoint y: 76, distance: 17.4
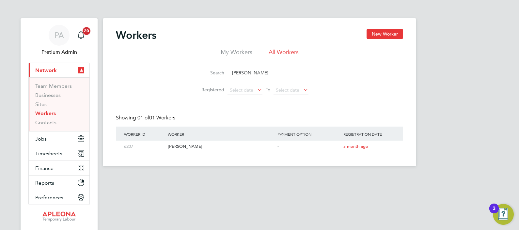
click at [189, 75] on li "Search Bridgette Asmoah-Tuffour" at bounding box center [260, 72] width 146 height 19
paste input "Naomi Jones"
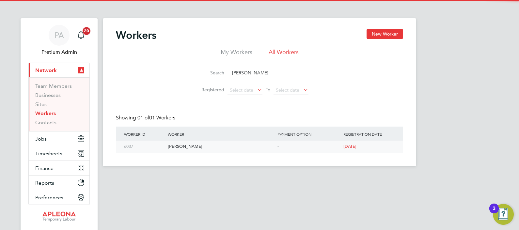
click at [180, 146] on div "Naomi Jones" at bounding box center [221, 147] width 110 height 12
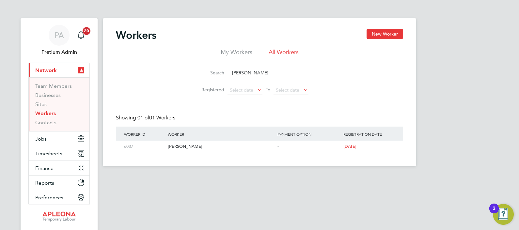
drag, startPoint x: 272, startPoint y: 81, endPoint x: 269, endPoint y: 80, distance: 3.8
click at [269, 82] on li "Search Naomi Jones" at bounding box center [260, 72] width 146 height 19
drag, startPoint x: 271, startPoint y: 71, endPoint x: 123, endPoint y: 75, distance: 148.0
click at [133, 75] on div "Search Naomi Jones Registered Select date To Select date" at bounding box center [259, 79] width 287 height 38
paste input "Babatunde Peter William"
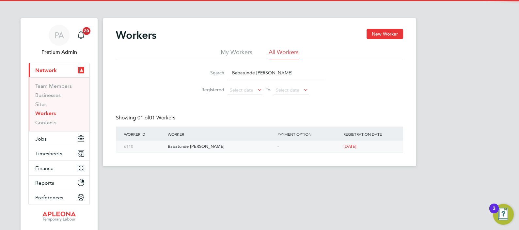
click at [191, 147] on div "Babatunde Peter Williams" at bounding box center [221, 147] width 110 height 12
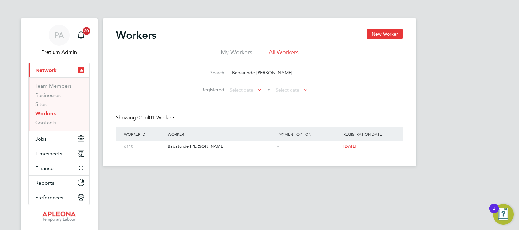
drag, startPoint x: 307, startPoint y: 72, endPoint x: 175, endPoint y: 67, distance: 132.1
click at [178, 66] on div "Search Babatunde Peter Williams Registered Select date To Select date" at bounding box center [259, 79] width 287 height 38
paste input "Stephanie Rose Lowery"
click at [197, 146] on div "Stephanie Rose Lowery" at bounding box center [221, 147] width 110 height 12
drag, startPoint x: 308, startPoint y: 71, endPoint x: 221, endPoint y: 82, distance: 87.8
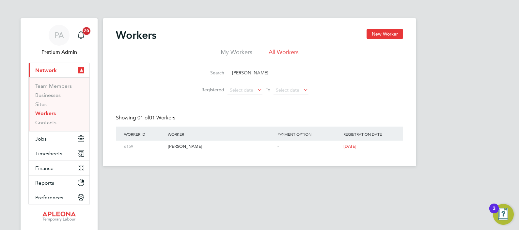
click at [226, 82] on li "Search Stephanie Rose Lowery" at bounding box center [260, 72] width 146 height 19
paste input "Martin-Florin Arnaut"
type input "Martin-Florin Arnaut"
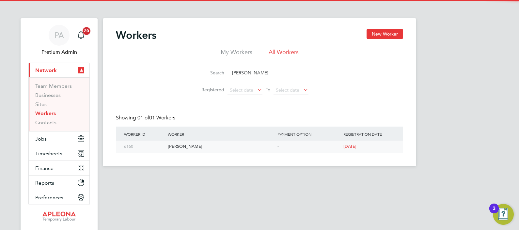
click at [200, 147] on div "Martin-Florin Arnaut" at bounding box center [221, 147] width 110 height 12
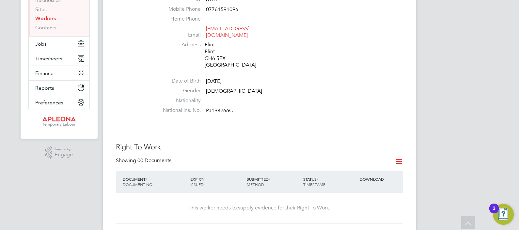
scroll to position [81, 0]
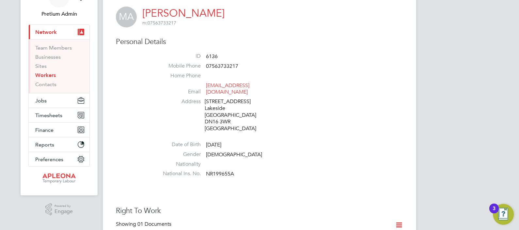
scroll to position [163, 0]
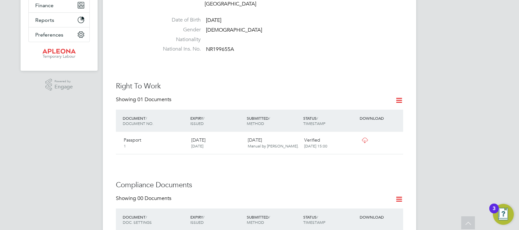
click at [365, 138] on icon at bounding box center [365, 140] width 8 height 5
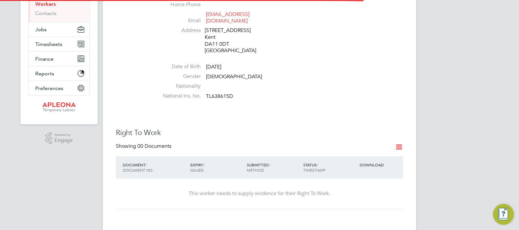
scroll to position [204, 0]
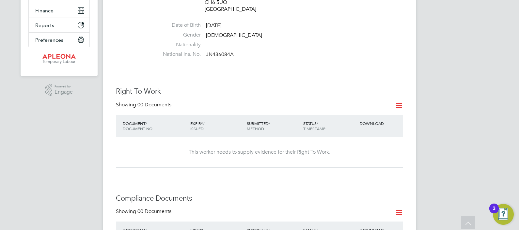
scroll to position [123, 0]
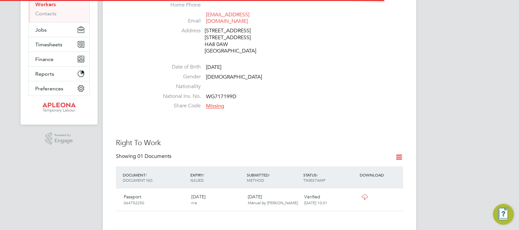
scroll to position [204, 0]
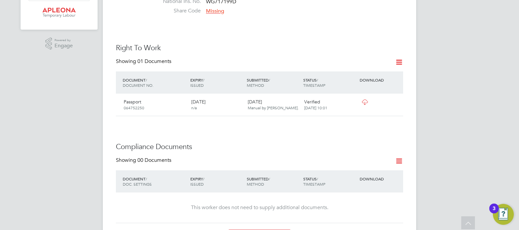
click at [361, 100] on icon at bounding box center [365, 102] width 8 height 5
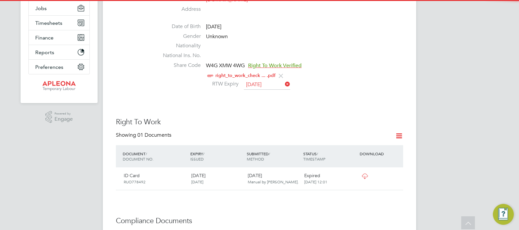
scroll to position [81, 0]
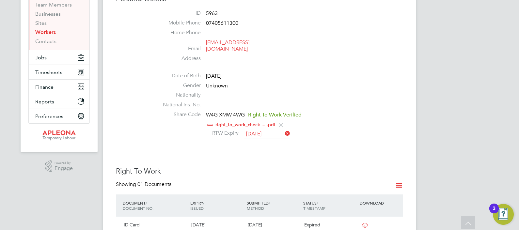
drag, startPoint x: 244, startPoint y: 120, endPoint x: 252, endPoint y: 121, distance: 8.2
click at [244, 122] on link "right_to_work_check ... .pdf" at bounding box center [246, 125] width 60 height 6
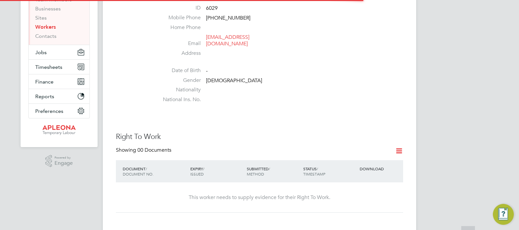
scroll to position [123, 0]
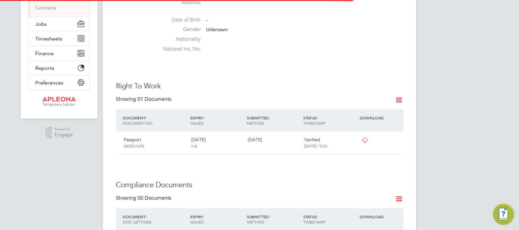
scroll to position [163, 0]
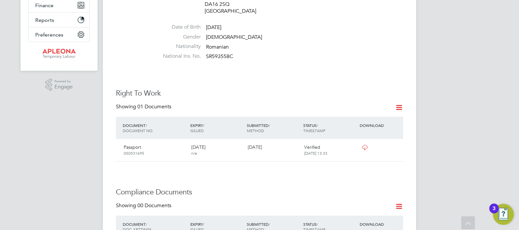
click at [366, 145] on icon at bounding box center [365, 147] width 8 height 5
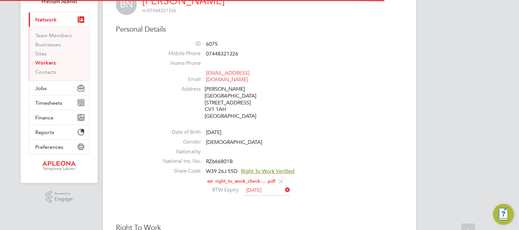
scroll to position [123, 0]
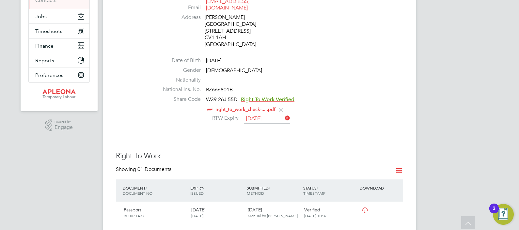
click at [258, 107] on link "right_to_work_check-... .pdf" at bounding box center [246, 110] width 60 height 6
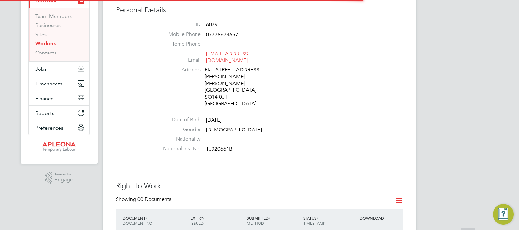
scroll to position [123, 0]
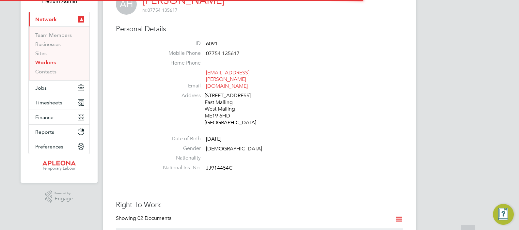
scroll to position [163, 0]
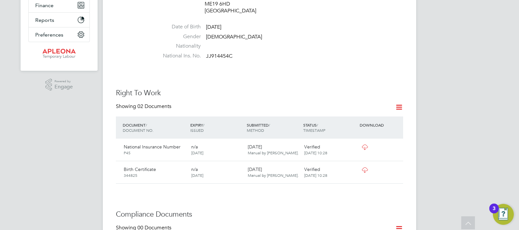
click at [363, 145] on icon at bounding box center [365, 147] width 8 height 5
click at [363, 168] on icon at bounding box center [365, 170] width 8 height 5
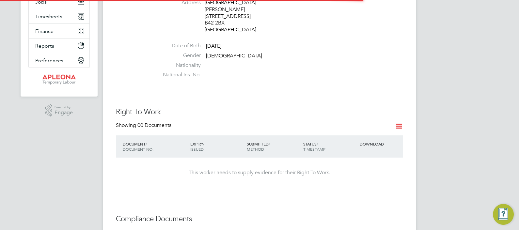
scroll to position [204, 0]
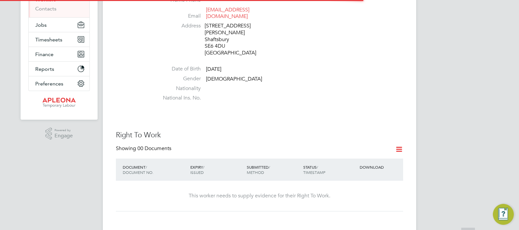
scroll to position [123, 0]
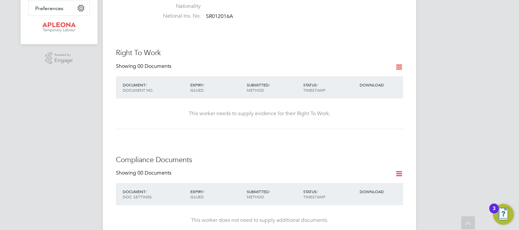
scroll to position [204, 0]
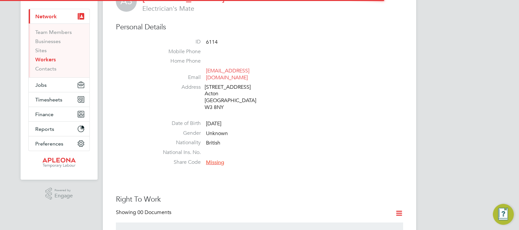
scroll to position [163, 0]
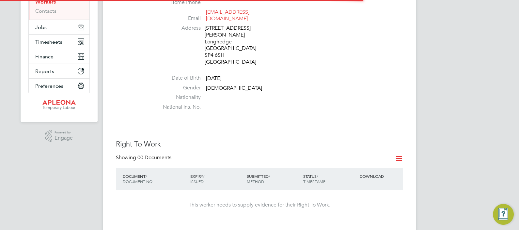
scroll to position [163, 0]
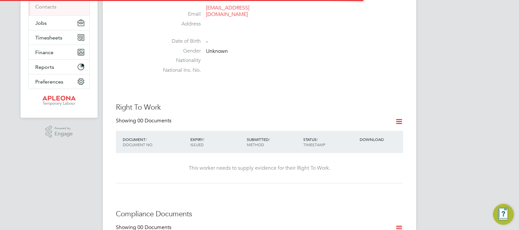
scroll to position [204, 0]
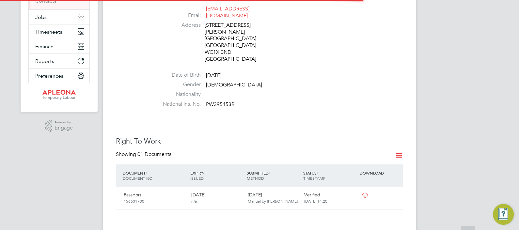
scroll to position [123, 0]
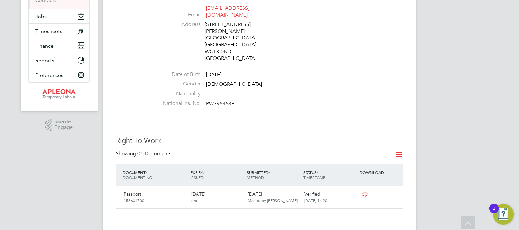
click at [365, 192] on icon at bounding box center [365, 194] width 8 height 5
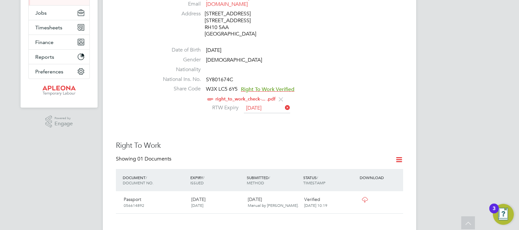
scroll to position [163, 0]
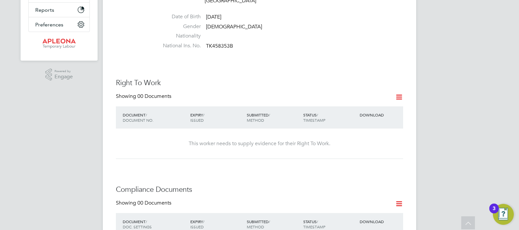
scroll to position [204, 0]
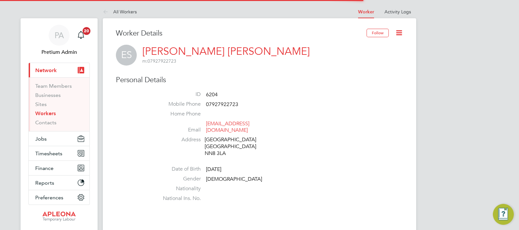
scroll to position [123, 0]
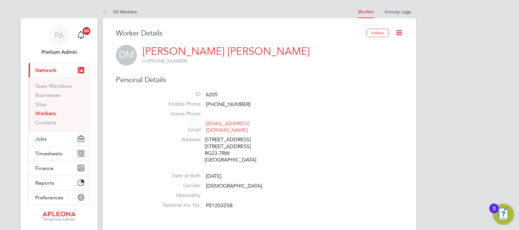
scroll to position [163, 0]
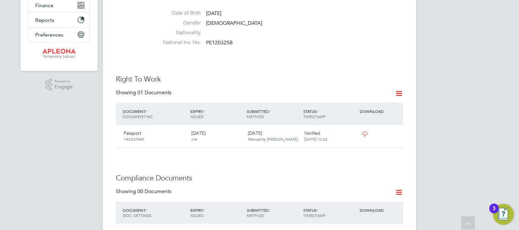
click at [363, 131] on icon at bounding box center [365, 133] width 8 height 5
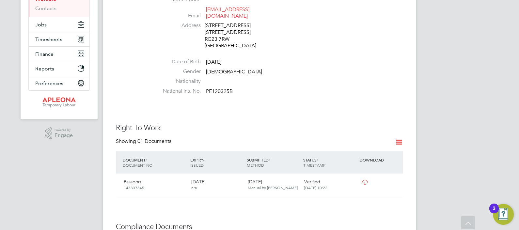
scroll to position [0, 0]
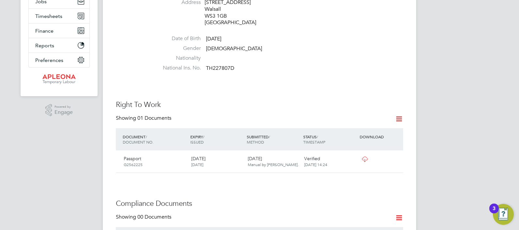
scroll to position [204, 0]
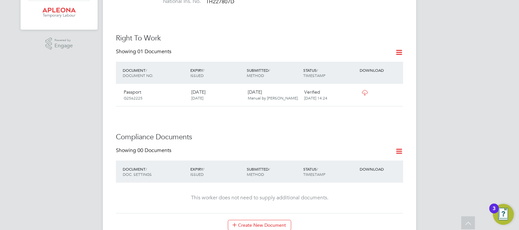
click at [363, 90] on icon at bounding box center [365, 92] width 8 height 5
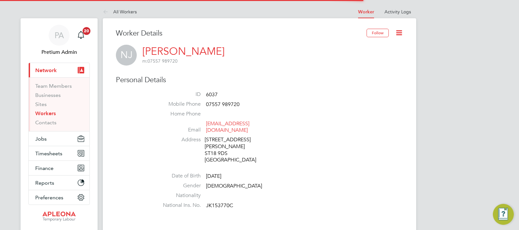
scroll to position [163, 0]
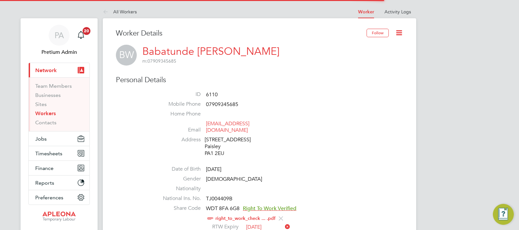
scroll to position [163, 0]
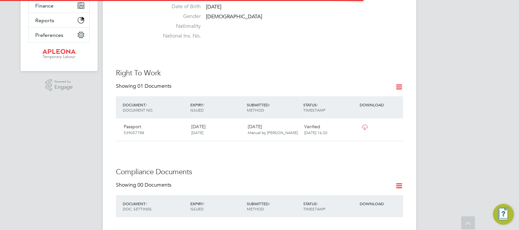
scroll to position [163, 0]
click at [362, 124] on icon at bounding box center [365, 126] width 8 height 5
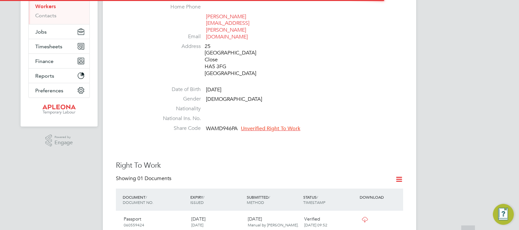
scroll to position [204, 0]
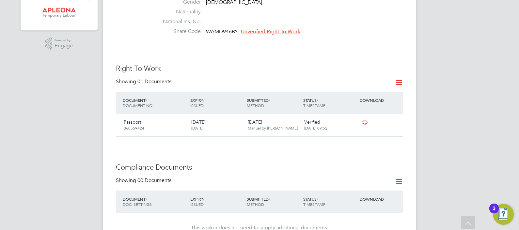
click at [358, 117] on div at bounding box center [375, 122] width 34 height 11
